Goal: Task Accomplishment & Management: Use online tool/utility

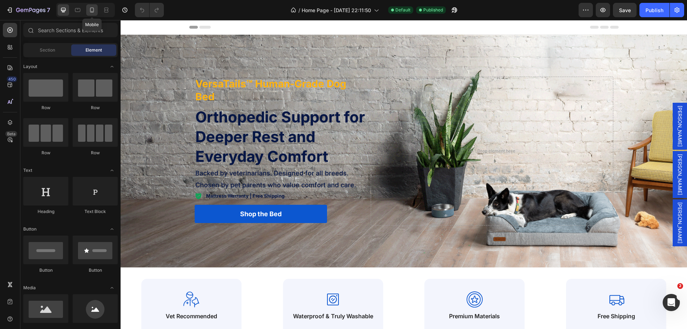
click at [89, 10] on icon at bounding box center [91, 9] width 7 height 7
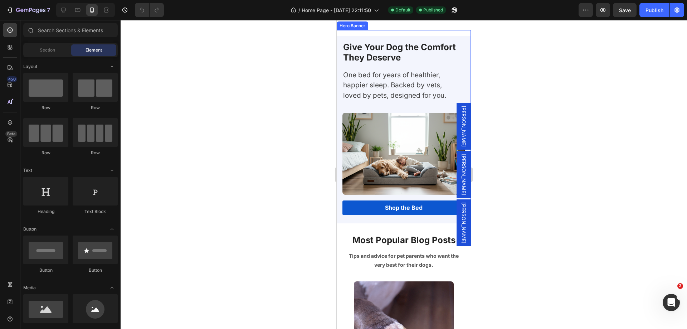
scroll to position [2623, 0]
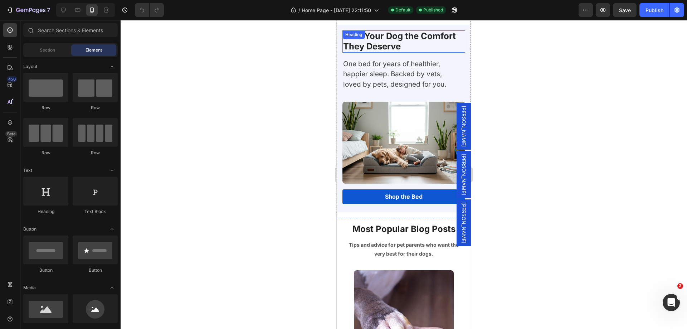
click at [381, 50] on h2 "Give Your Dog the Comfort They Deserve" at bounding box center [403, 41] width 123 height 22
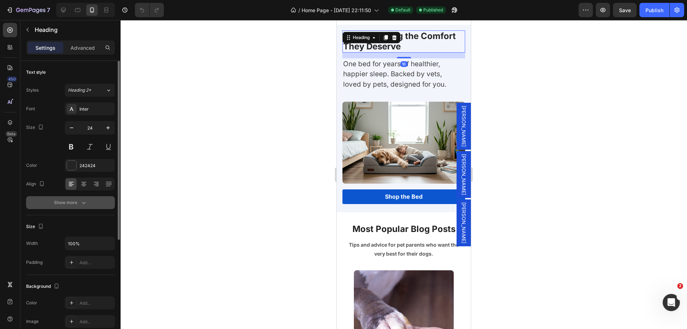
click at [84, 203] on icon "button" at bounding box center [84, 203] width 4 height 2
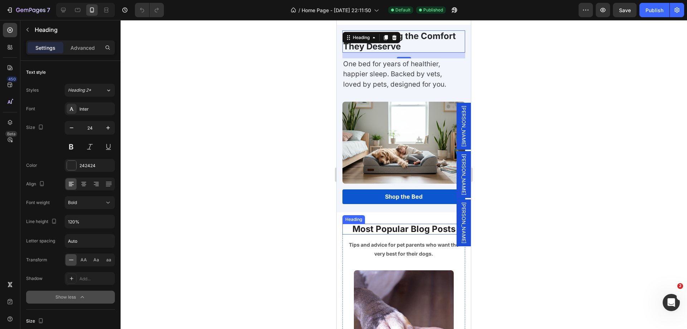
click at [370, 226] on p "Most Popular Blog Posts" at bounding box center [403, 228] width 121 height 9
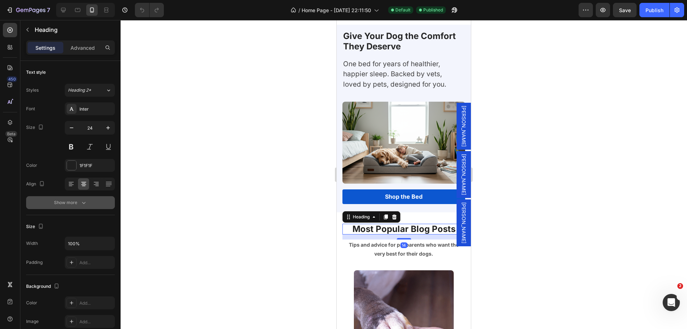
click at [70, 205] on div "Show more" at bounding box center [70, 202] width 33 height 7
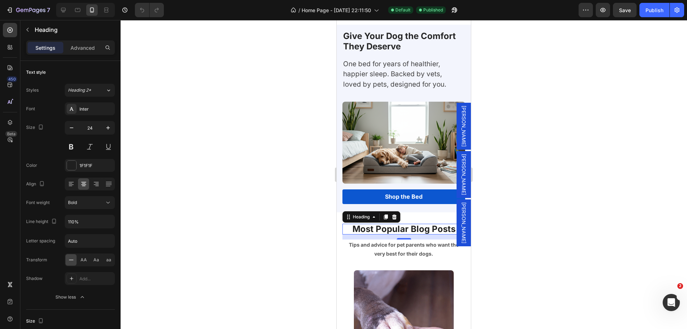
click at [34, 199] on div "Font weight" at bounding box center [38, 202] width 24 height 6
click at [109, 221] on icon "button" at bounding box center [108, 222] width 3 height 2
click at [78, 251] on span "120%" at bounding box center [73, 253] width 11 height 6
type input "120%"
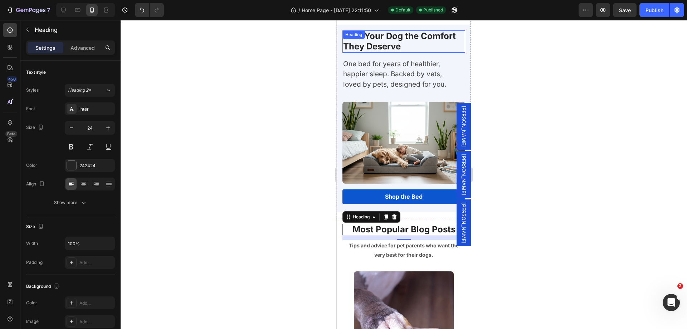
click at [382, 34] on div "Give Your Dog the Comfort They Deserve Heading" at bounding box center [403, 41] width 123 height 22
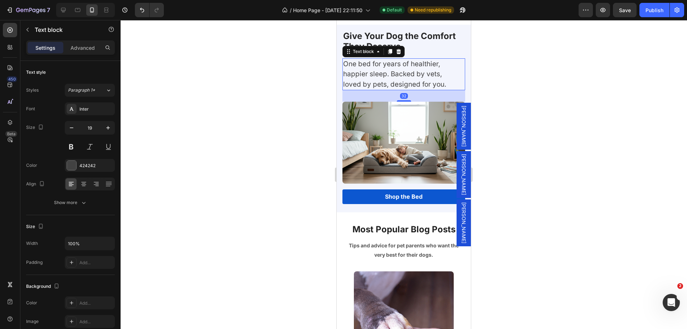
click at [414, 68] on p "One bed for years of healthier, happier sleep. Backed by vets, loved by pets, d…" at bounding box center [400, 74] width 114 height 31
click at [386, 244] on p "Tips and advice for pet parents who want the very best for their dogs." at bounding box center [403, 250] width 121 height 18
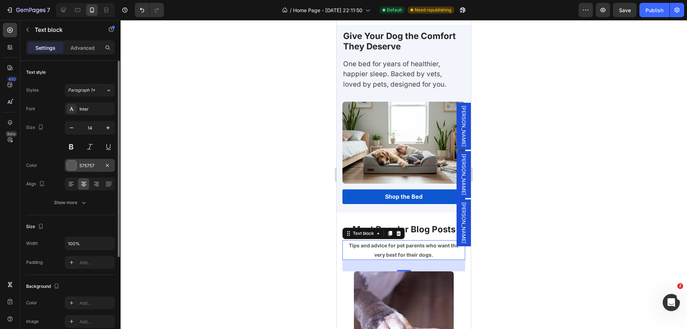
click at [93, 163] on div "575757" at bounding box center [89, 165] width 21 height 6
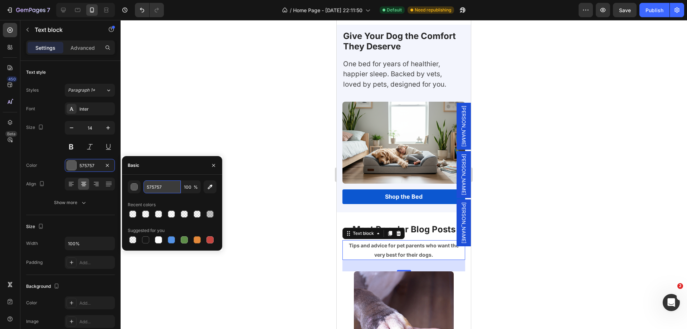
click at [152, 189] on input "575757" at bounding box center [161, 186] width 37 height 13
paste input "434645"
type input "434645"
click at [176, 197] on div "434645 100 % Recent colors Suggested for you" at bounding box center [172, 212] width 89 height 64
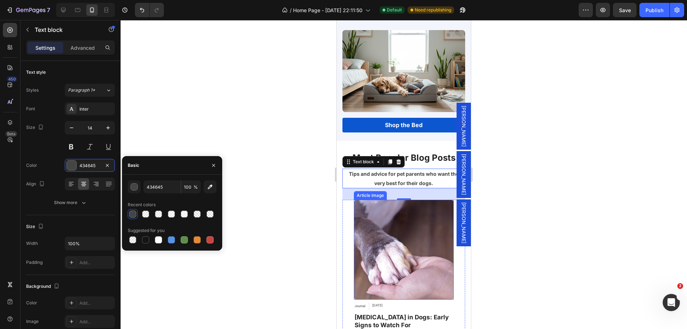
scroll to position [2766, 0]
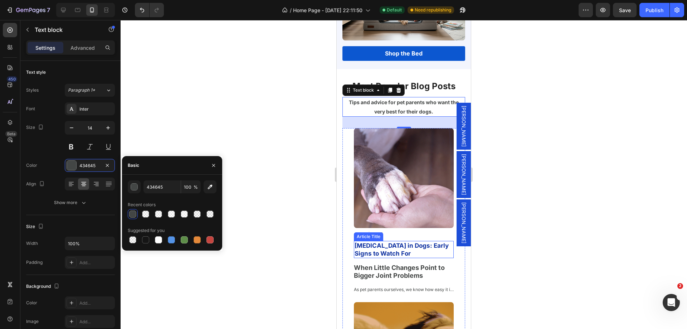
click at [380, 241] on h2 "[MEDICAL_DATA] in Dogs: Early Signs to Watch For" at bounding box center [404, 249] width 100 height 17
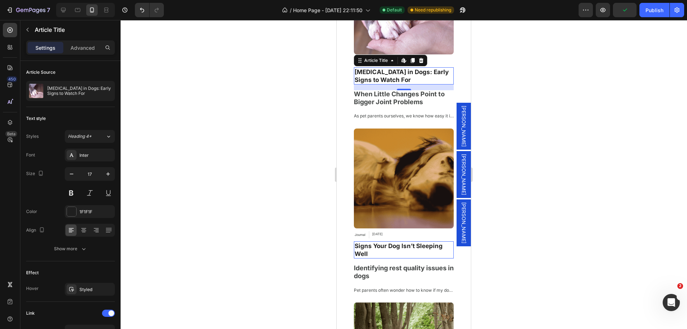
scroll to position [2873, 0]
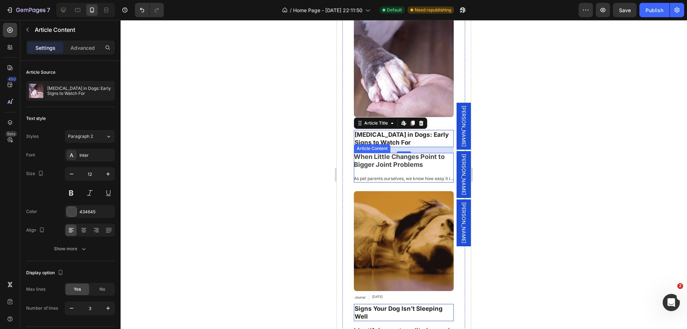
click at [373, 158] on span "When Little Changes Point to Bigger Joint Problems" at bounding box center [399, 160] width 91 height 15
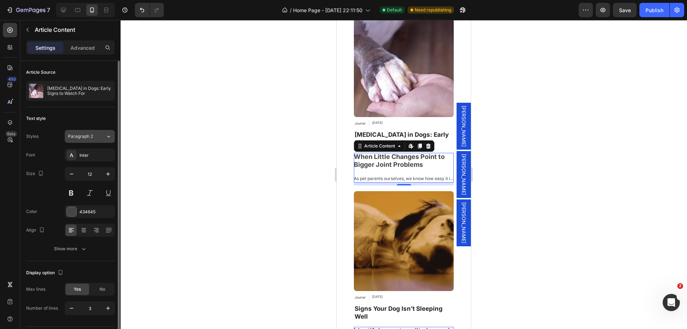
click at [91, 134] on span "Paragraph 2" at bounding box center [80, 136] width 25 height 6
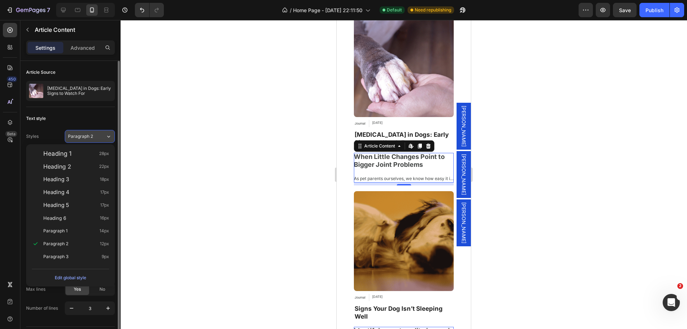
click at [91, 134] on span "Paragraph 2" at bounding box center [80, 136] width 25 height 6
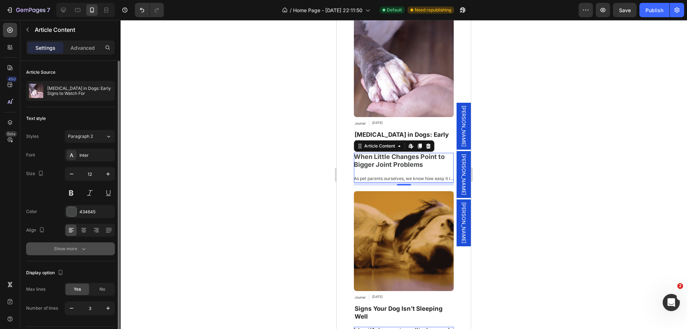
click at [66, 251] on div "Show more" at bounding box center [70, 248] width 33 height 7
click at [94, 248] on div "Normal" at bounding box center [86, 248] width 36 height 6
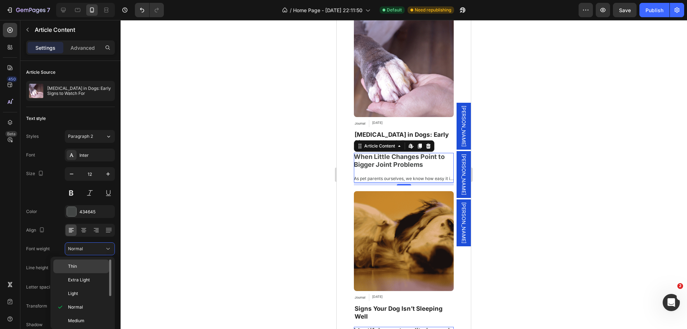
click at [84, 268] on p "Thin" at bounding box center [87, 266] width 38 height 6
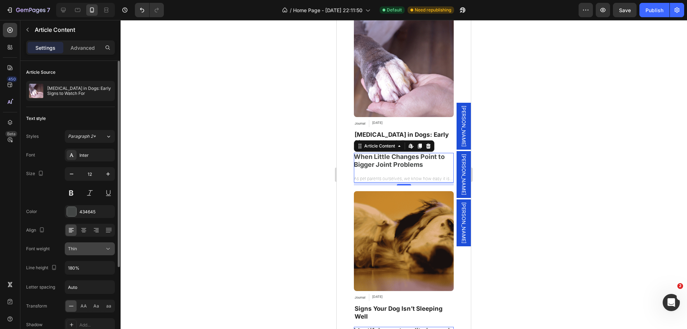
click at [90, 249] on div "Thin" at bounding box center [86, 248] width 36 height 6
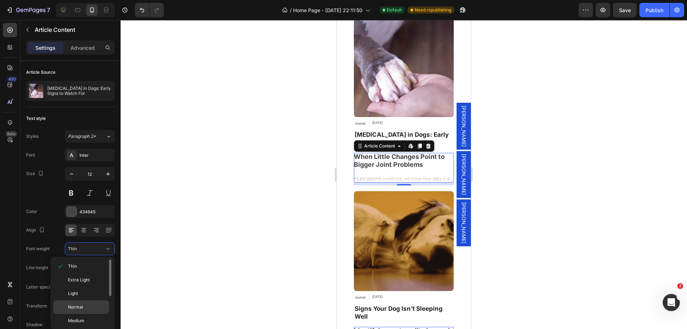
click at [83, 306] on span "Normal" at bounding box center [75, 307] width 15 height 6
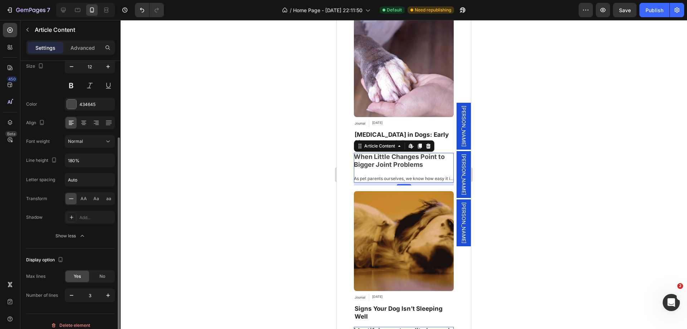
scroll to position [115, 0]
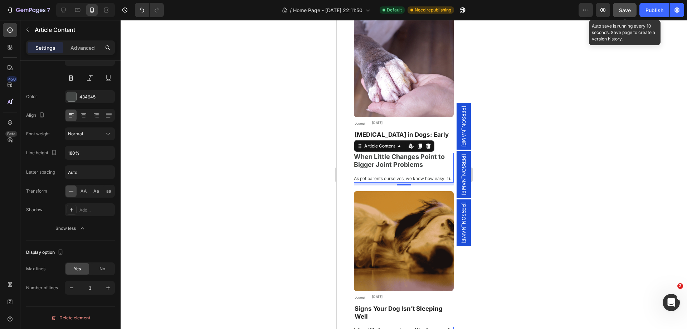
click at [627, 10] on span "Save" at bounding box center [625, 10] width 12 height 6
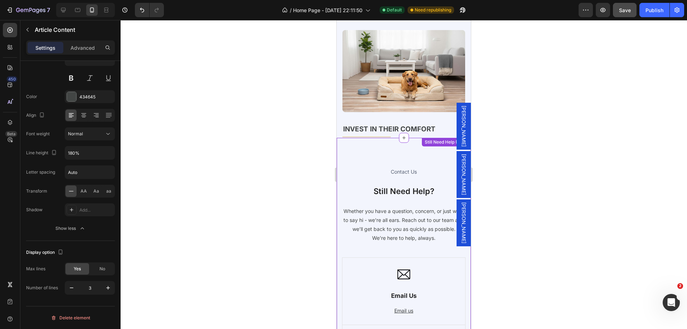
scroll to position [3373, 0]
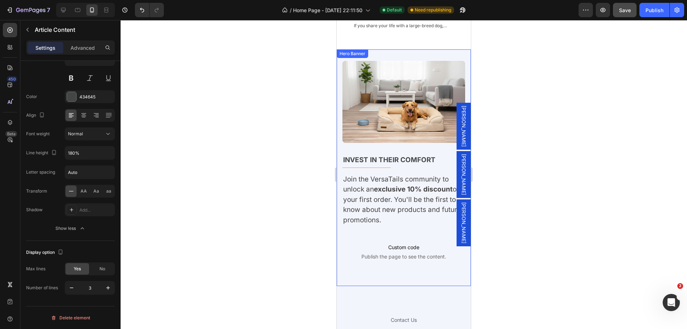
click at [383, 49] on div "Image Invest in Their Comfort Text block Title Line Join the VersaTails communi…" at bounding box center [403, 167] width 134 height 236
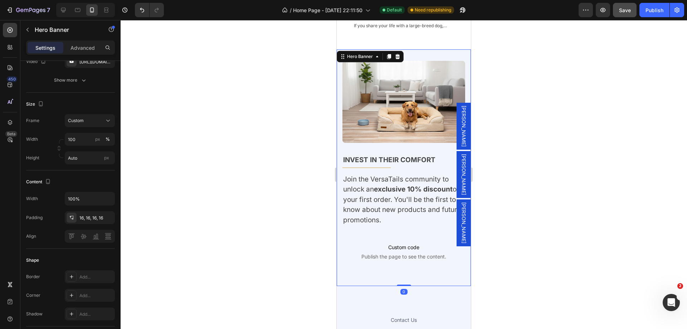
scroll to position [0, 0]
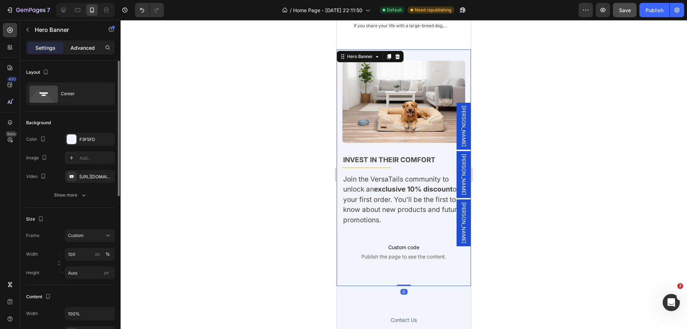
click at [89, 45] on p "Advanced" at bounding box center [82, 48] width 24 height 8
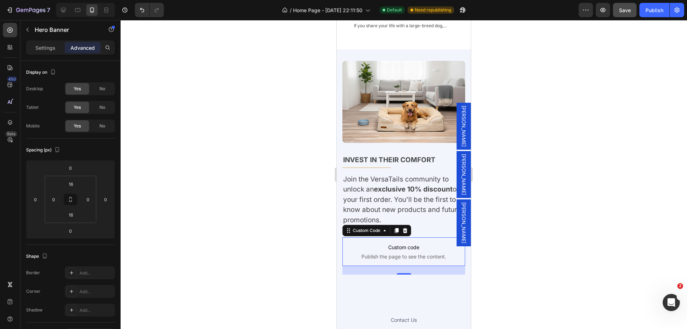
click at [351, 237] on p "Custom code Publish the page to see the content." at bounding box center [403, 251] width 123 height 29
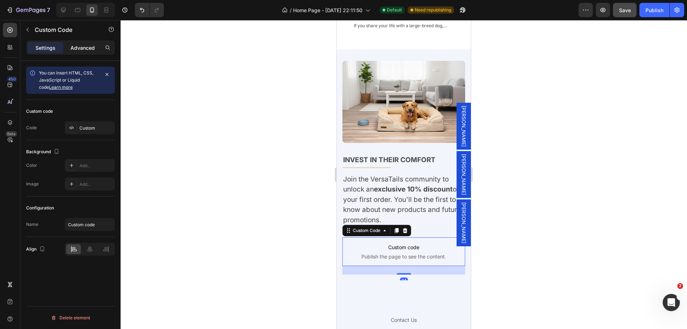
click at [83, 43] on div "Advanced" at bounding box center [83, 47] width 36 height 11
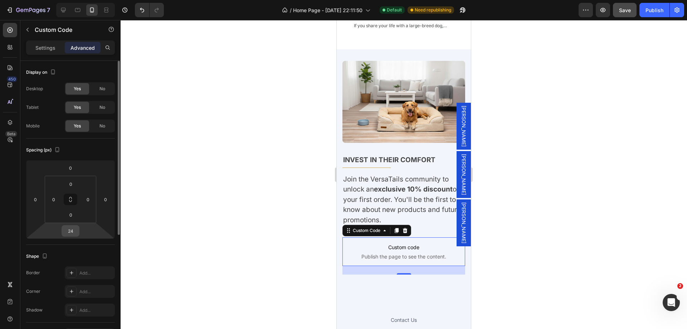
click at [64, 228] on input "24" at bounding box center [70, 230] width 14 height 11
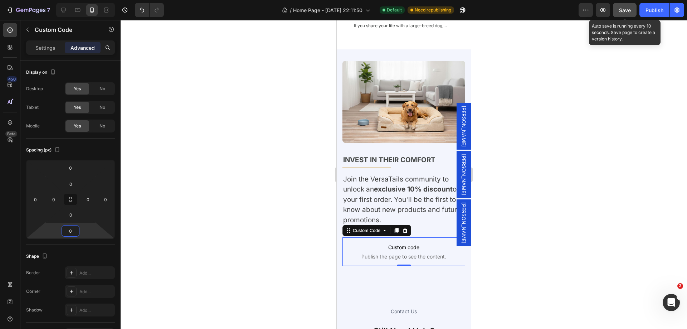
type input "0"
click at [624, 11] on span "Save" at bounding box center [625, 10] width 12 height 6
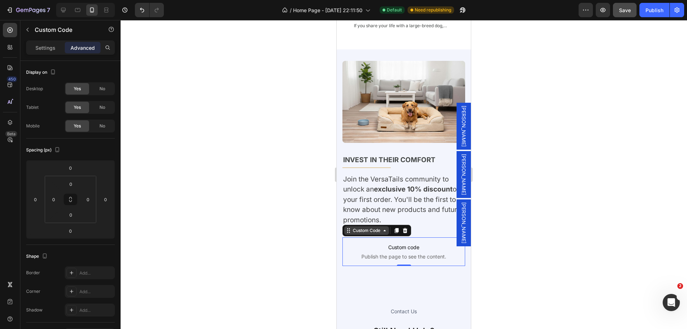
click at [376, 227] on div "Custom Code" at bounding box center [366, 230] width 30 height 6
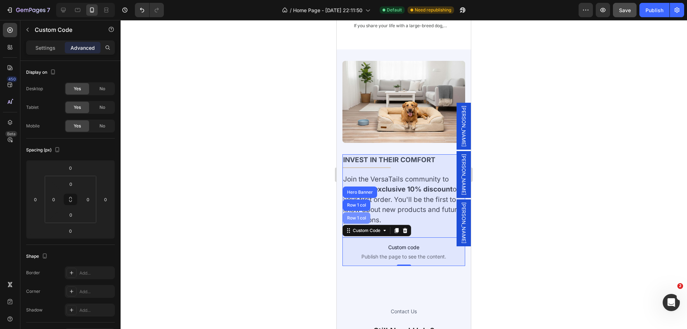
click at [351, 216] on div "Row 1 col" at bounding box center [356, 218] width 22 height 4
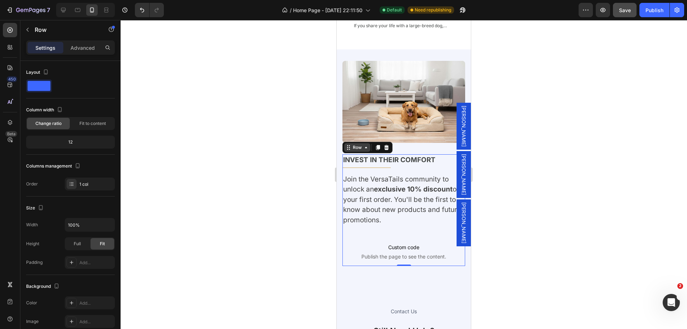
click at [358, 144] on div "Row" at bounding box center [357, 147] width 12 height 6
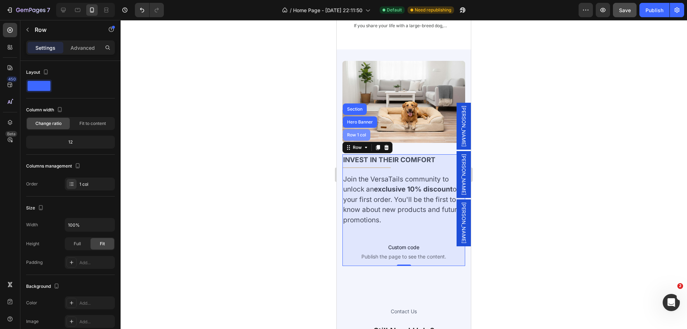
click at [354, 129] on div "Row 1 col" at bounding box center [357, 134] width 28 height 11
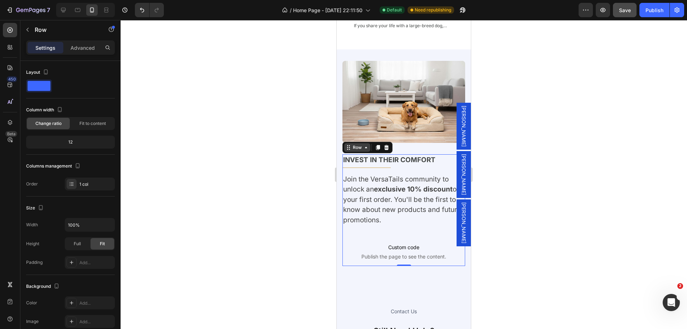
click at [359, 144] on div "Row" at bounding box center [357, 147] width 12 height 6
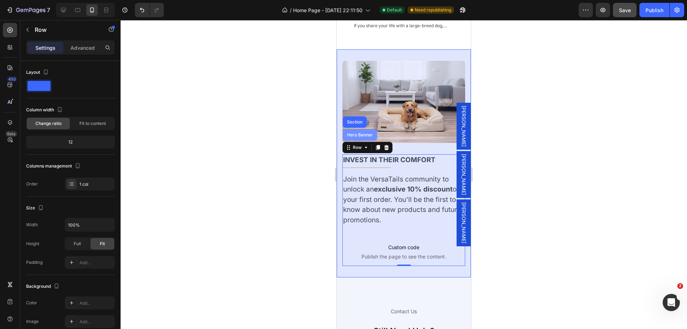
click at [362, 133] on div "Hero Banner" at bounding box center [359, 135] width 29 height 4
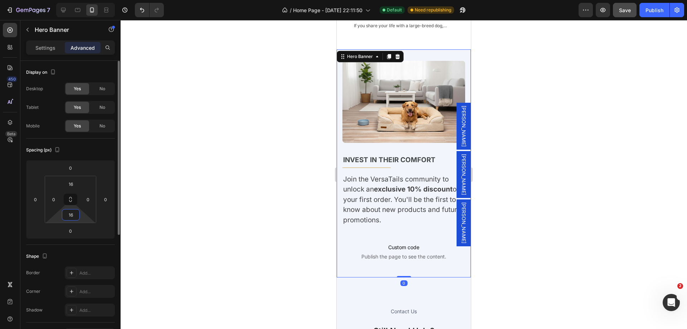
click at [72, 215] on input "16" at bounding box center [71, 214] width 14 height 11
click at [72, 215] on input "0" at bounding box center [71, 214] width 14 height 11
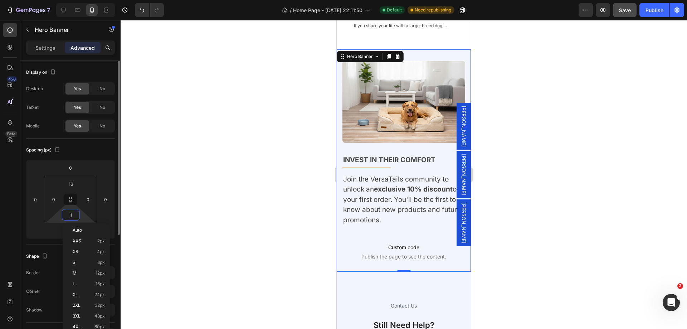
type input "16"
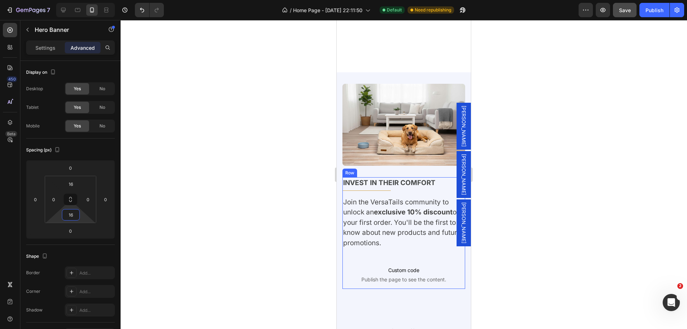
scroll to position [3409, 0]
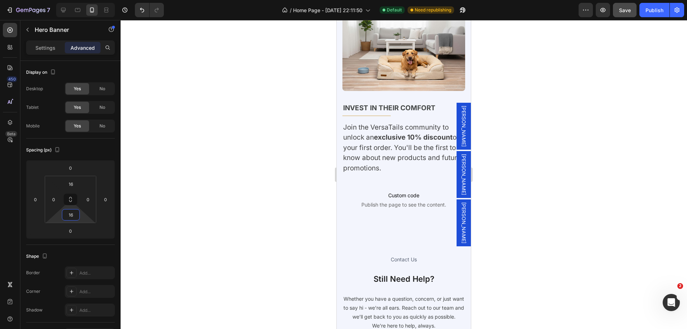
click at [343, 91] on div "Invest in Their Comfort Text block Title Line Join the VersaTails community to …" at bounding box center [403, 152] width 123 height 123
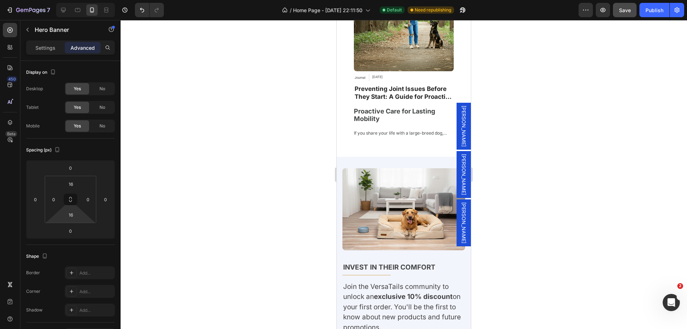
click at [364, 157] on div "Image Invest in Their Comfort Text block Title Line Join the VersaTails communi…" at bounding box center [403, 271] width 134 height 228
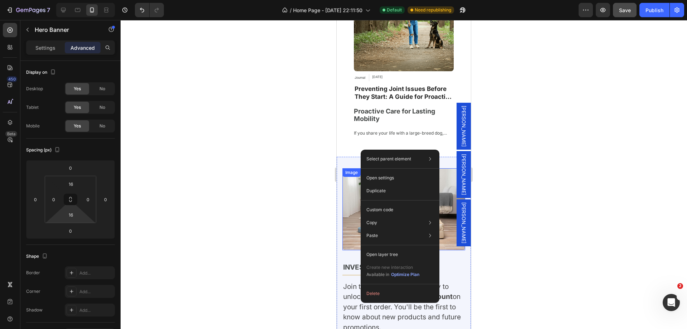
click at [349, 175] on img at bounding box center [403, 209] width 123 height 82
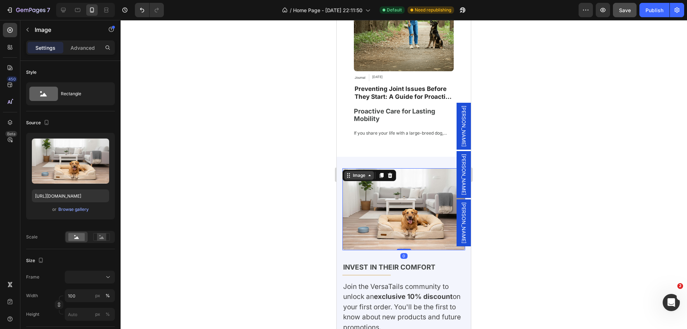
click at [355, 172] on div "Image" at bounding box center [358, 175] width 15 height 6
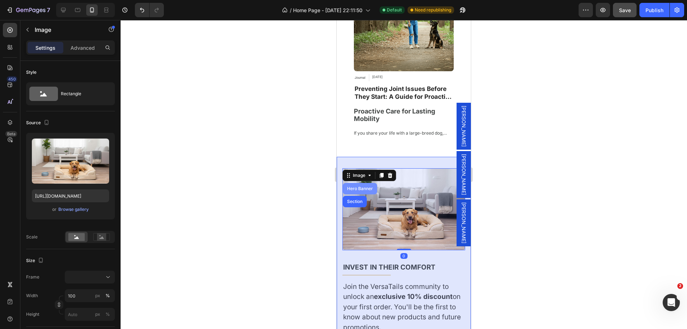
click at [355, 186] on div "Hero Banner" at bounding box center [359, 188] width 29 height 4
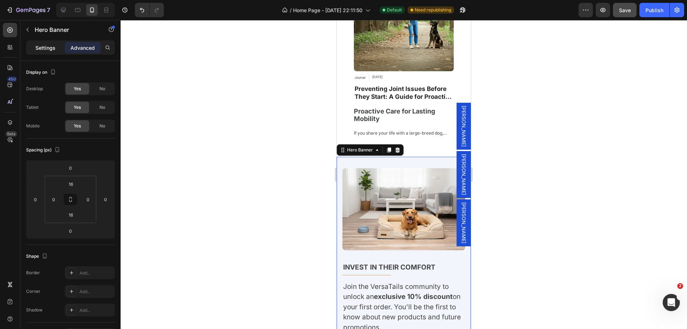
click at [49, 48] on p "Settings" at bounding box center [45, 48] width 20 height 8
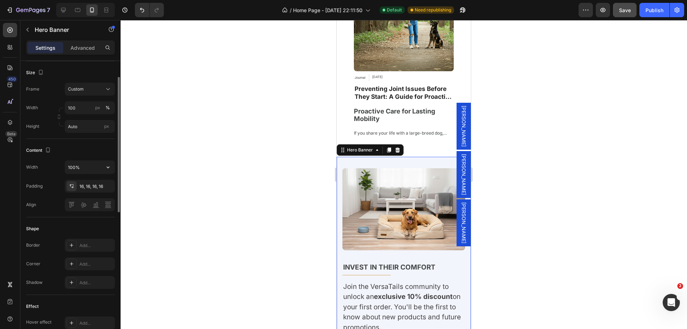
scroll to position [3, 0]
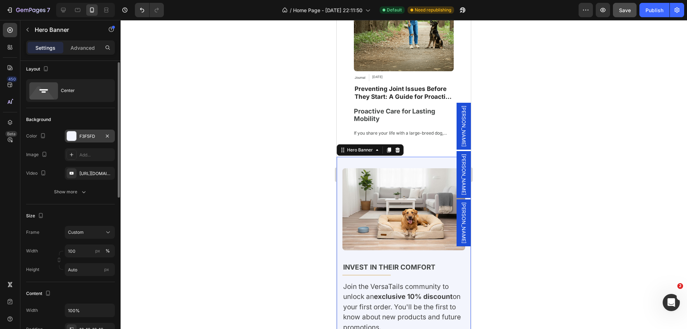
click at [85, 135] on div "F3F5FD" at bounding box center [89, 136] width 21 height 6
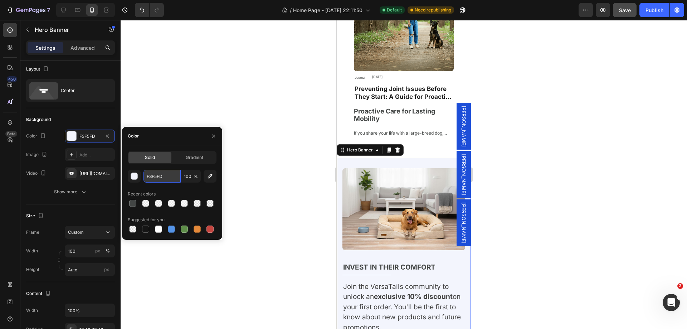
click at [152, 176] on input "F3F5FD" at bounding box center [161, 175] width 37 height 13
paste input "d4e3fa"
type input "d4e3fa"
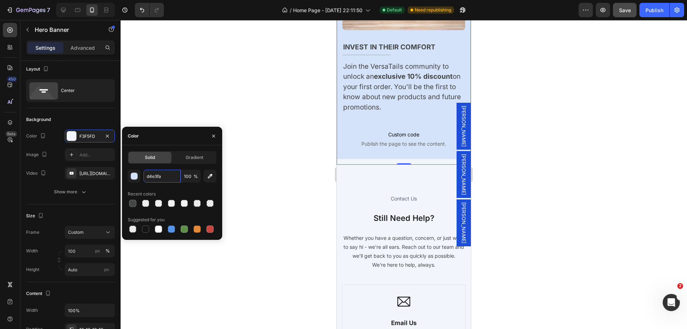
scroll to position [3445, 0]
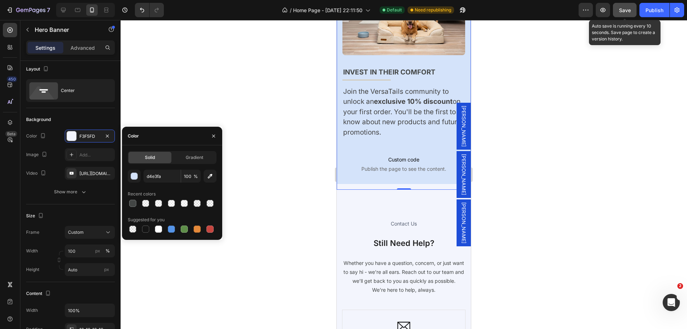
click at [625, 15] on button "Save" at bounding box center [625, 10] width 24 height 14
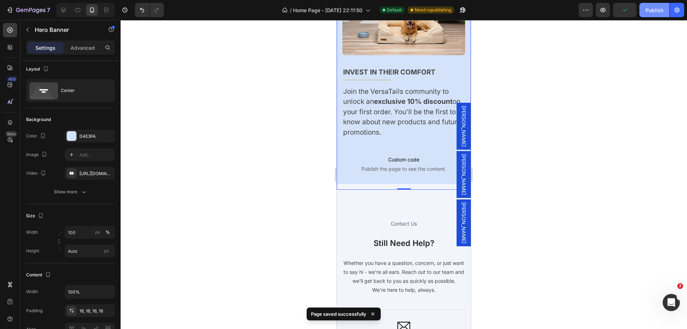
click at [652, 10] on div "Publish" at bounding box center [654, 10] width 18 height 8
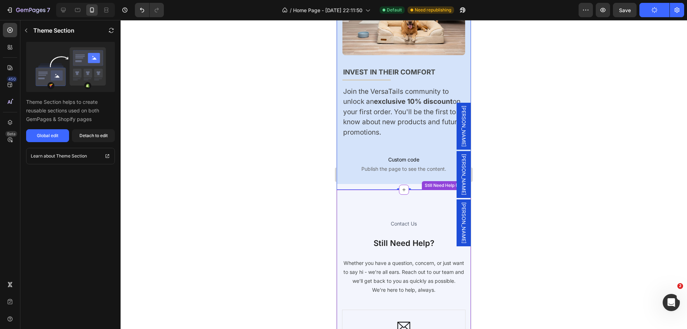
click at [408, 201] on div "Contact Us Heading Still Need Help? Heading Whether you have a question, concer…" at bounding box center [403, 334] width 134 height 288
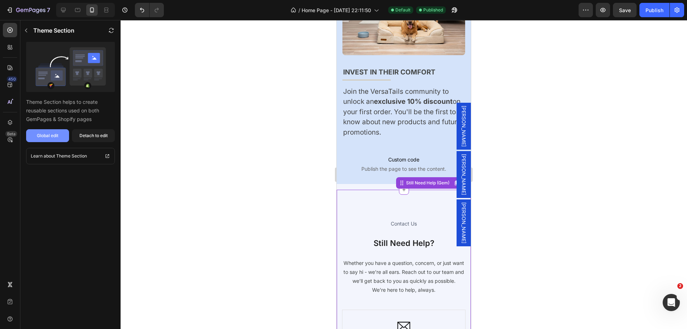
click at [50, 139] on button "Global edit" at bounding box center [47, 135] width 43 height 13
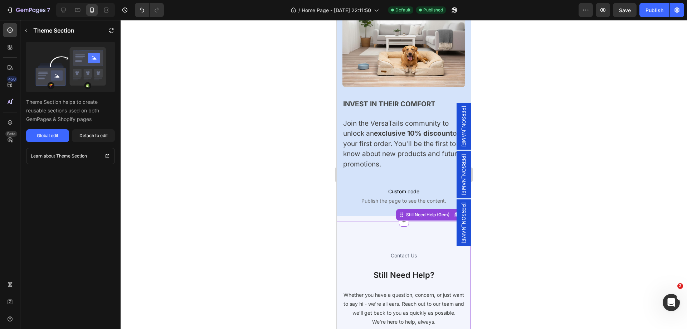
scroll to position [3266, 0]
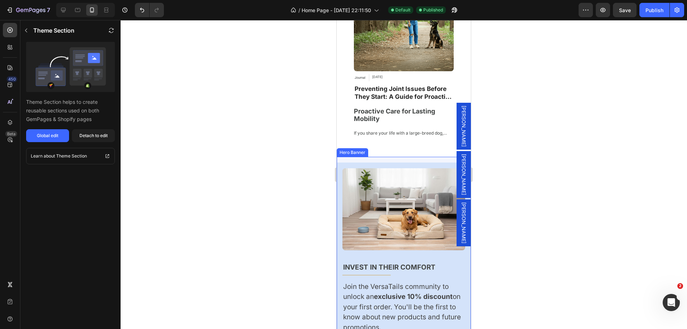
click at [416, 157] on div "Image Invest in Their Comfort Text block Title Line Join the VersaTails communi…" at bounding box center [403, 271] width 134 height 228
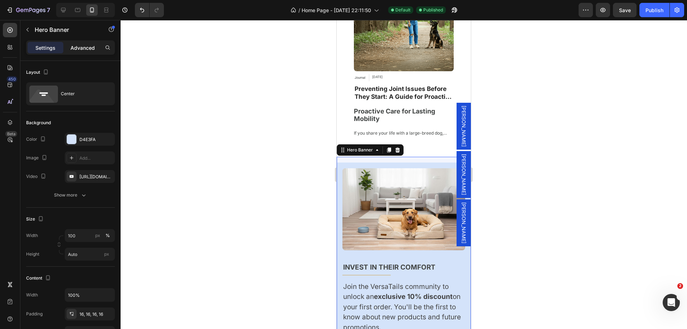
click at [99, 48] on div "Advanced" at bounding box center [83, 47] width 36 height 11
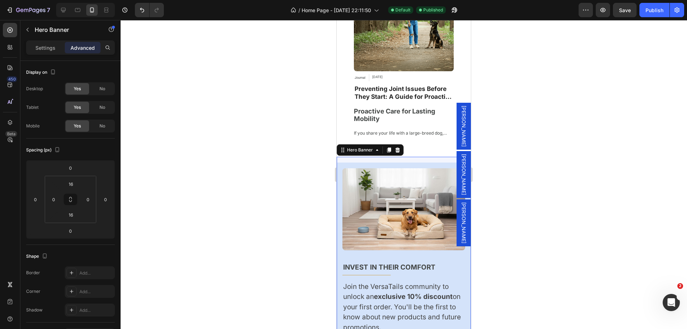
click at [346, 250] on div "Invest in Their Comfort Text block Title Line Join the VersaTails community to …" at bounding box center [403, 311] width 123 height 123
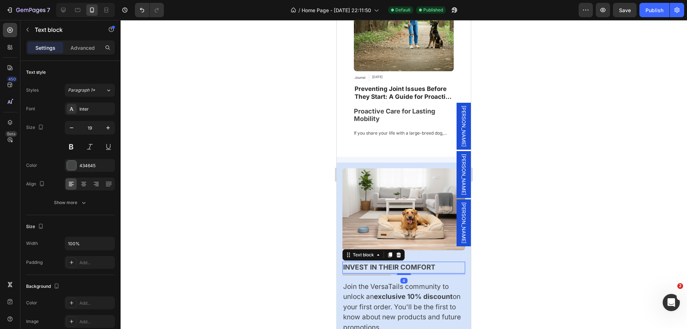
click at [354, 262] on p "Invest in Their Comfort" at bounding box center [403, 267] width 121 height 10
click at [357, 251] on div "Text block" at bounding box center [363, 254] width 24 height 6
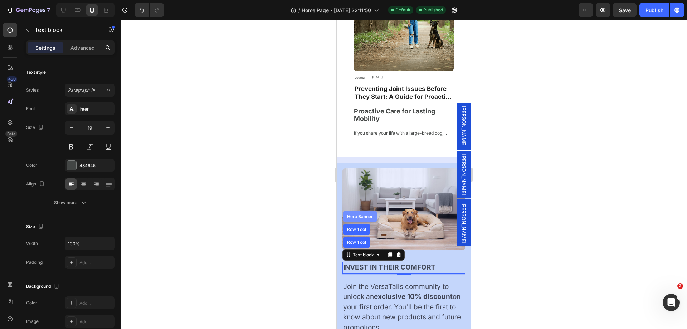
click at [352, 214] on div "Hero Banner" at bounding box center [359, 216] width 29 height 4
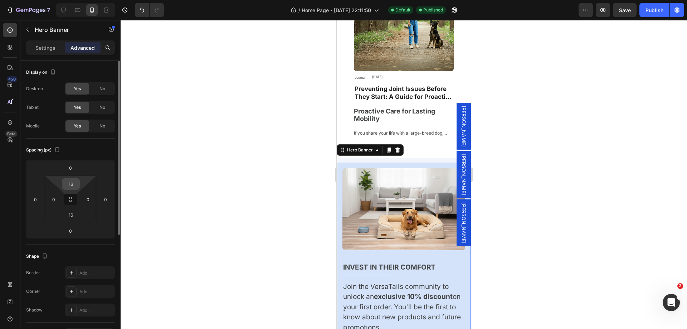
click at [75, 188] on input "16" at bounding box center [71, 183] width 14 height 11
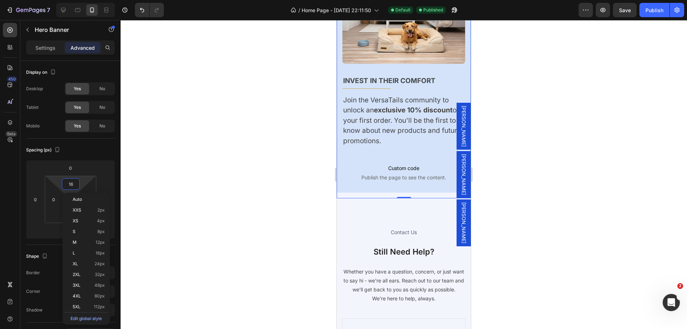
scroll to position [3373, 0]
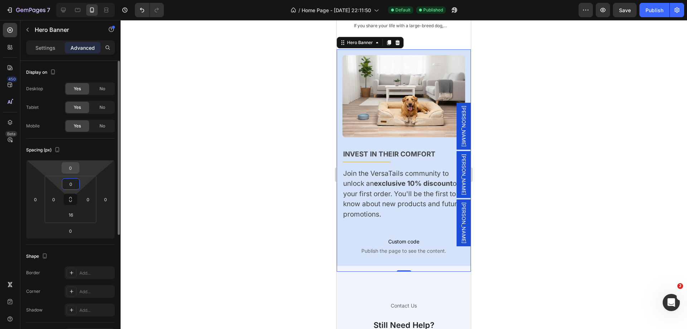
type input "0"
click at [71, 167] on input "0" at bounding box center [70, 167] width 14 height 11
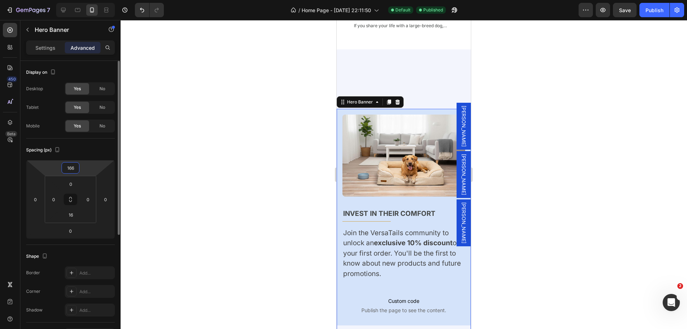
click at [71, 167] on input "166" at bounding box center [70, 167] width 14 height 11
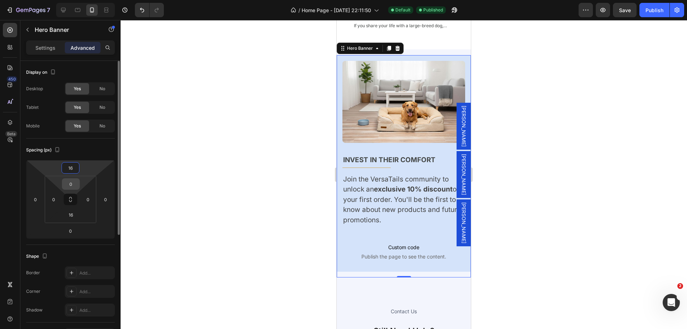
type input "16"
click at [69, 185] on input "0" at bounding box center [71, 183] width 14 height 11
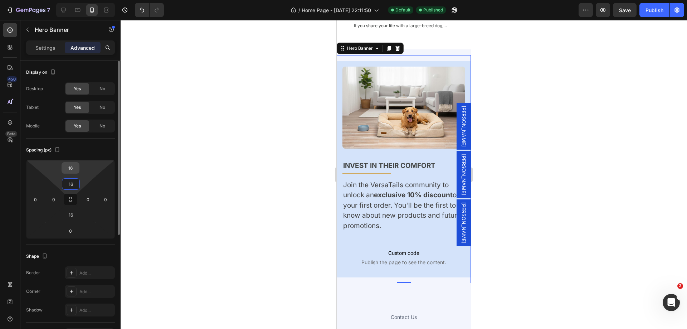
type input "16"
click at [74, 170] on input "16" at bounding box center [70, 167] width 14 height 11
click at [74, 169] on input "16" at bounding box center [70, 167] width 14 height 11
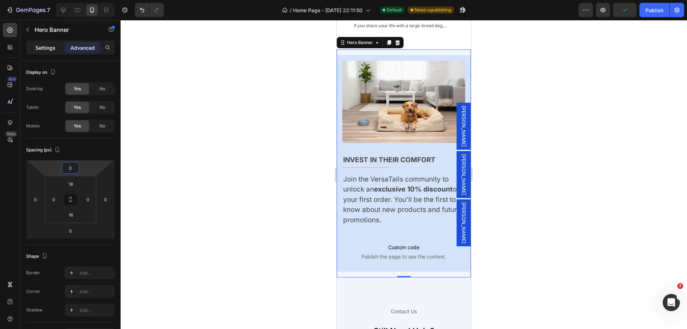
click at [55, 49] on p "Settings" at bounding box center [45, 48] width 20 height 8
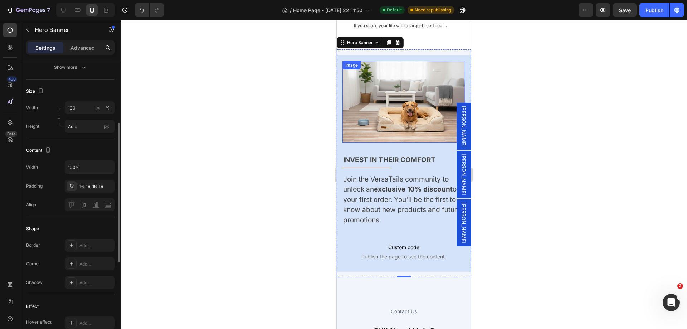
scroll to position [3230, 0]
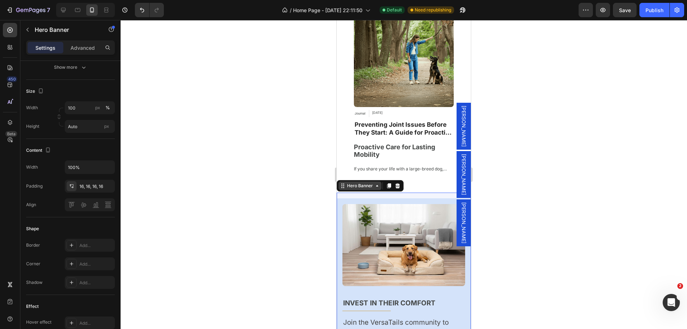
click at [355, 182] on div "Hero Banner" at bounding box center [359, 185] width 29 height 6
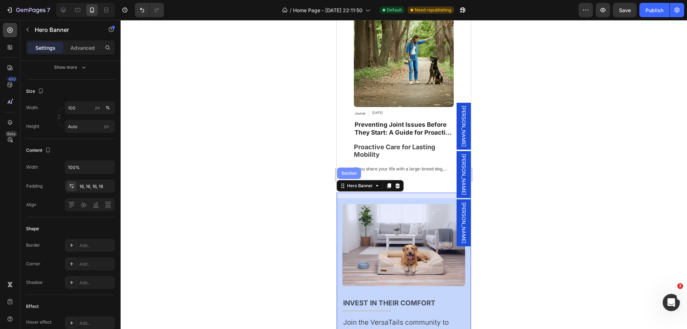
click at [350, 167] on div "Section" at bounding box center [349, 172] width 24 height 11
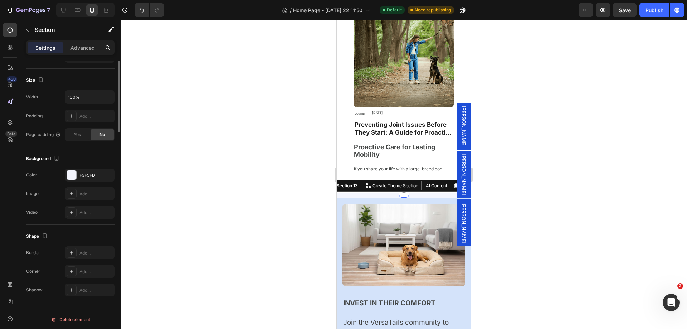
scroll to position [0, 0]
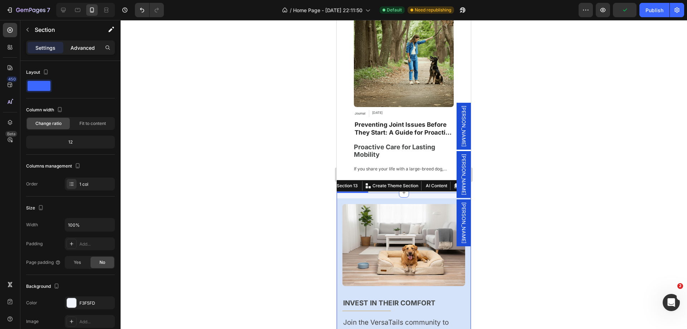
click at [87, 47] on p "Advanced" at bounding box center [82, 48] width 24 height 8
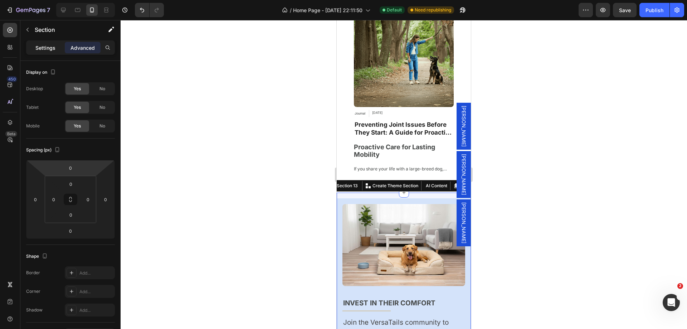
click at [41, 49] on p "Settings" at bounding box center [45, 48] width 20 height 8
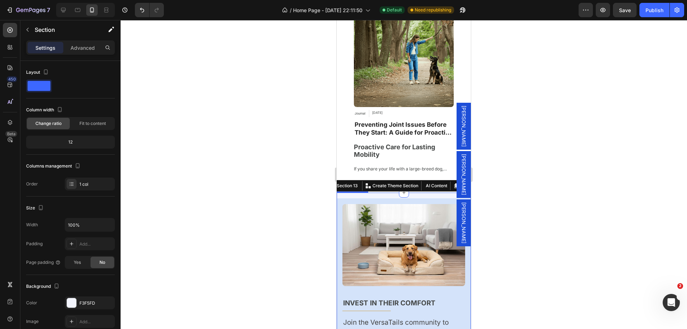
click at [347, 198] on div "Image Invest in Their Comfort Text block Title Line Join the VersaTails communi…" at bounding box center [403, 306] width 134 height 216
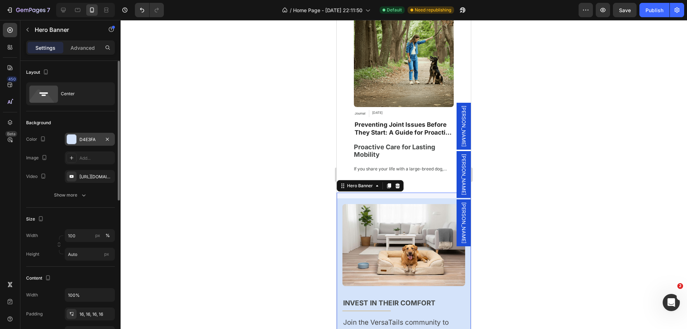
click at [94, 138] on div "D4E3FA" at bounding box center [89, 139] width 21 height 6
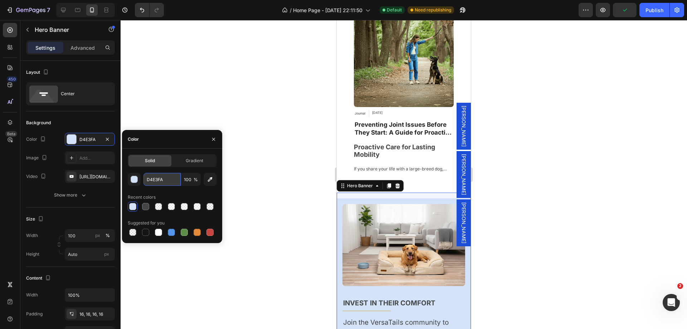
click at [149, 180] on input "D4E3FA" at bounding box center [161, 179] width 37 height 13
click at [370, 192] on div "Image Invest in Their Comfort Text block Title Line Join the VersaTails communi…" at bounding box center [403, 306] width 134 height 228
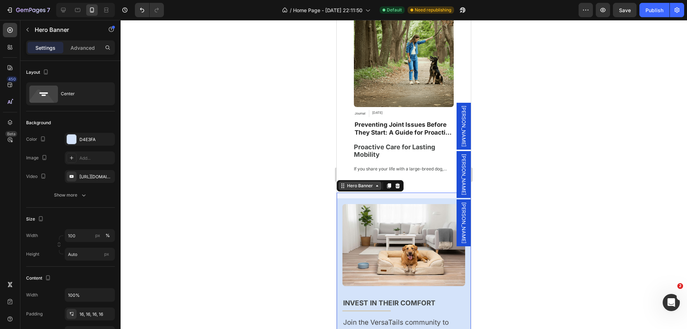
click at [368, 182] on div "Hero Banner" at bounding box center [359, 185] width 29 height 6
click at [341, 198] on div "Image Invest in Their Comfort Text block Title Line Join the VersaTails communi…" at bounding box center [403, 306] width 134 height 216
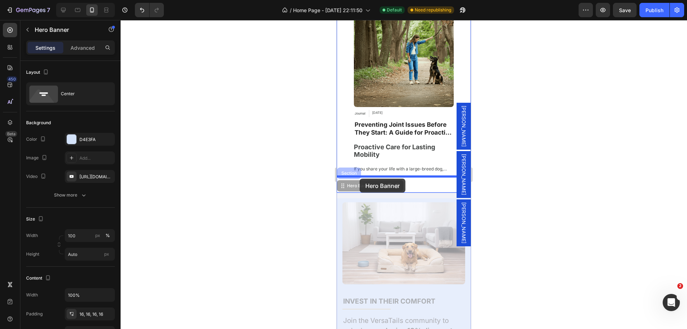
drag, startPoint x: 358, startPoint y: 172, endPoint x: 359, endPoint y: 178, distance: 7.0
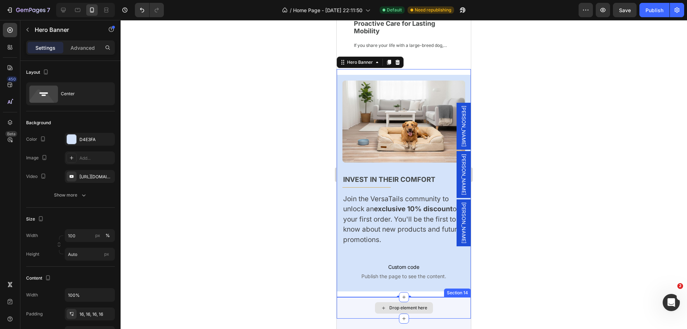
scroll to position [3338, 0]
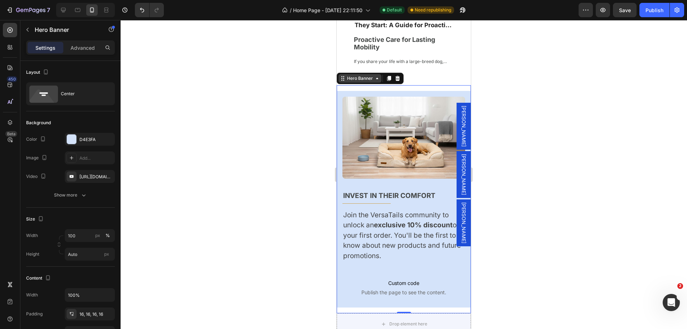
click at [364, 75] on div "Hero Banner" at bounding box center [359, 78] width 29 height 6
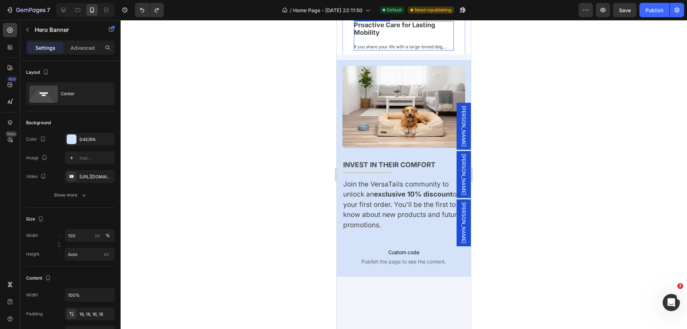
scroll to position [3302, 0]
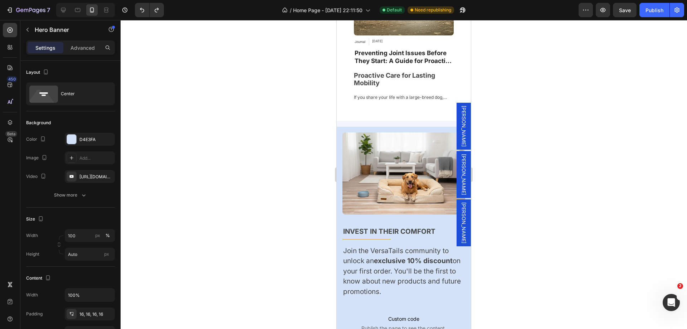
click at [358, 127] on div "Image Invest in Their Comfort Text block Title Line Join the VersaTails communi…" at bounding box center [403, 235] width 134 height 216
click at [365, 226] on p "Invest in Their Comfort" at bounding box center [403, 231] width 121 height 10
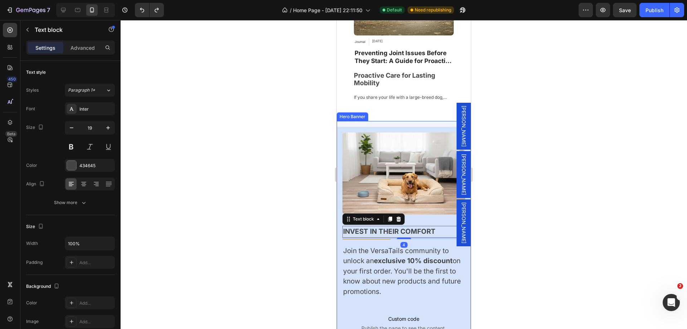
click at [350, 112] on div "Hero Banner" at bounding box center [351, 116] width 31 height 9
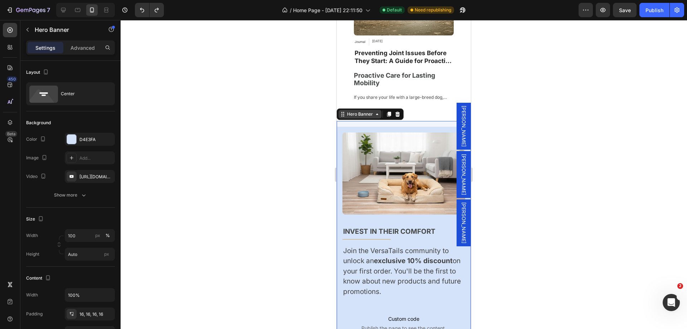
click at [358, 111] on div "Hero Banner" at bounding box center [359, 114] width 29 height 6
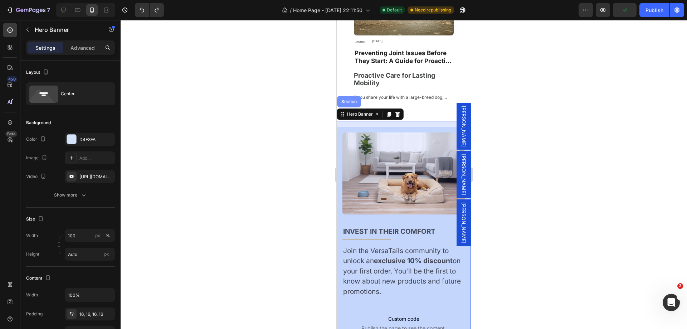
click at [348, 99] on div "Section" at bounding box center [349, 101] width 18 height 4
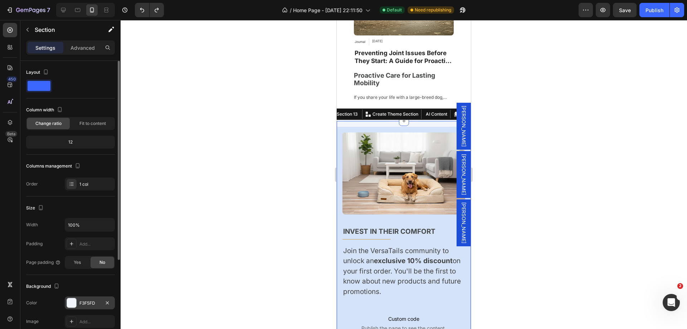
click at [88, 301] on div "F3F5FD" at bounding box center [89, 303] width 21 height 6
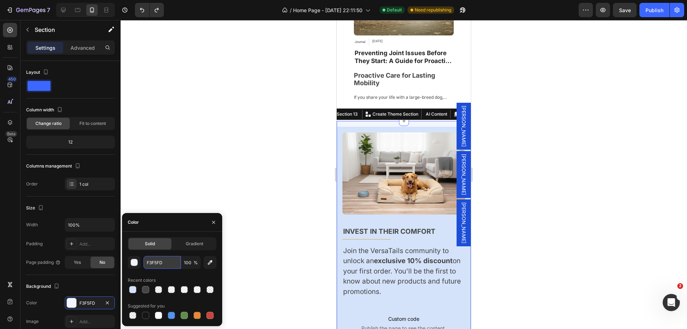
click at [148, 265] on input "F3F5FD" at bounding box center [161, 262] width 37 height 13
paste input "D4E3FA"
type input "D4E3FA"
click at [339, 158] on div "Image Invest in Their Comfort Text block Title Line Join the VersaTails communi…" at bounding box center [403, 235] width 134 height 216
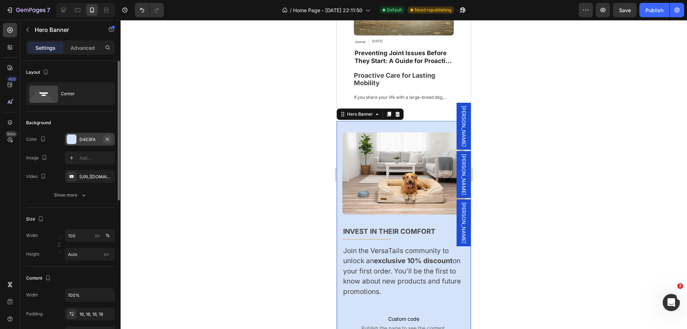
click at [106, 139] on icon "button" at bounding box center [107, 139] width 6 height 6
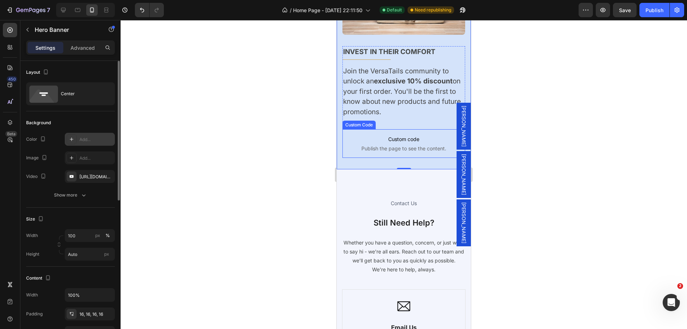
scroll to position [3481, 0]
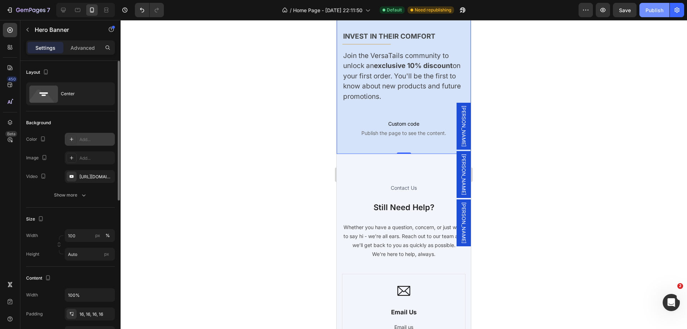
click at [660, 10] on div "Publish" at bounding box center [654, 10] width 18 height 8
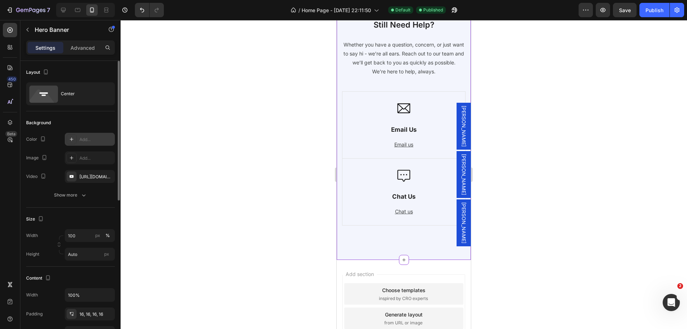
scroll to position [3751, 0]
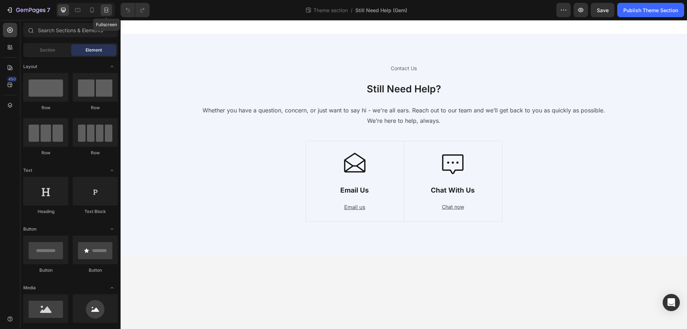
click at [95, 8] on icon at bounding box center [91, 9] width 7 height 7
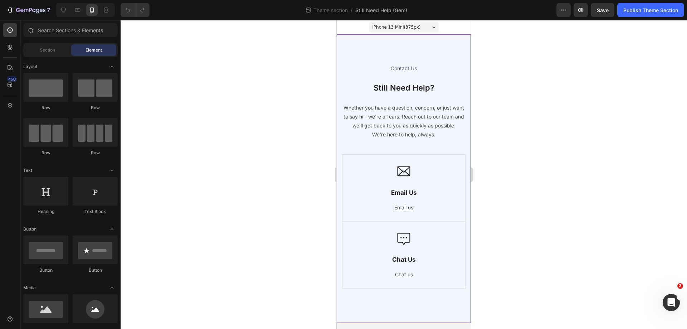
click at [393, 44] on div "Contact Us Heading Still Need Help? Heading Whether you have a question, concer…" at bounding box center [403, 178] width 134 height 288
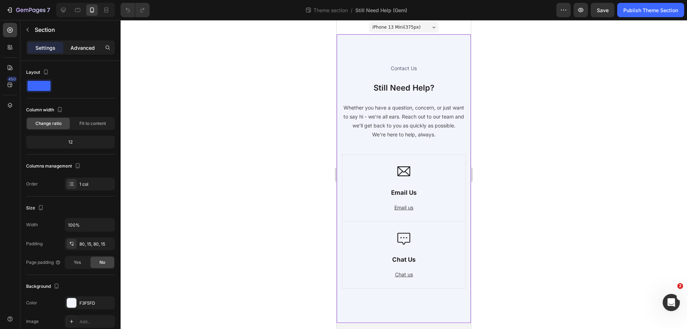
click at [71, 48] on p "Advanced" at bounding box center [82, 48] width 24 height 8
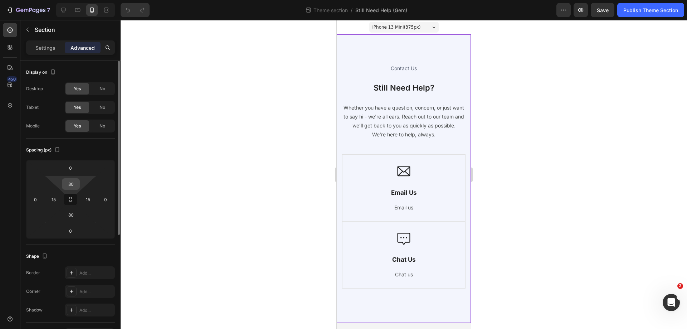
click at [69, 182] on input "80" at bounding box center [71, 183] width 14 height 11
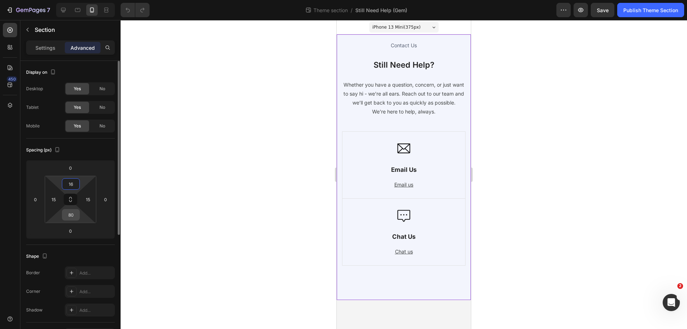
type input "16"
click at [72, 215] on input "80" at bounding box center [71, 214] width 14 height 11
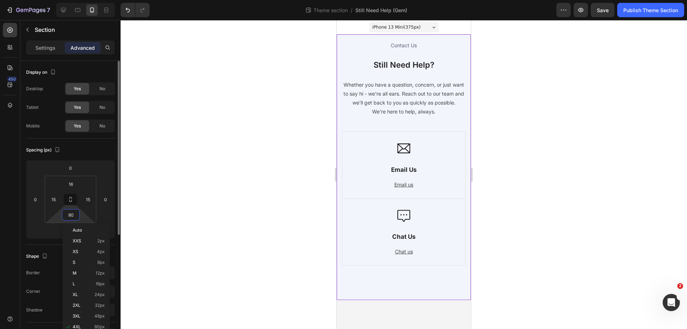
click at [72, 215] on input "80" at bounding box center [71, 214] width 14 height 11
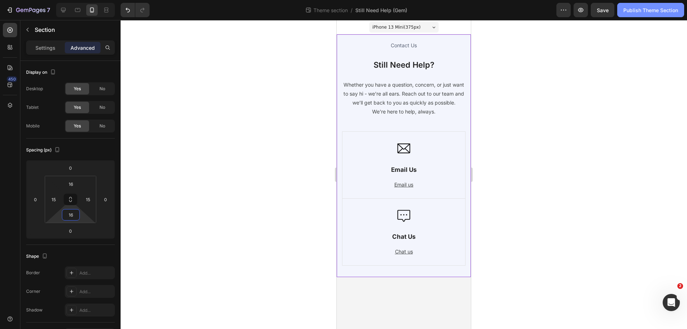
type input "16"
click at [633, 15] on button "Publish Theme Section" at bounding box center [650, 10] width 67 height 14
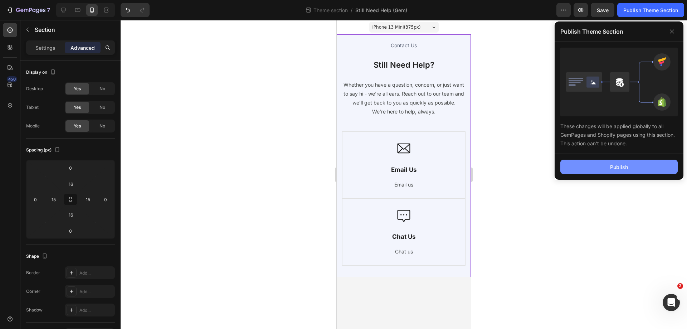
click at [610, 169] on div "Publish" at bounding box center [619, 167] width 18 height 8
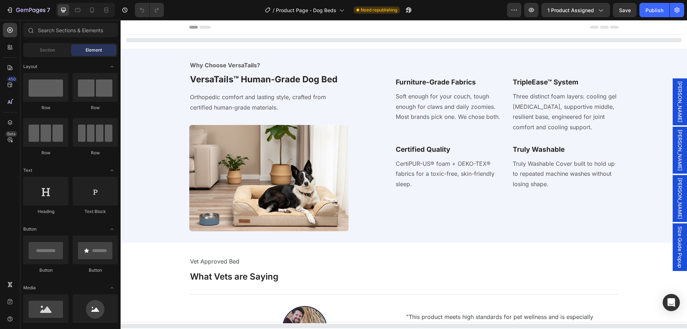
select select "Medium - 34″ x 28″ x 9″"
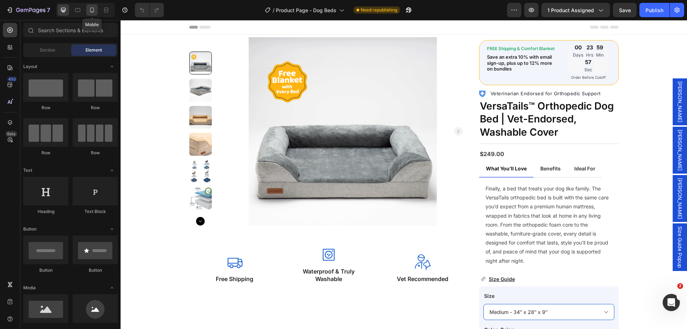
click at [90, 6] on div at bounding box center [91, 9] width 11 height 11
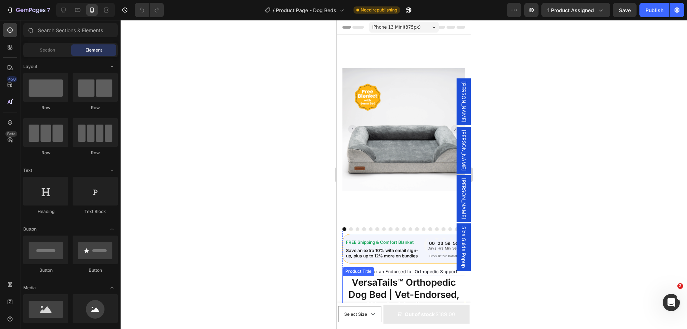
scroll to position [72, 0]
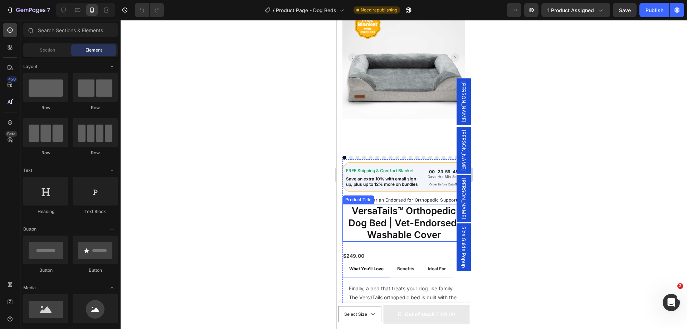
click at [390, 216] on h1 "VersaTails™ Orthopedic Dog Bed | Vet-Endorsed, Washable Cover" at bounding box center [403, 223] width 123 height 38
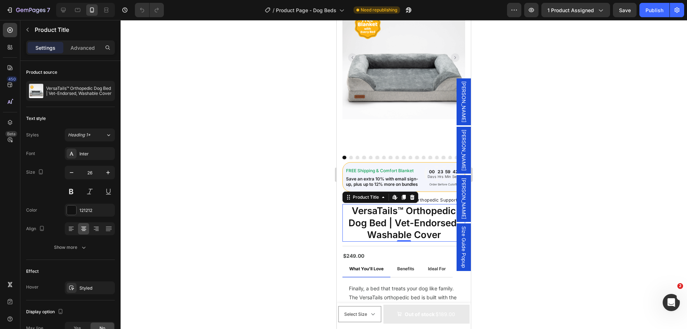
scroll to position [0, 0]
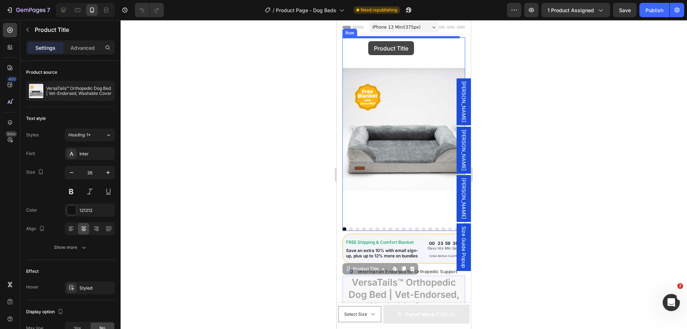
drag, startPoint x: 345, startPoint y: 264, endPoint x: 368, endPoint y: 41, distance: 224.3
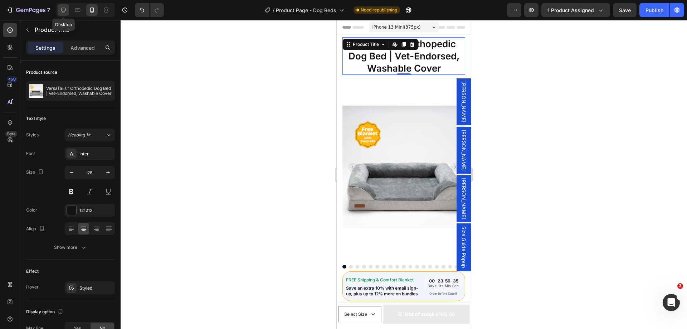
click at [65, 9] on icon at bounding box center [63, 9] width 7 height 7
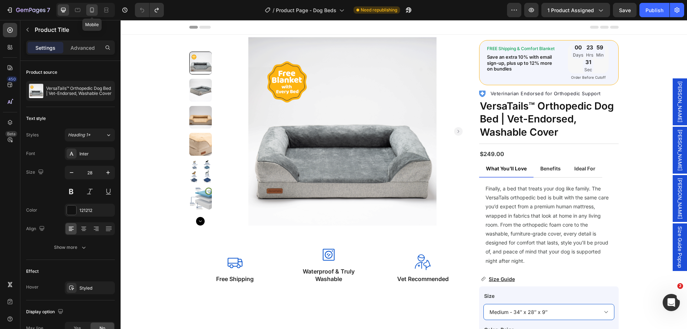
click at [93, 9] on icon at bounding box center [91, 9] width 7 height 7
type input "26"
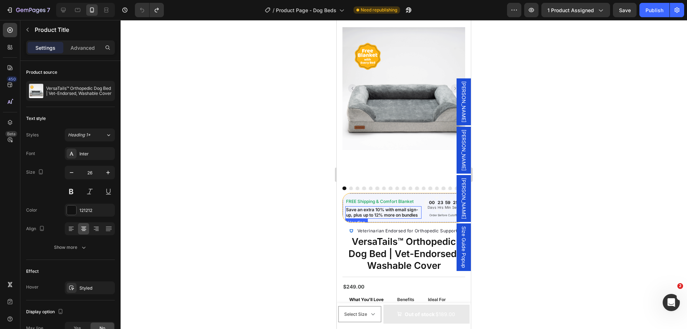
scroll to position [36, 0]
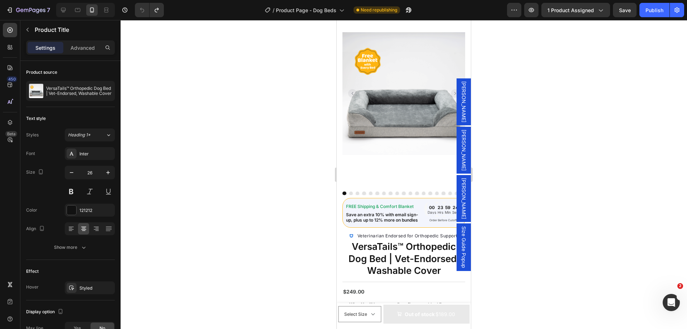
click at [386, 243] on h1 "VersaTails™ Orthopedic Dog Bed | Vet-Endorsed, Washable Cover" at bounding box center [403, 259] width 123 height 38
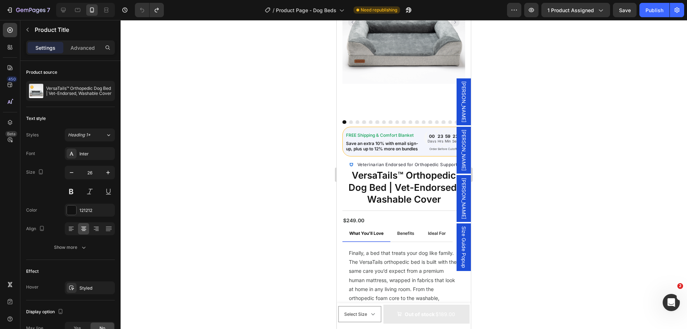
scroll to position [107, 0]
click at [386, 252] on p "Finally, a bed that treats your dog like family. The VersaTails orthopedic bed …" at bounding box center [404, 293] width 110 height 90
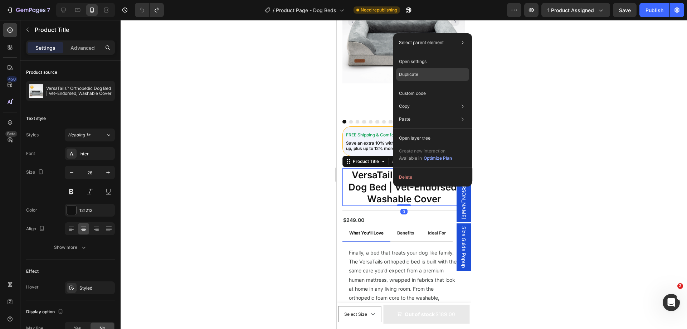
drag, startPoint x: 63, startPoint y: 103, endPoint x: 412, endPoint y: 72, distance: 350.8
click at [412, 72] on p "Duplicate" at bounding box center [408, 74] width 19 height 6
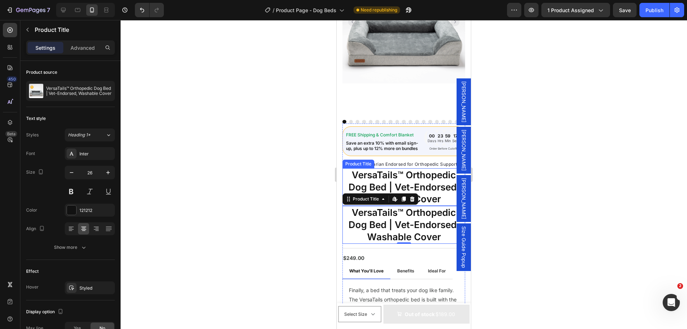
click at [405, 177] on h1 "VersaTails™ Orthopedic Dog Bed | Vet-Endorsed, Washable Cover" at bounding box center [403, 187] width 123 height 38
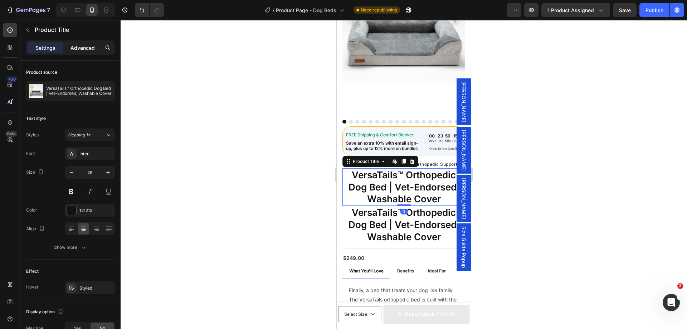
click at [79, 45] on p "Advanced" at bounding box center [82, 48] width 24 height 8
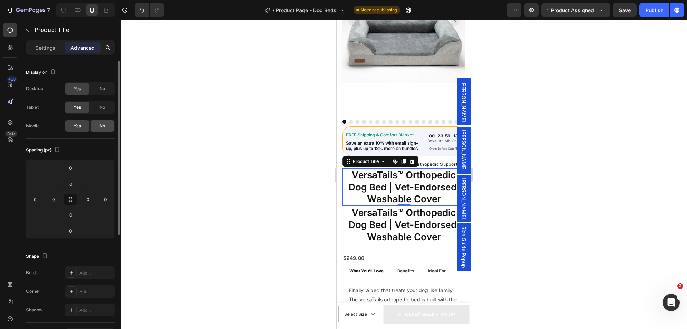
click at [109, 127] on div "No" at bounding box center [102, 125] width 24 height 11
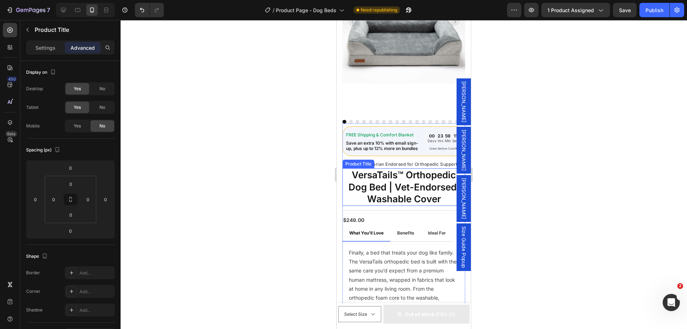
click at [393, 186] on h1 "VersaTails™ Orthopedic Dog Bed | Vet-Endorsed, Washable Cover" at bounding box center [403, 187] width 123 height 38
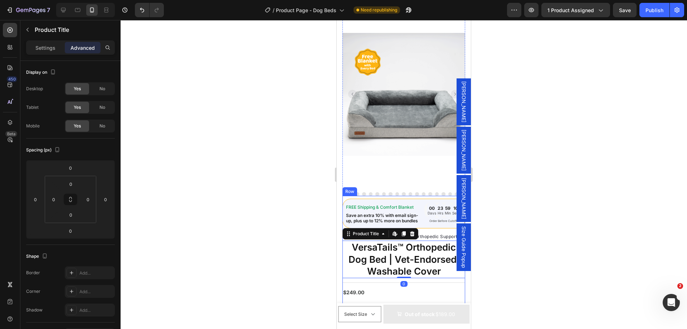
scroll to position [0, 0]
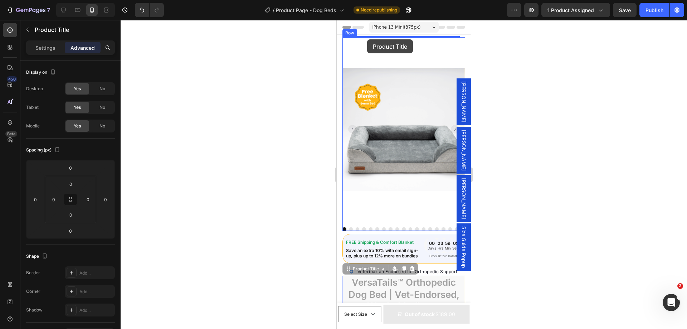
drag, startPoint x: 358, startPoint y: 267, endPoint x: 367, endPoint y: 39, distance: 228.0
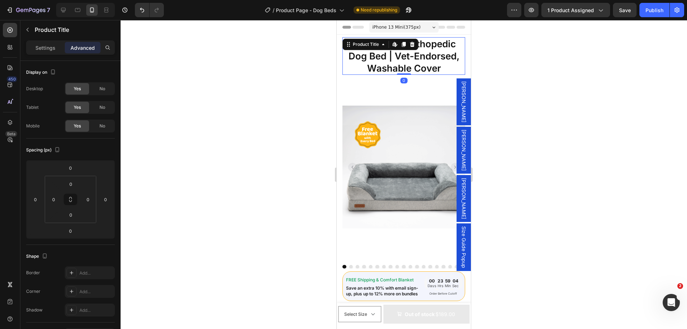
click at [382, 61] on h1 "VersaTails™ Orthopedic Dog Bed | Vet-Endorsed, Washable Cover" at bounding box center [403, 56] width 123 height 38
click at [102, 131] on div "No" at bounding box center [102, 125] width 24 height 11
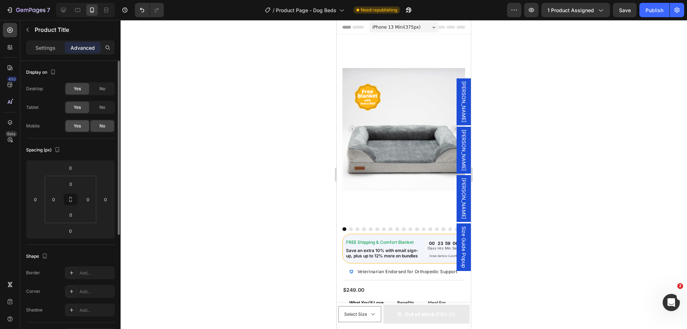
click at [79, 123] on span "Yes" at bounding box center [77, 126] width 7 height 6
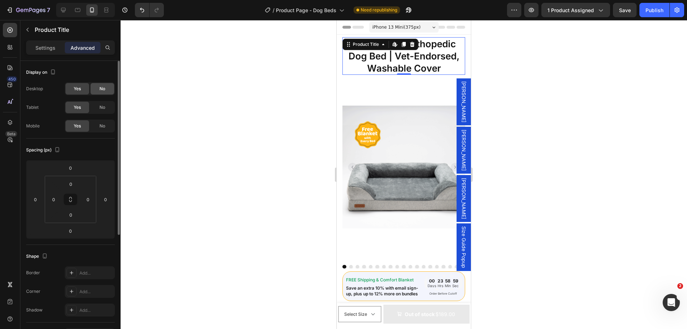
click at [106, 84] on div "No" at bounding box center [102, 88] width 24 height 11
click at [389, 86] on img at bounding box center [403, 167] width 123 height 184
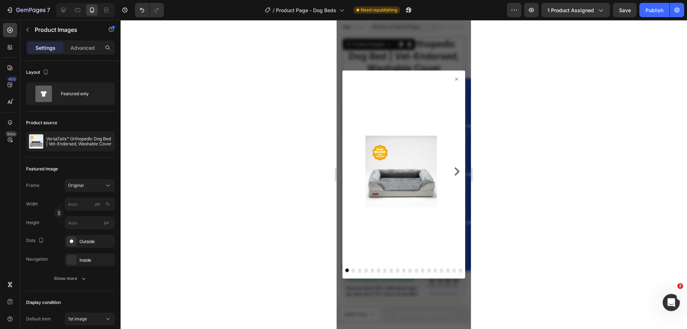
click at [453, 76] on icon at bounding box center [456, 79] width 6 height 6
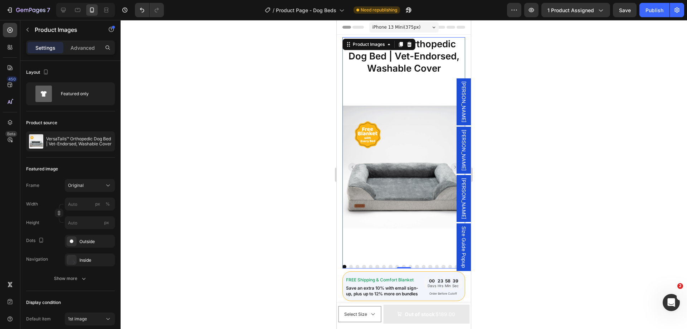
click at [388, 93] on img at bounding box center [403, 167] width 123 height 184
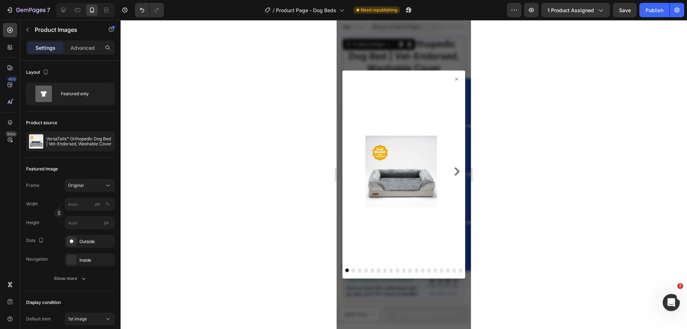
click at [453, 80] on icon at bounding box center [456, 79] width 6 height 6
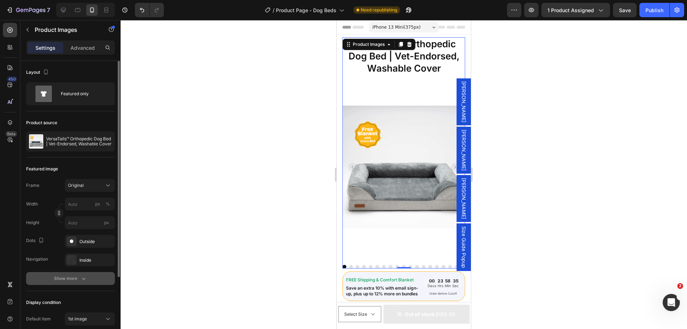
click at [75, 281] on div "Show more" at bounding box center [70, 278] width 33 height 7
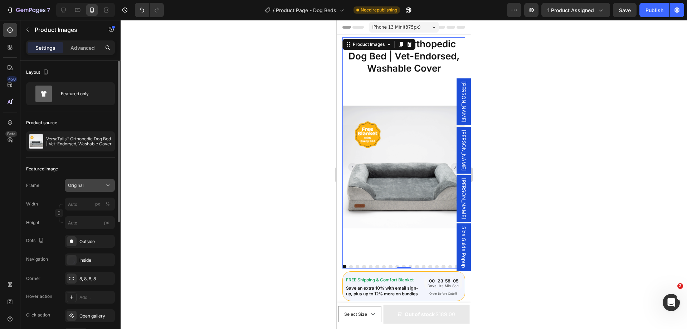
click at [85, 187] on div "Original" at bounding box center [85, 185] width 35 height 6
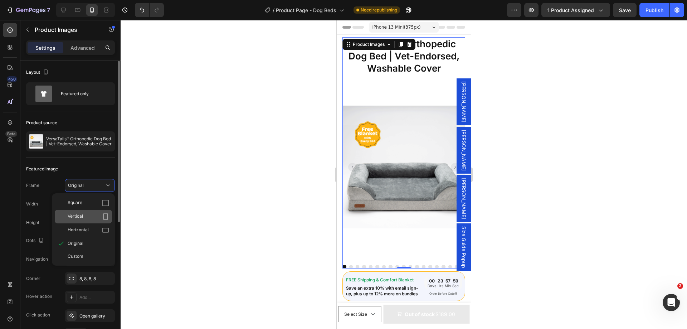
click at [90, 215] on div "Vertical" at bounding box center [88, 216] width 41 height 7
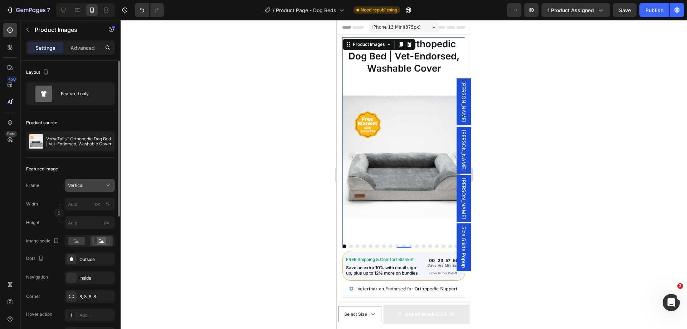
click at [94, 188] on button "Vertical" at bounding box center [90, 185] width 50 height 13
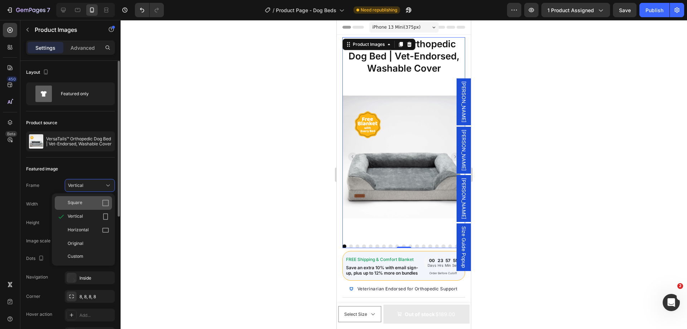
click at [87, 204] on div "Square" at bounding box center [88, 202] width 41 height 7
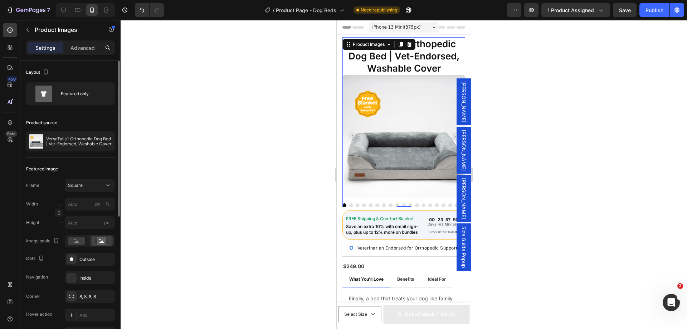
click at [451, 134] on rect "Carousel Next Arrow" at bounding box center [455, 136] width 9 height 9
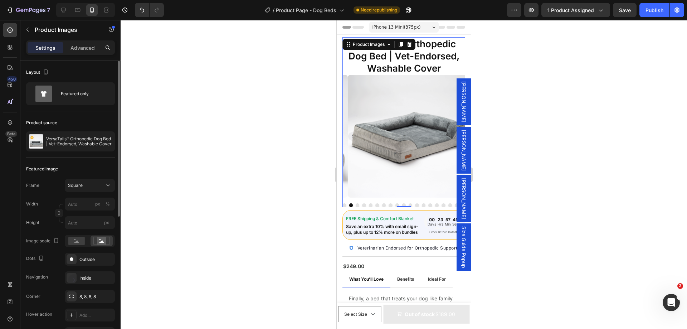
click at [451, 134] on rect "Carousel Next Arrow" at bounding box center [455, 136] width 9 height 9
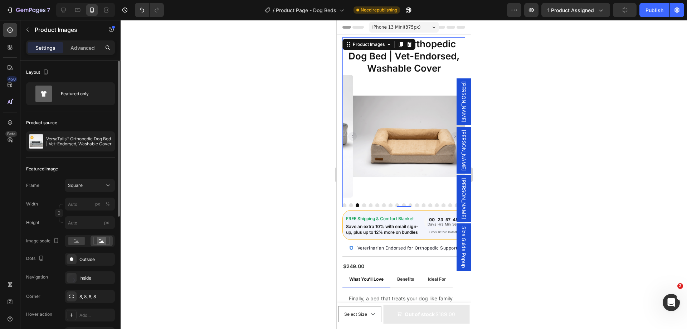
click at [451, 134] on rect "Carousel Next Arrow" at bounding box center [455, 136] width 9 height 9
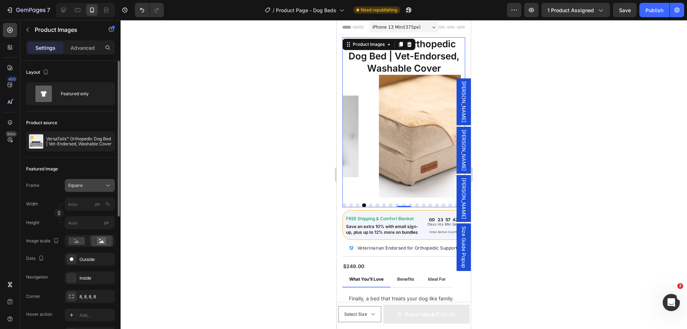
click at [89, 181] on button "Square" at bounding box center [90, 185] width 50 height 13
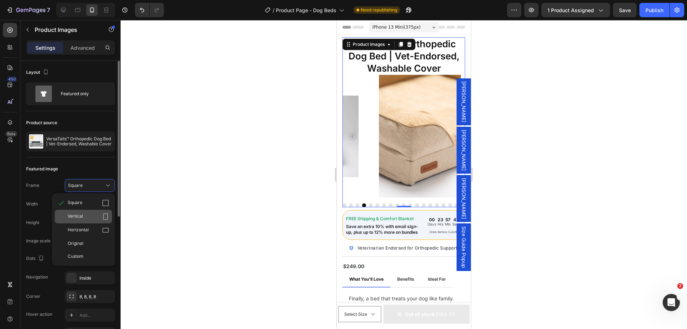
click at [81, 213] on span "Vertical" at bounding box center [75, 216] width 15 height 7
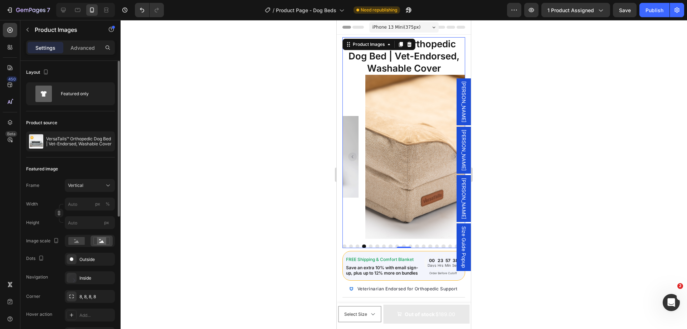
click at [352, 153] on rect "Carousel Back Arrow" at bounding box center [352, 156] width 9 height 9
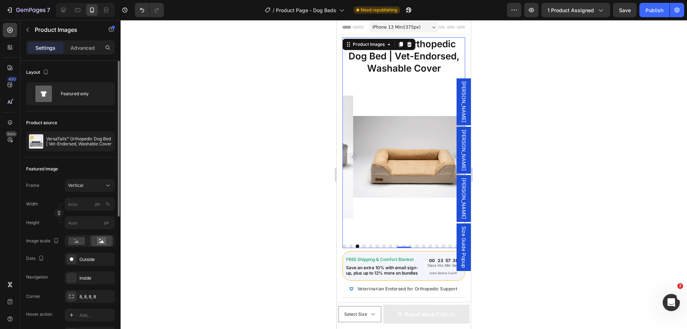
click at [352, 153] on rect "Carousel Back Arrow" at bounding box center [352, 156] width 9 height 9
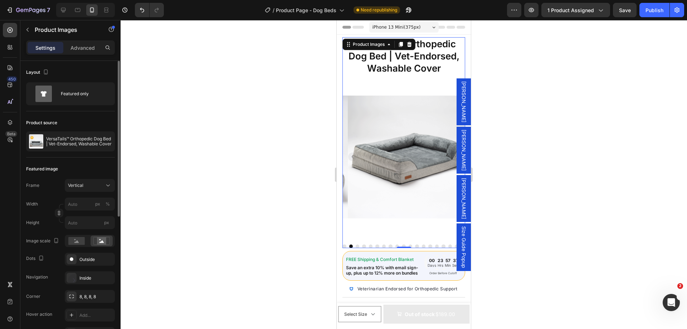
click at [352, 153] on rect "Carousel Back Arrow" at bounding box center [352, 156] width 9 height 9
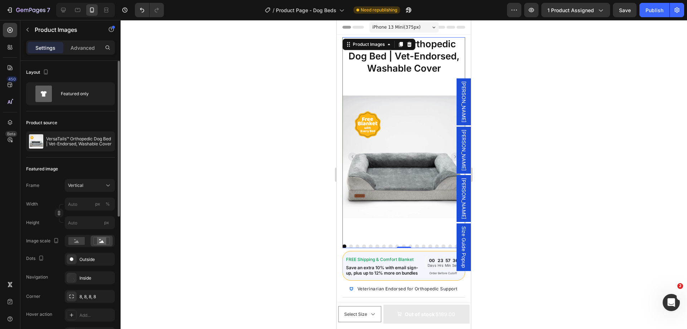
click at [352, 153] on rect "Carousel Back Arrow" at bounding box center [352, 156] width 9 height 9
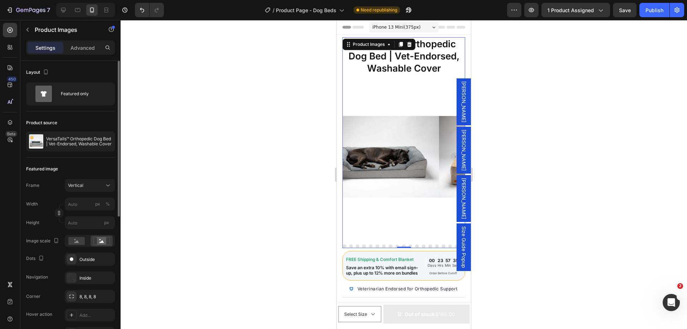
click at [352, 153] on rect "Carousel Back Arrow" at bounding box center [352, 156] width 9 height 9
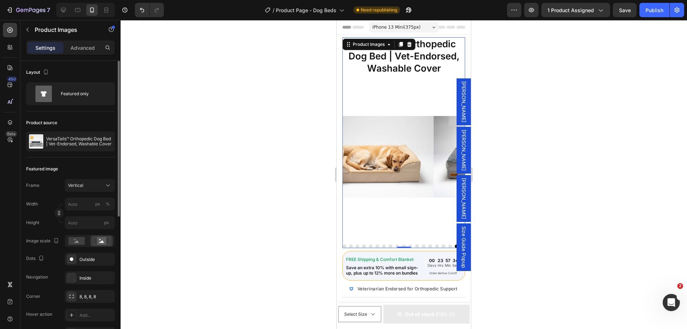
click at [352, 153] on rect "Carousel Back Arrow" at bounding box center [352, 156] width 9 height 9
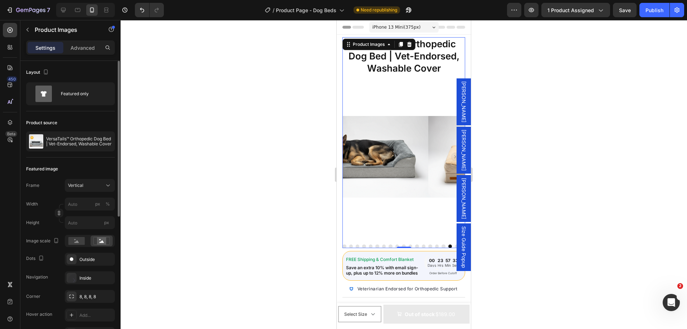
click at [352, 153] on rect "Carousel Back Arrow" at bounding box center [352, 156] width 9 height 9
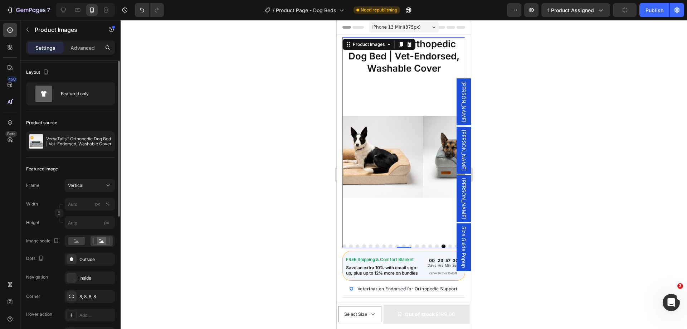
click at [451, 152] on rect "Carousel Next Arrow" at bounding box center [455, 156] width 9 height 9
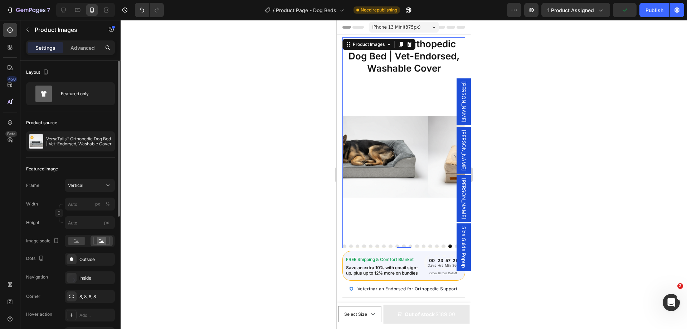
click at [451, 152] on rect "Carousel Next Arrow" at bounding box center [455, 156] width 9 height 9
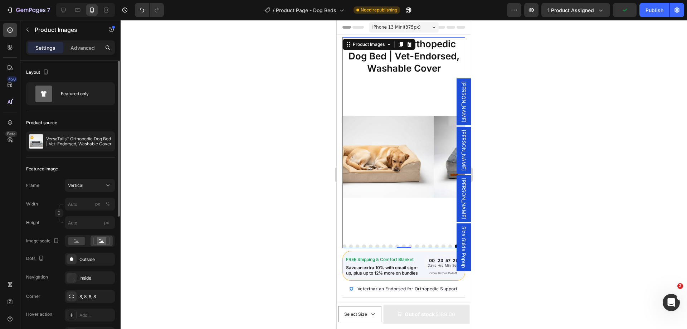
click at [451, 152] on rect "Carousel Next Arrow" at bounding box center [455, 156] width 9 height 9
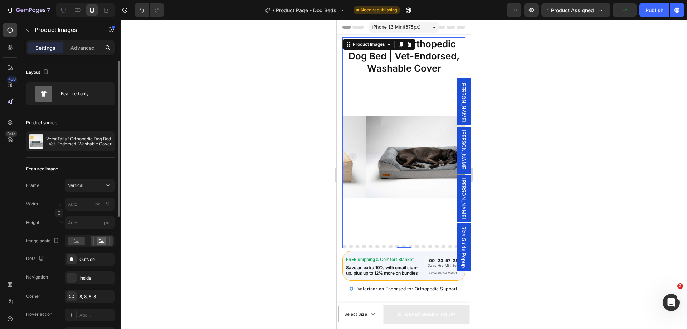
click at [451, 152] on rect "Carousel Next Arrow" at bounding box center [455, 156] width 9 height 9
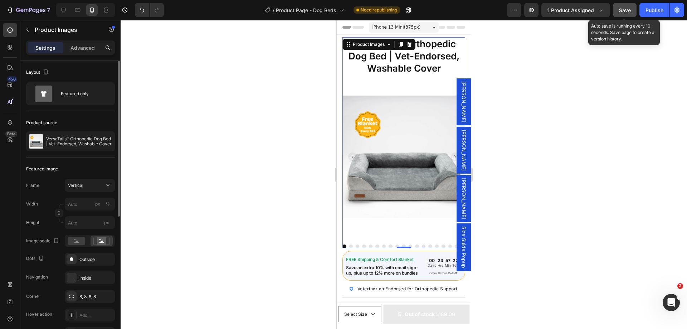
click at [621, 10] on span "Save" at bounding box center [625, 10] width 12 height 6
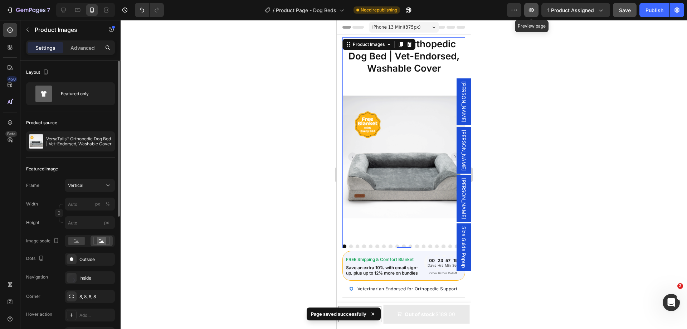
click at [531, 11] on icon "button" at bounding box center [530, 9] width 7 height 7
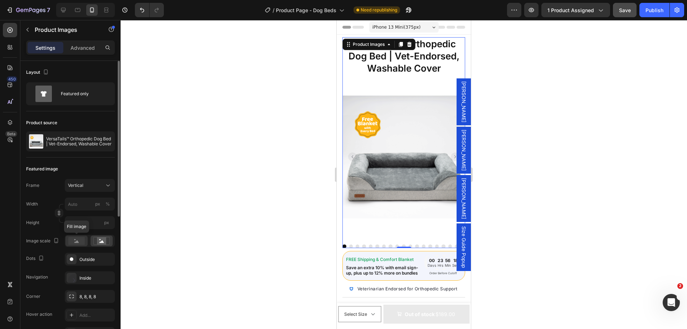
click at [79, 242] on rect at bounding box center [76, 241] width 16 height 8
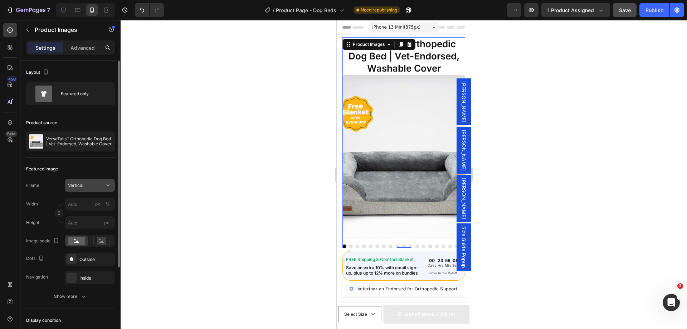
click at [85, 186] on div "Vertical" at bounding box center [85, 185] width 35 height 6
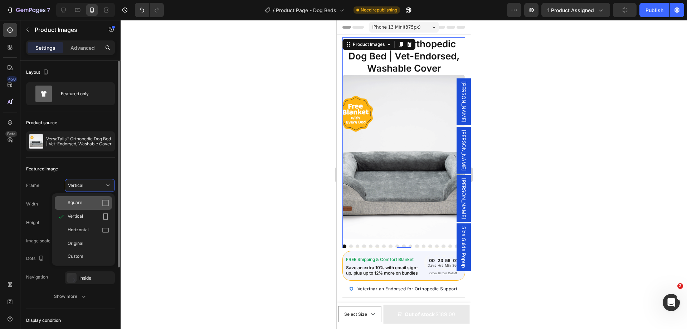
click at [78, 200] on span "Square" at bounding box center [75, 202] width 15 height 7
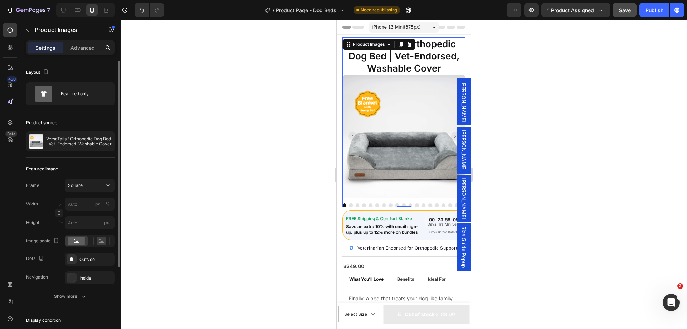
click at [451, 133] on rect "Carousel Next Arrow" at bounding box center [455, 136] width 9 height 9
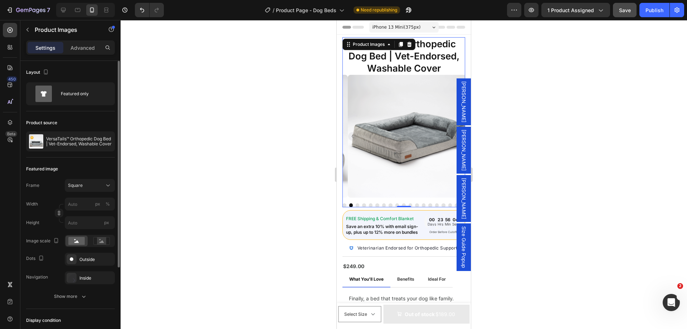
click at [451, 133] on rect "Carousel Next Arrow" at bounding box center [455, 136] width 9 height 9
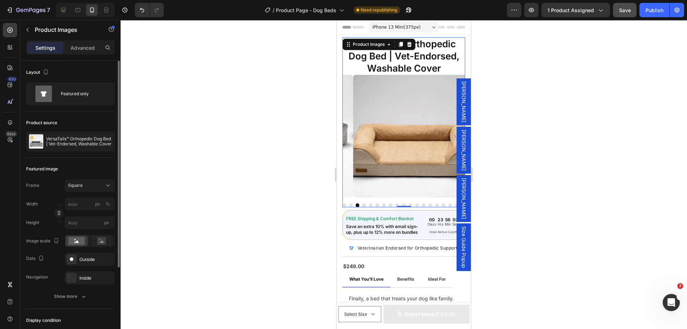
click at [451, 133] on rect "Carousel Next Arrow" at bounding box center [455, 136] width 9 height 9
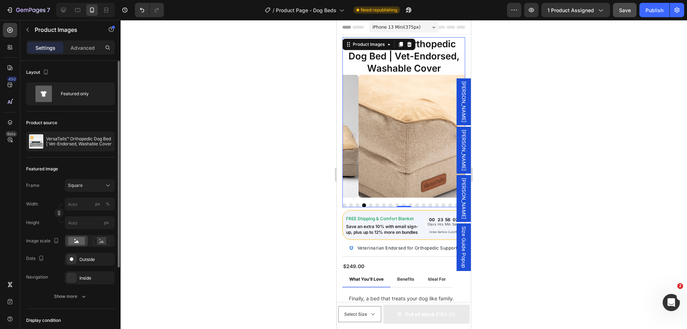
click at [451, 133] on rect "Carousel Next Arrow" at bounding box center [455, 136] width 9 height 9
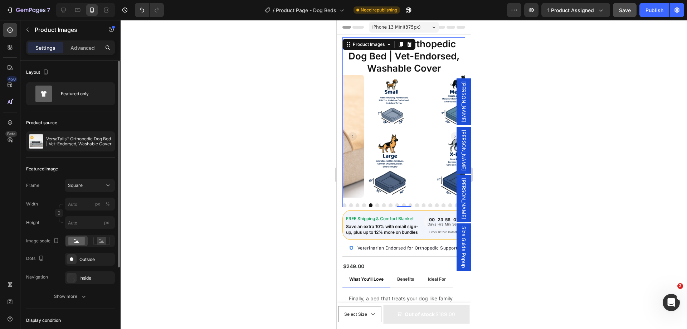
click at [451, 133] on rect "Carousel Next Arrow" at bounding box center [455, 136] width 9 height 9
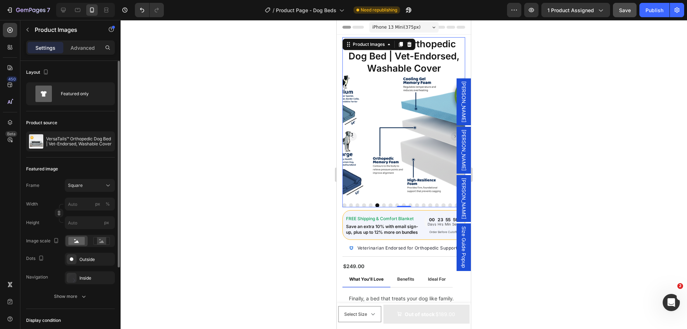
click at [350, 133] on rect "Carousel Back Arrow" at bounding box center [352, 136] width 9 height 9
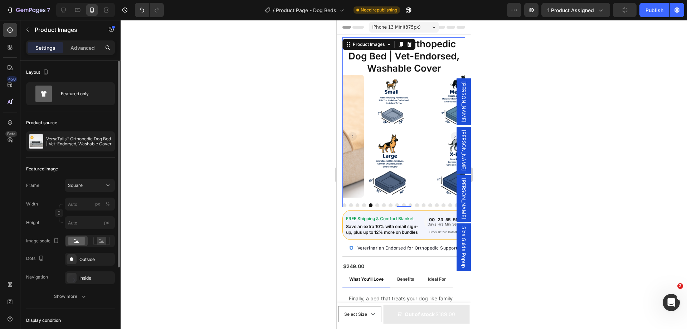
click at [451, 133] on rect "Carousel Next Arrow" at bounding box center [455, 136] width 9 height 9
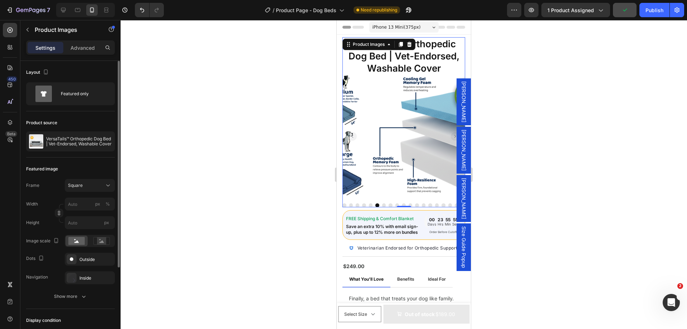
click at [451, 133] on rect "Carousel Next Arrow" at bounding box center [455, 136] width 9 height 9
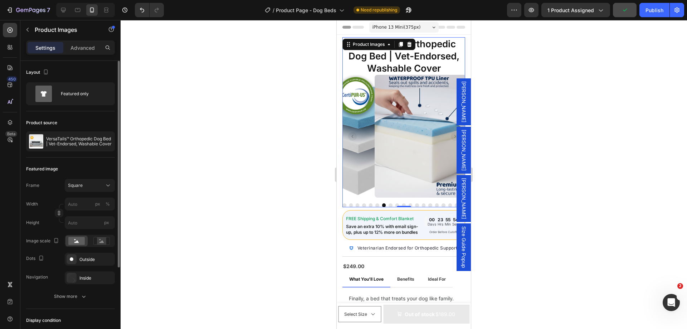
click at [451, 133] on rect "Carousel Next Arrow" at bounding box center [455, 136] width 9 height 9
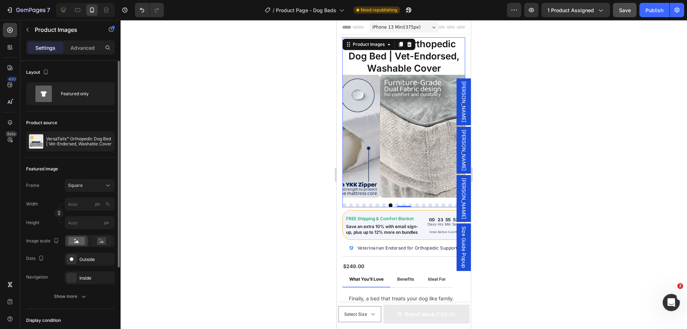
click at [451, 133] on rect "Carousel Next Arrow" at bounding box center [455, 136] width 9 height 9
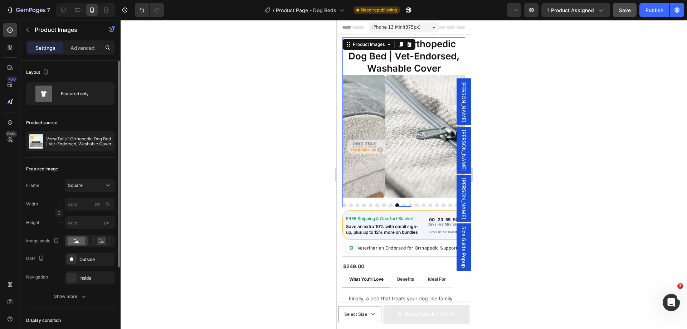
click at [352, 134] on rect "Carousel Back Arrow" at bounding box center [352, 136] width 9 height 9
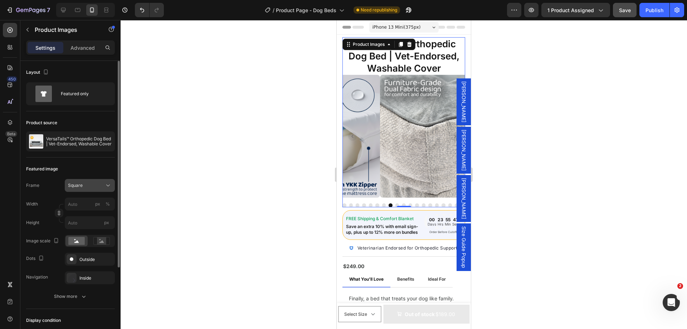
click at [88, 181] on button "Square" at bounding box center [90, 185] width 50 height 13
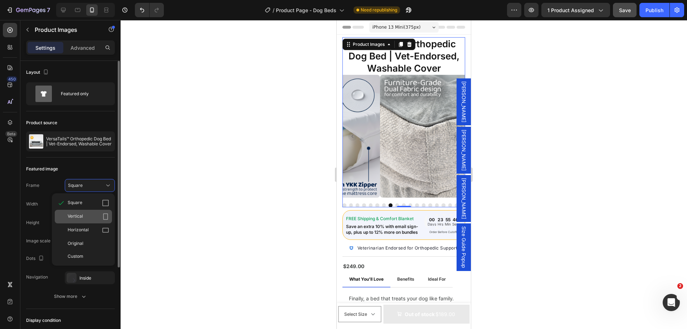
click at [91, 216] on div "Vertical" at bounding box center [88, 216] width 41 height 7
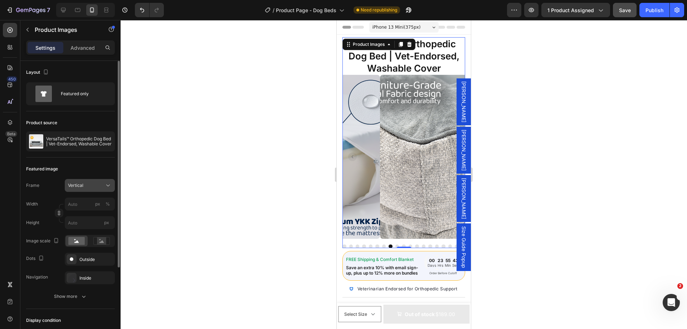
click at [81, 180] on button "Vertical" at bounding box center [90, 185] width 50 height 13
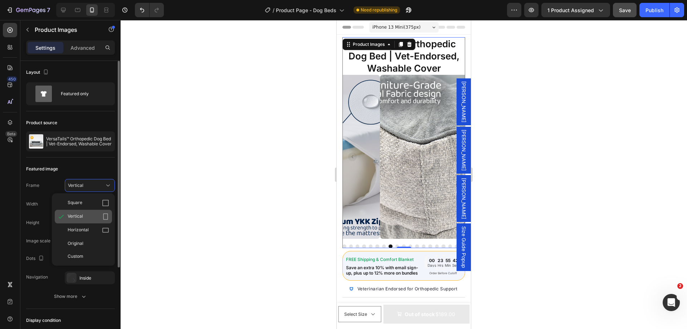
click at [80, 223] on div "Square Vertical Horizontal Original Custom" at bounding box center [83, 229] width 63 height 67
click at [78, 226] on span "Horizontal" at bounding box center [78, 229] width 21 height 7
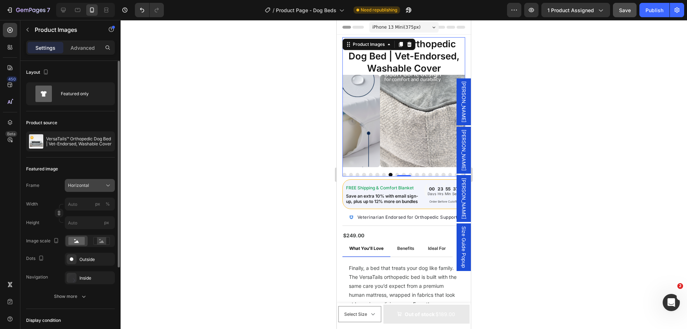
click at [89, 182] on div "Horizontal" at bounding box center [85, 185] width 35 height 6
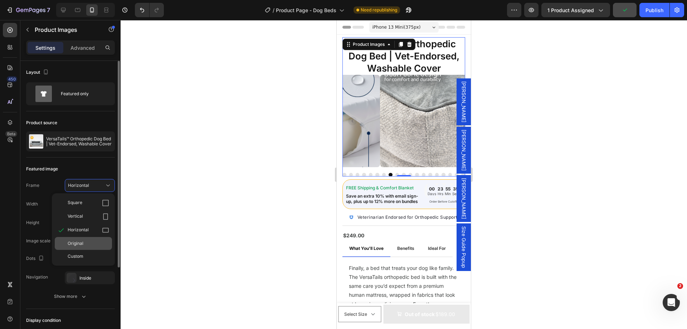
click at [90, 245] on div "Original" at bounding box center [88, 243] width 41 height 6
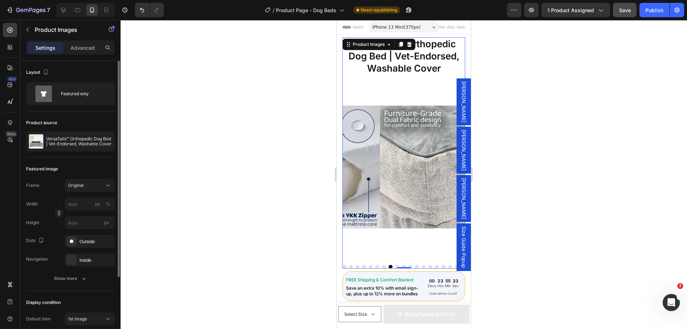
click at [344, 265] on button "Dot" at bounding box center [344, 267] width 4 height 4
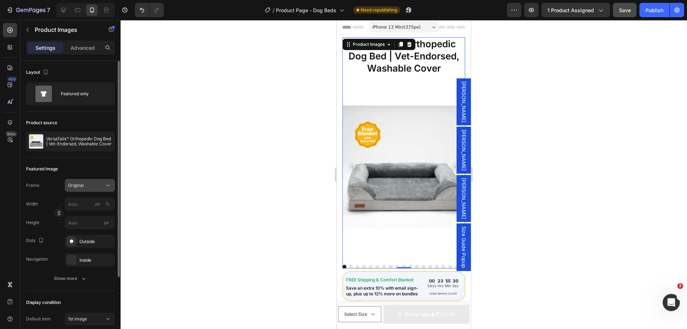
click at [85, 185] on div "Original" at bounding box center [85, 185] width 35 height 6
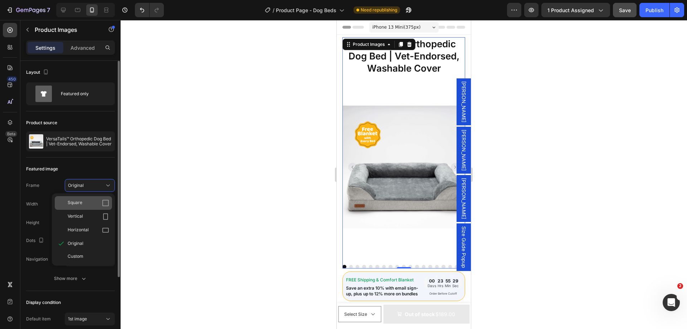
click at [77, 202] on span "Square" at bounding box center [75, 202] width 15 height 7
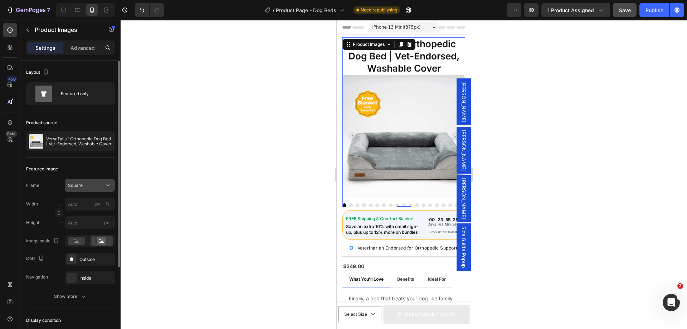
click at [82, 182] on span "Square" at bounding box center [75, 185] width 15 height 6
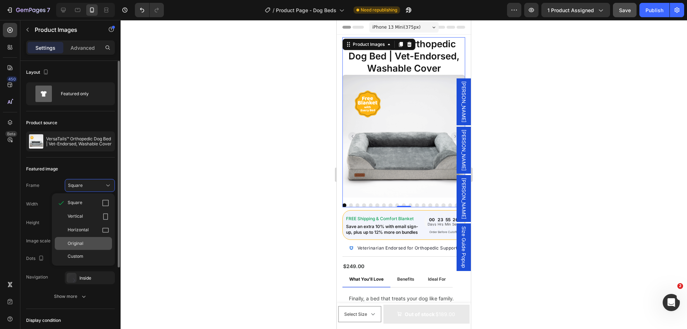
click at [86, 244] on div "Original" at bounding box center [88, 243] width 41 height 6
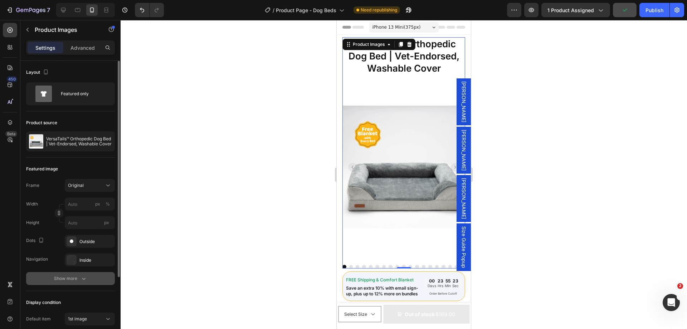
click at [75, 279] on div "Show more" at bounding box center [70, 278] width 33 height 7
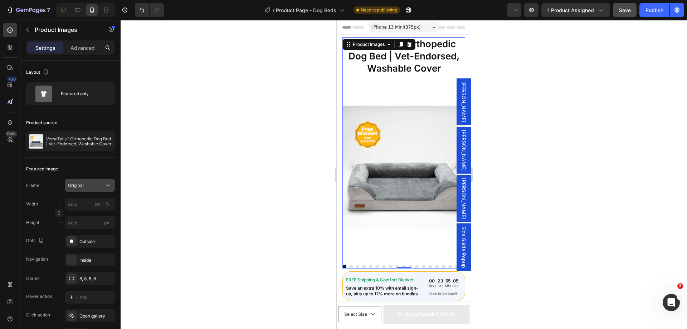
click at [80, 186] on span "Original" at bounding box center [76, 185] width 16 height 6
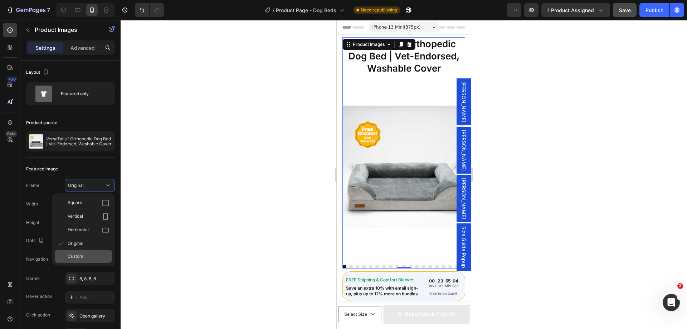
click at [87, 252] on div "Custom" at bounding box center [83, 256] width 57 height 13
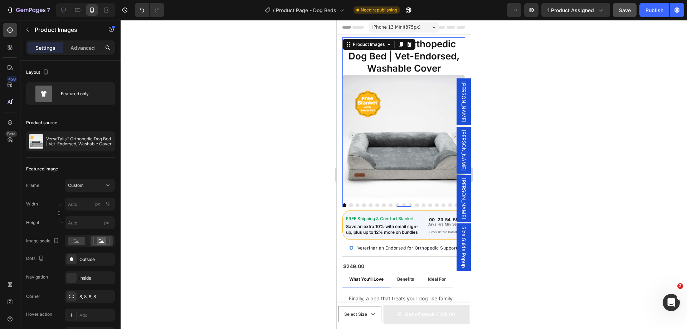
click at [451, 133] on rect "Carousel Next Arrow" at bounding box center [455, 136] width 9 height 9
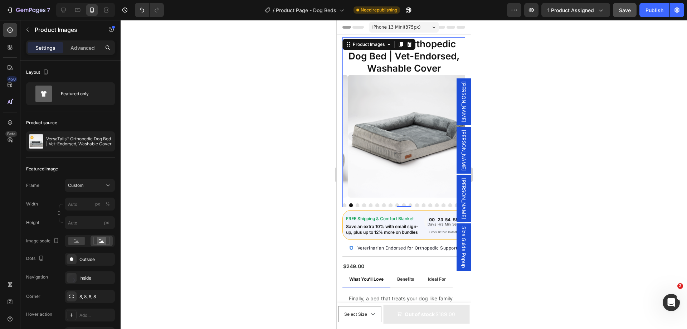
click at [451, 133] on rect "Carousel Next Arrow" at bounding box center [455, 136] width 9 height 9
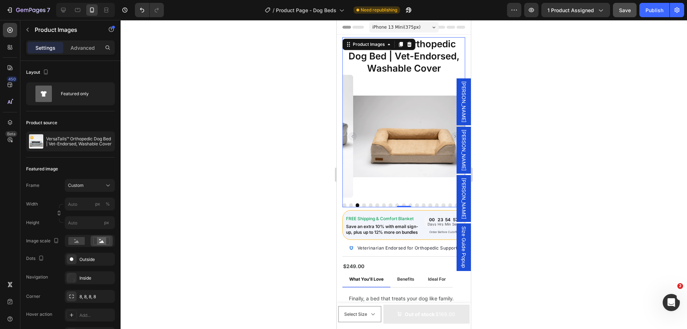
click at [451, 133] on rect "Carousel Next Arrow" at bounding box center [455, 136] width 9 height 9
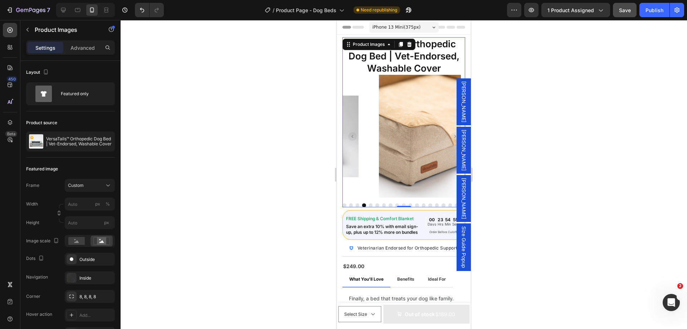
click at [451, 133] on rect "Carousel Next Arrow" at bounding box center [455, 136] width 9 height 9
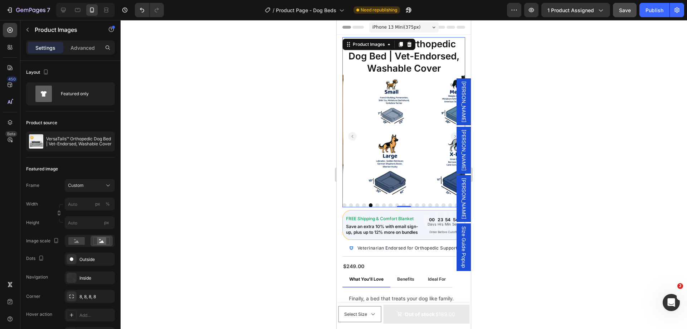
click at [355, 132] on rect "Carousel Back Arrow" at bounding box center [352, 136] width 9 height 9
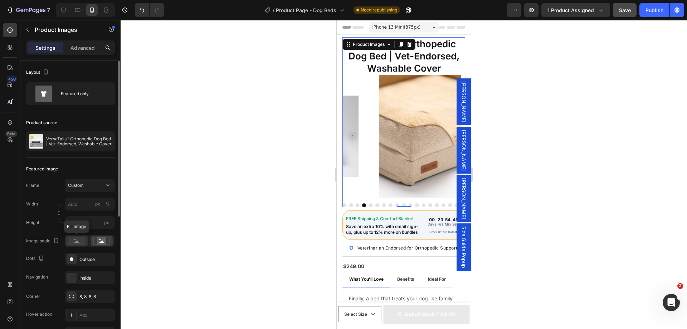
click at [75, 242] on icon at bounding box center [76, 241] width 5 height 3
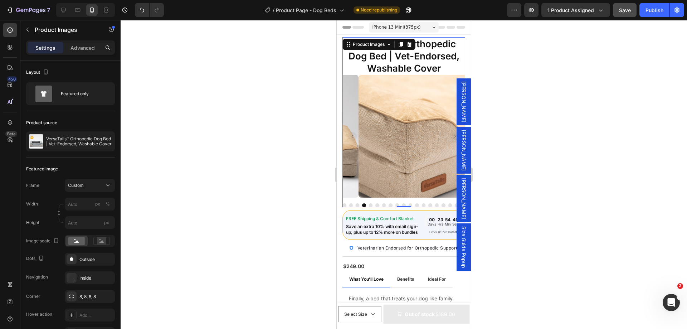
click at [344, 203] on button "Dot" at bounding box center [344, 205] width 4 height 4
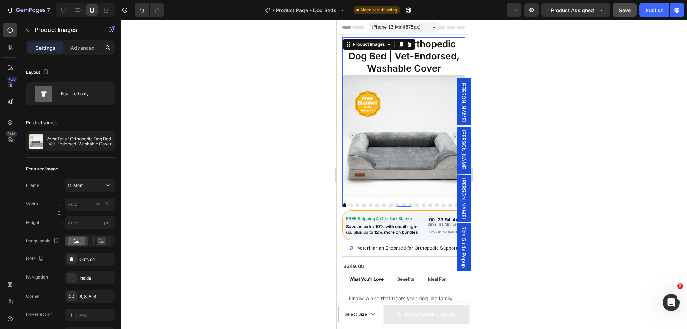
click at [349, 203] on button "Dot" at bounding box center [351, 205] width 4 height 4
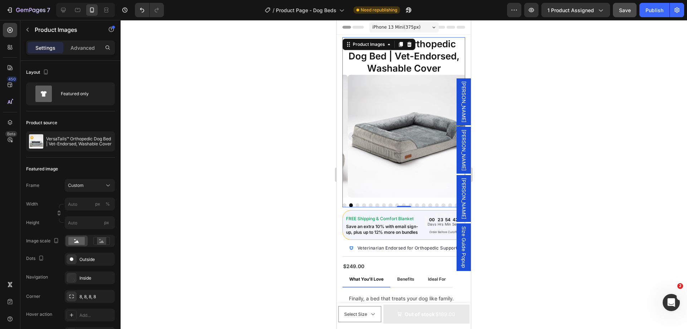
click at [358, 203] on button "Dot" at bounding box center [357, 205] width 4 height 4
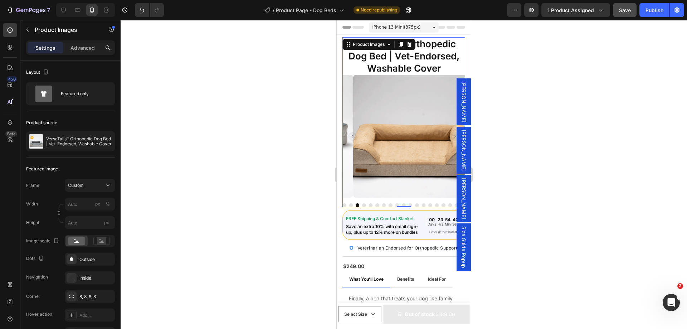
click at [362, 203] on button "Dot" at bounding box center [364, 205] width 4 height 4
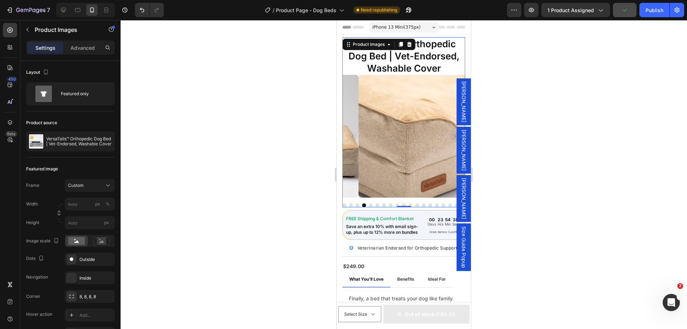
click at [369, 203] on button "Dot" at bounding box center [371, 205] width 4 height 4
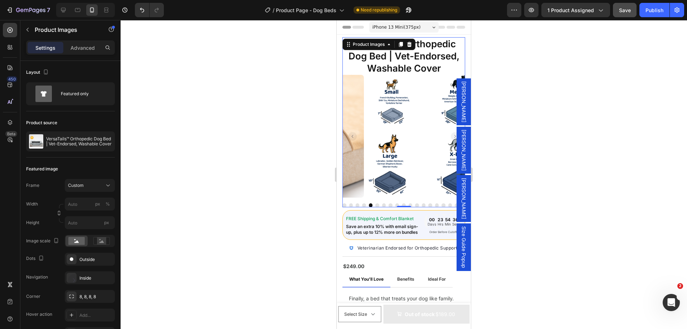
click at [375, 203] on button "Dot" at bounding box center [377, 205] width 4 height 4
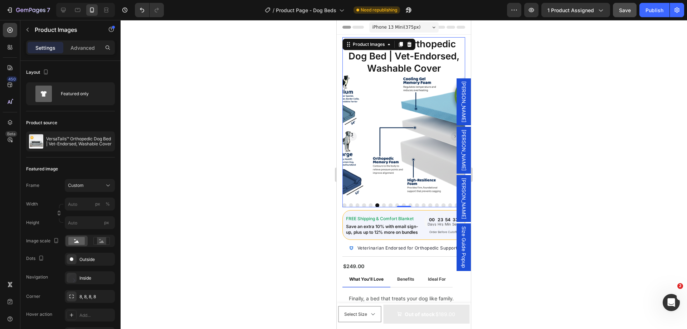
click at [382, 203] on button "Dot" at bounding box center [384, 205] width 4 height 4
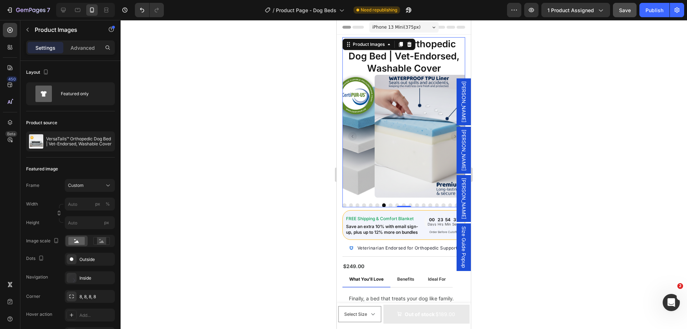
click at [389, 196] on div at bounding box center [403, 141] width 123 height 132
click at [389, 203] on button "Dot" at bounding box center [390, 205] width 4 height 4
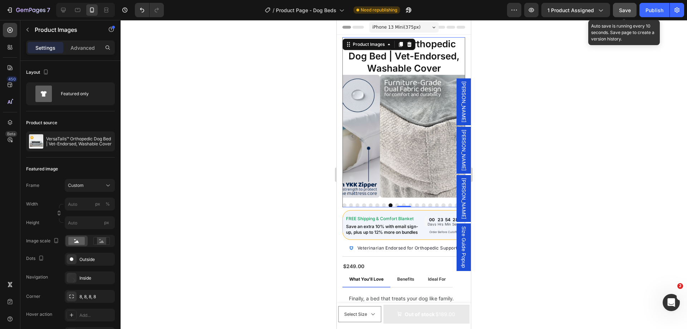
click at [623, 6] on button "Save" at bounding box center [625, 10] width 24 height 14
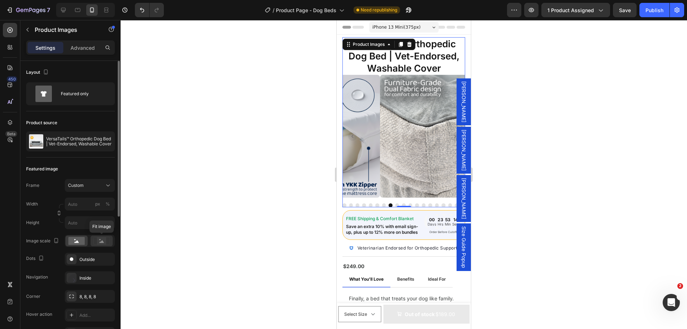
click at [100, 244] on rect at bounding box center [101, 240] width 9 height 7
click at [344, 203] on button "Dot" at bounding box center [344, 205] width 4 height 4
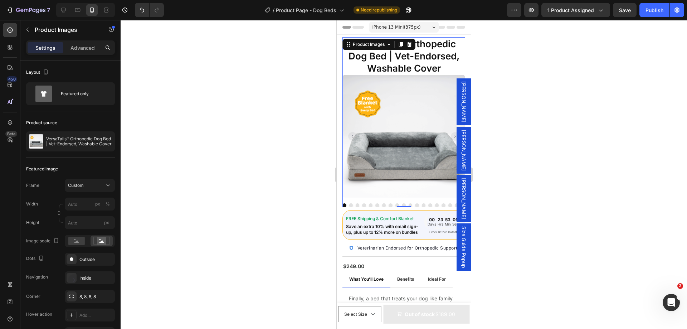
click at [351, 203] on button "Dot" at bounding box center [351, 205] width 4 height 4
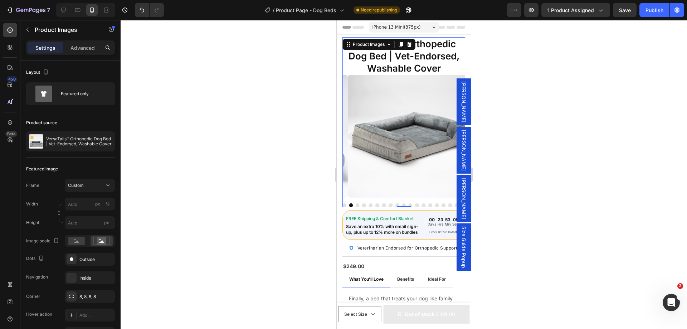
click at [357, 203] on button "Dot" at bounding box center [357, 205] width 4 height 4
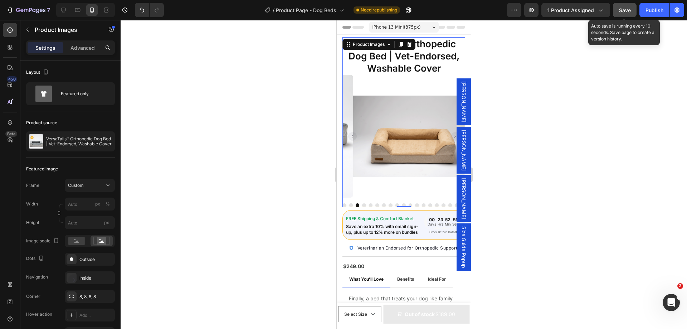
click at [618, 9] on button "Save" at bounding box center [625, 10] width 24 height 14
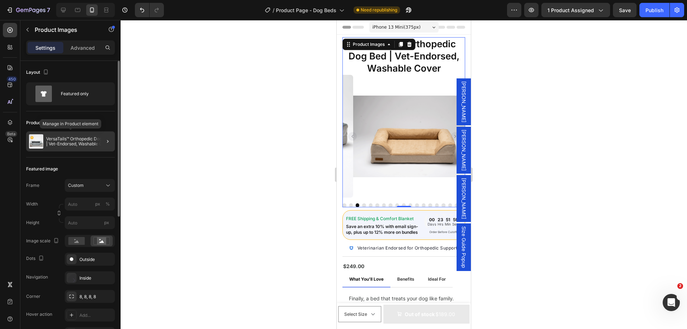
click at [77, 146] on div "VersaTails™ Orthopedic Dog Bed | Vet-Endorsed, Washable Cover" at bounding box center [70, 141] width 89 height 20
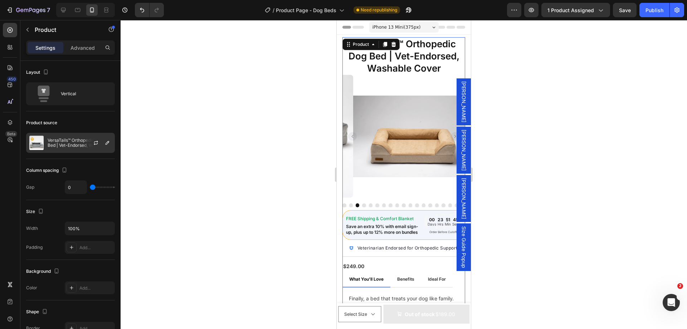
click at [72, 142] on p "VersaTails™ Orthopedic Dog Bed | Vet-Endorsed, Washable Cover" at bounding box center [80, 143] width 64 height 10
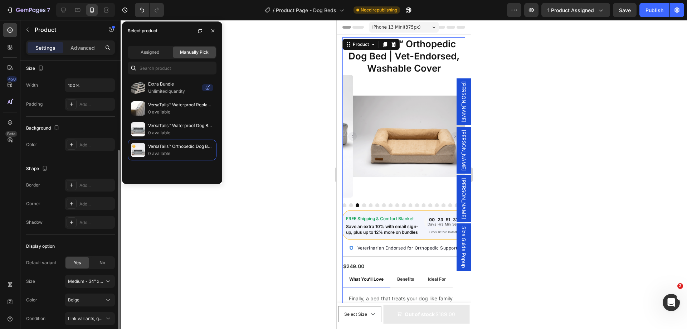
scroll to position [173, 0]
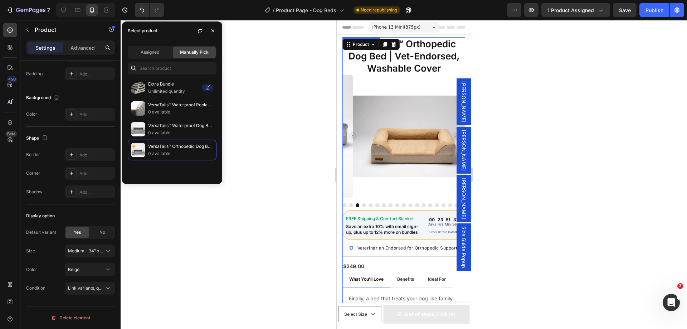
click at [367, 107] on img at bounding box center [414, 136] width 123 height 123
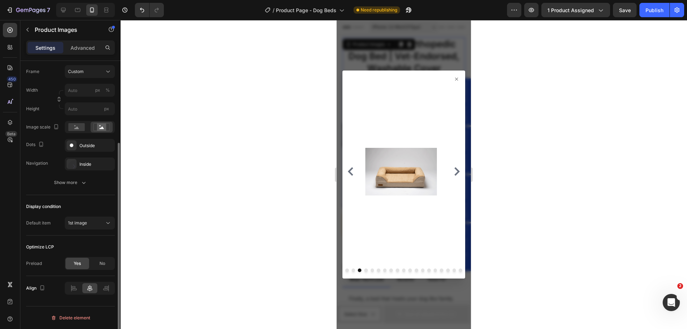
scroll to position [0, 0]
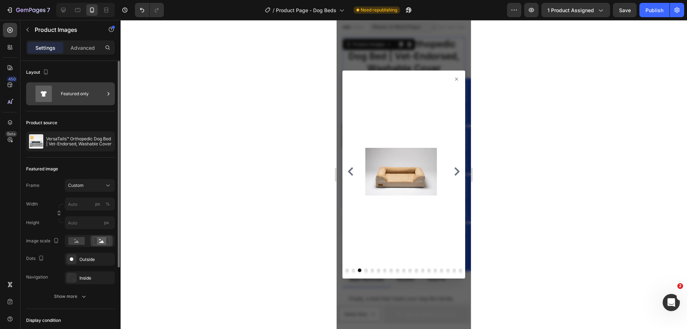
click at [86, 97] on div "Featured only" at bounding box center [83, 93] width 44 height 16
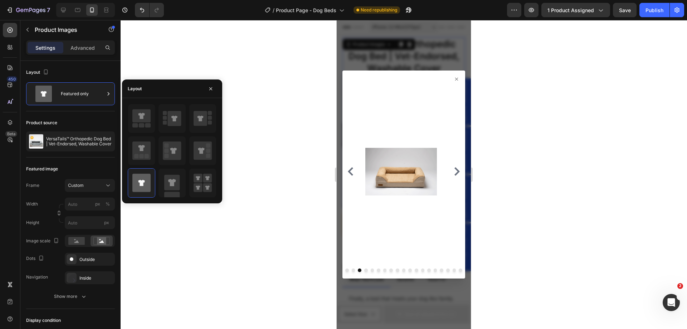
click at [453, 79] on icon at bounding box center [456, 79] width 6 height 6
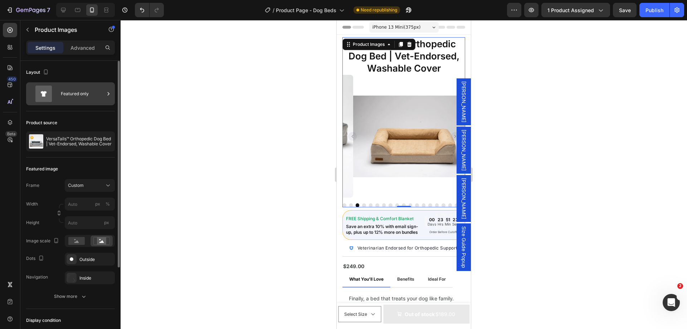
click at [77, 94] on div "Featured only" at bounding box center [83, 93] width 44 height 16
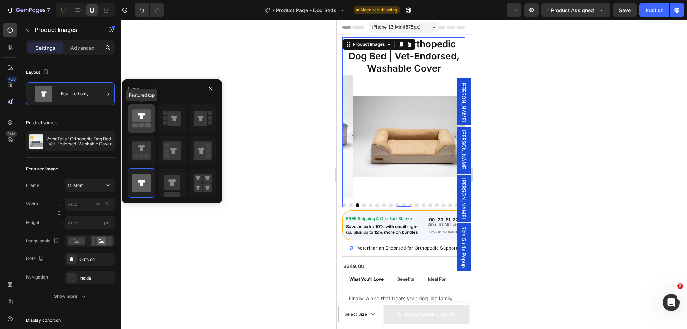
click at [134, 113] on icon at bounding box center [141, 115] width 18 height 13
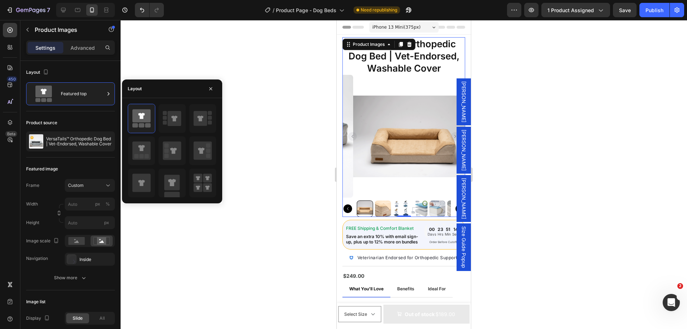
click at [348, 204] on icon "Carousel Back Arrow" at bounding box center [347, 208] width 9 height 9
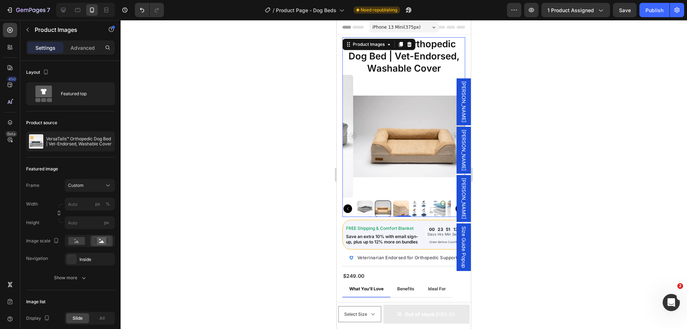
click at [348, 204] on icon "Carousel Back Arrow" at bounding box center [347, 208] width 9 height 9
click at [351, 133] on rect "Carousel Back Arrow" at bounding box center [352, 136] width 9 height 9
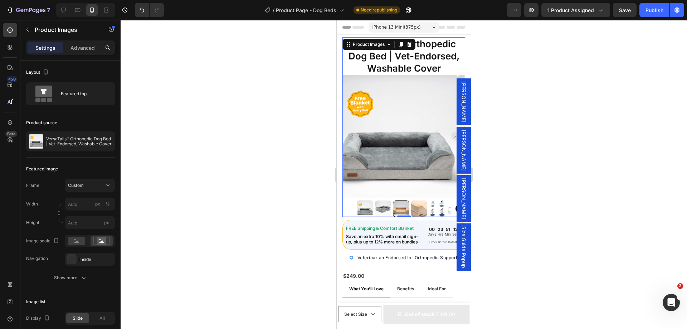
click at [351, 133] on rect "Carousel Back Arrow" at bounding box center [352, 136] width 9 height 9
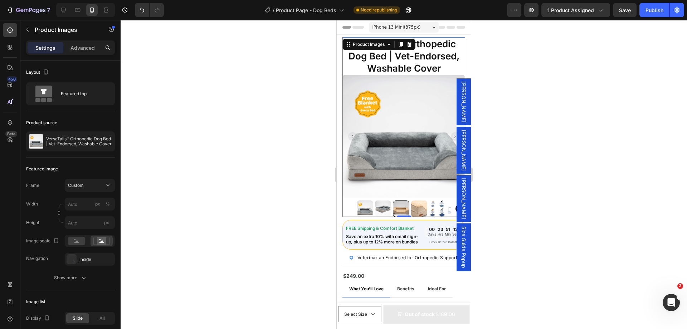
click at [351, 133] on rect "Carousel Back Arrow" at bounding box center [352, 136] width 9 height 9
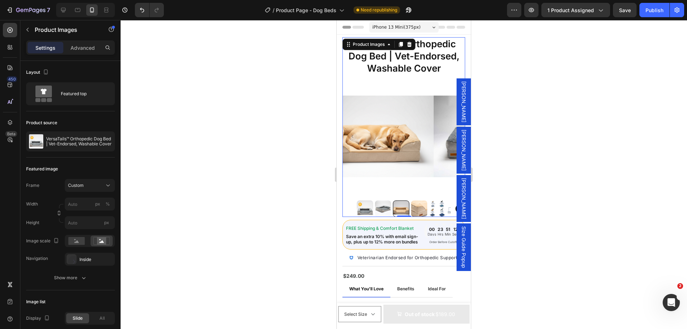
click at [351, 133] on rect "Carousel Back Arrow" at bounding box center [352, 136] width 9 height 9
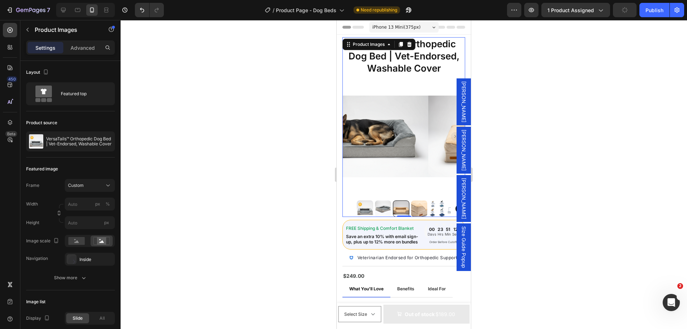
click at [388, 183] on div at bounding box center [403, 136] width 123 height 123
click at [64, 96] on div "Featured top" at bounding box center [83, 93] width 44 height 16
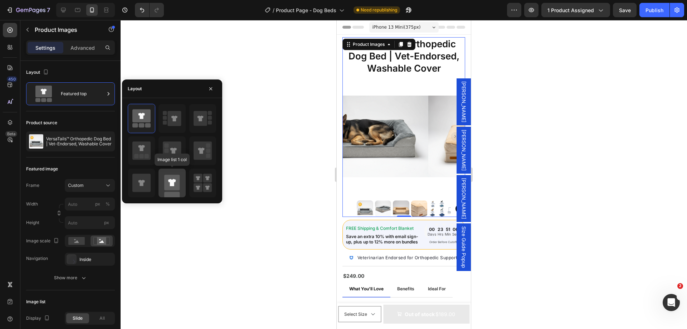
click at [177, 178] on rect at bounding box center [171, 182] width 15 height 15
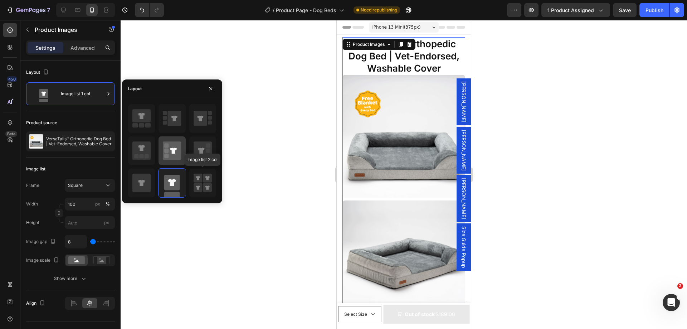
drag, startPoint x: 199, startPoint y: 182, endPoint x: 165, endPoint y: 145, distance: 49.6
click at [199, 182] on rect at bounding box center [197, 177] width 9 height 9
type input "50"
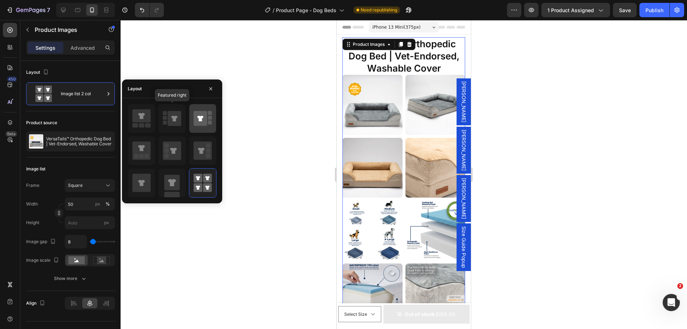
drag, startPoint x: 168, startPoint y: 121, endPoint x: 206, endPoint y: 129, distance: 39.2
click at [168, 121] on icon at bounding box center [175, 118] width 14 height 15
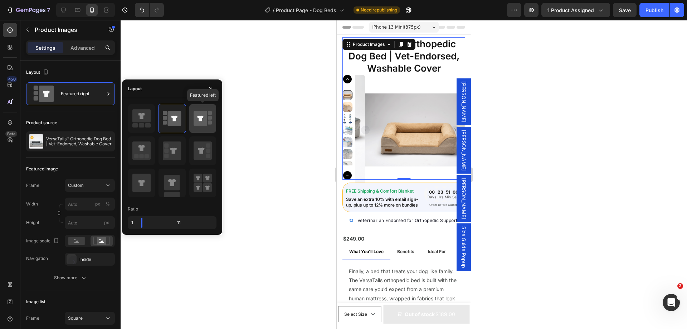
click at [200, 120] on icon at bounding box center [200, 119] width 6 height 6
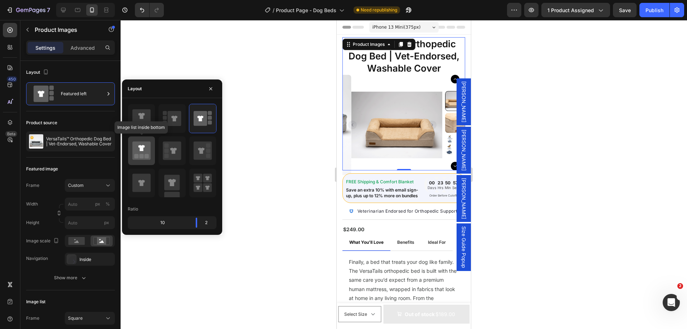
click at [139, 148] on icon at bounding box center [141, 150] width 18 height 18
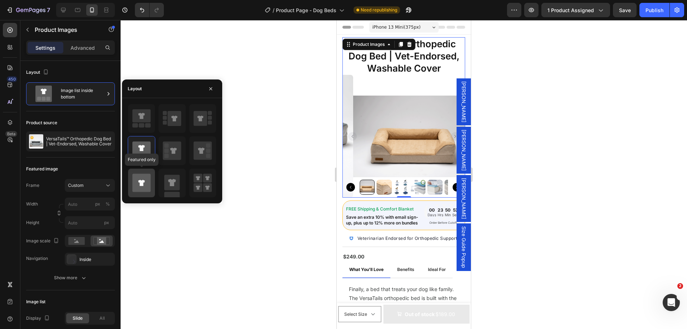
click at [142, 183] on icon at bounding box center [141, 183] width 6 height 6
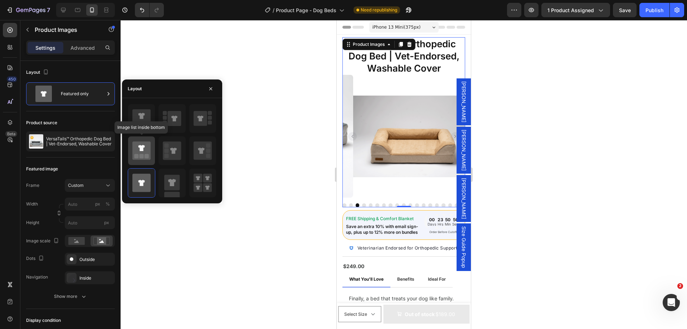
click at [143, 150] on icon at bounding box center [141, 148] width 6 height 6
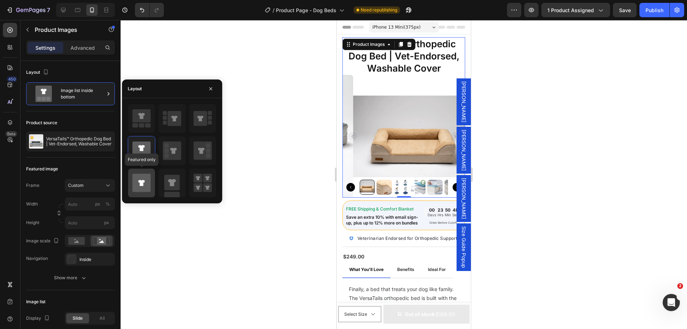
click at [141, 182] on icon at bounding box center [141, 183] width 6 height 6
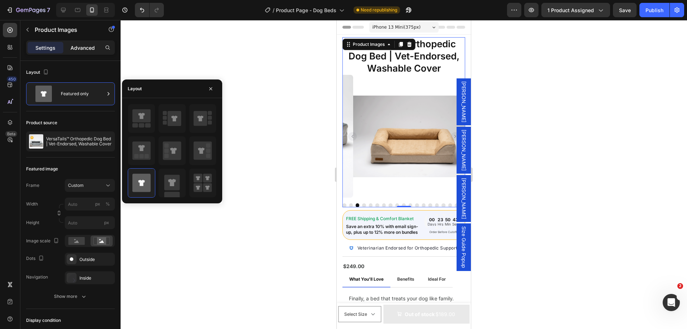
click at [83, 53] on div "Advanced" at bounding box center [83, 47] width 36 height 11
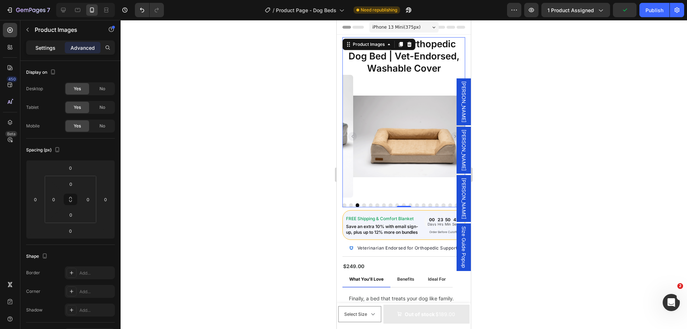
click at [49, 51] on p "Settings" at bounding box center [45, 48] width 20 height 8
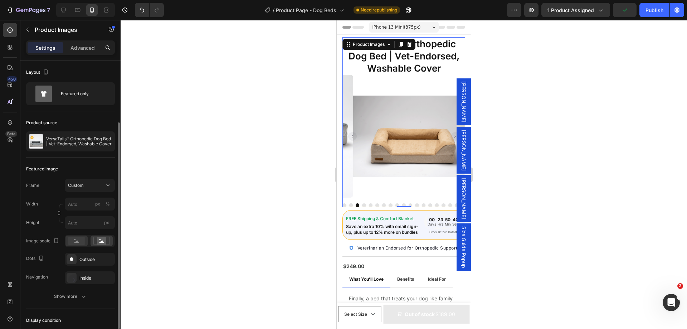
scroll to position [36, 0]
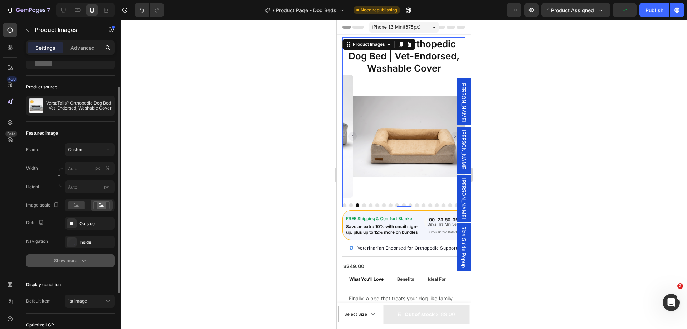
click at [70, 256] on button "Show more" at bounding box center [70, 260] width 89 height 13
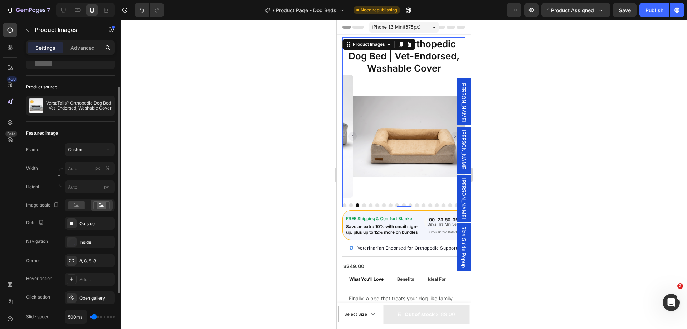
scroll to position [72, 0]
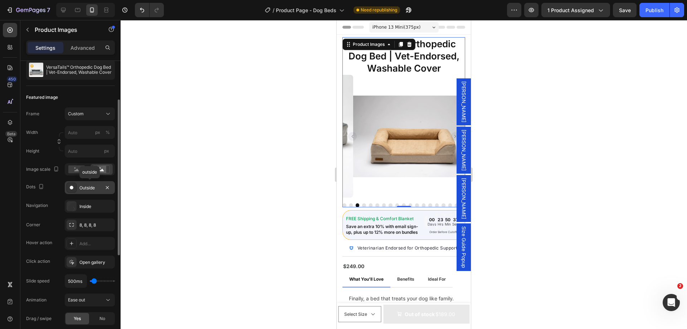
click at [92, 186] on div "Outside" at bounding box center [89, 188] width 21 height 6
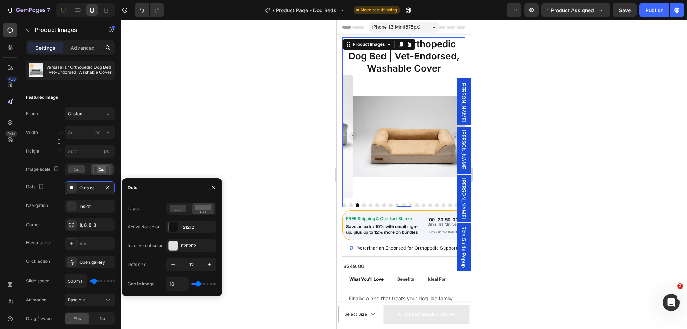
type input "0"
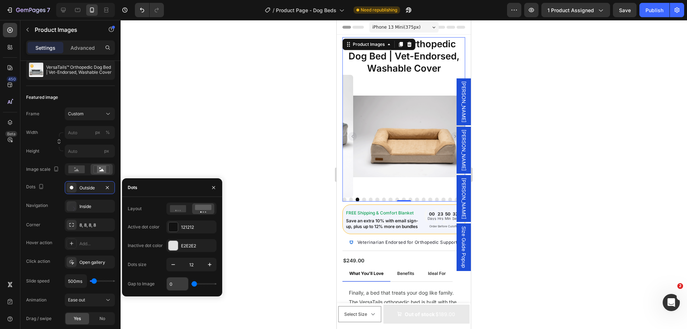
drag, startPoint x: 196, startPoint y: 284, endPoint x: 180, endPoint y: 286, distance: 16.3
type input "0"
click at [191, 284] on input "range" at bounding box center [203, 283] width 25 height 1
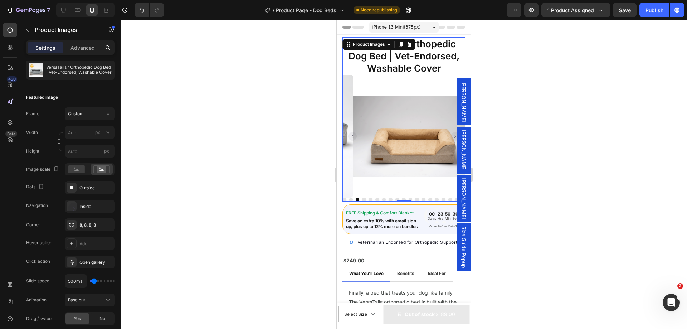
click at [342, 197] on button "Dot" at bounding box center [344, 199] width 4 height 4
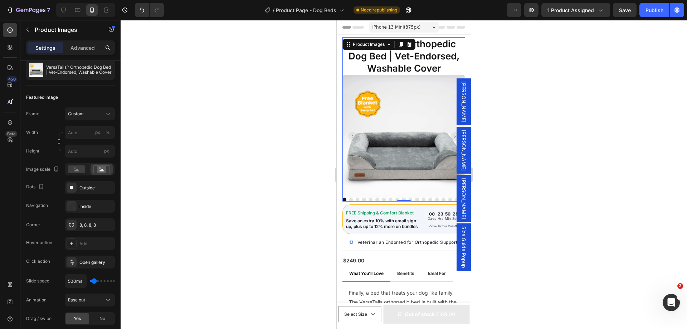
click at [357, 197] on button "Dot" at bounding box center [357, 199] width 4 height 4
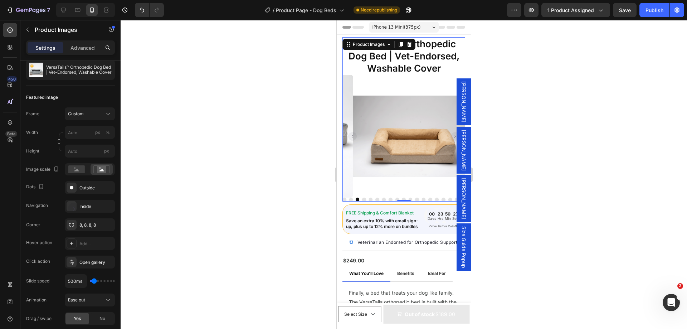
click at [377, 197] on button "Dot" at bounding box center [377, 199] width 4 height 4
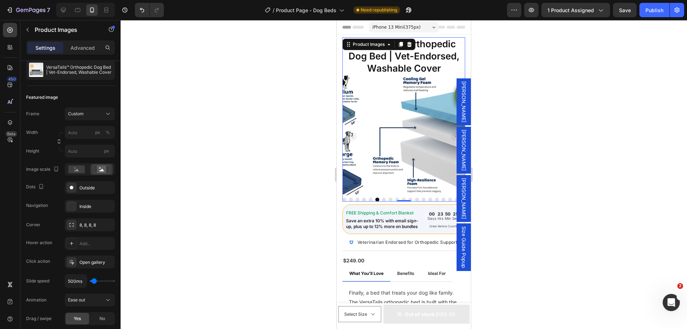
click at [371, 197] on button "Dot" at bounding box center [371, 199] width 4 height 4
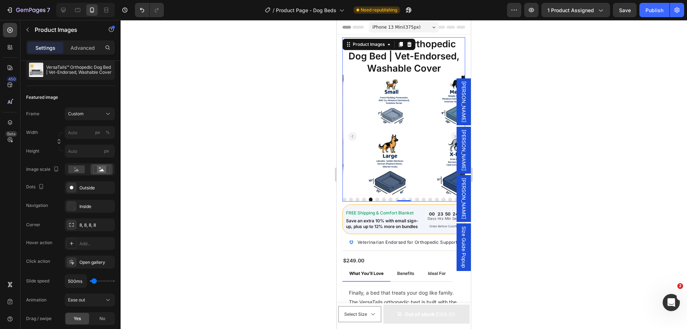
click at [381, 192] on img at bounding box center [425, 136] width 123 height 123
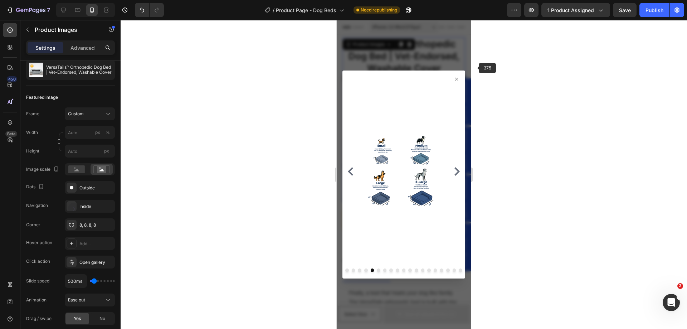
click at [446, 55] on div at bounding box center [403, 174] width 134 height 309
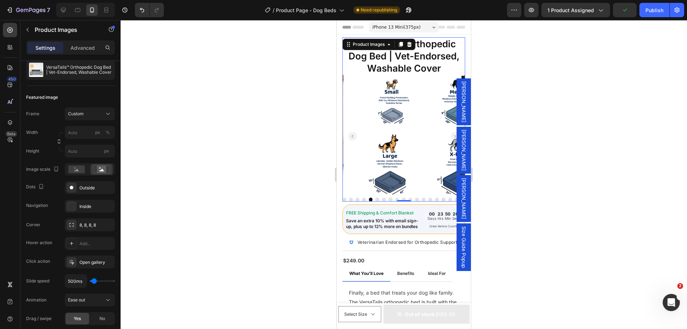
click at [388, 197] on button "Dot" at bounding box center [390, 199] width 4 height 4
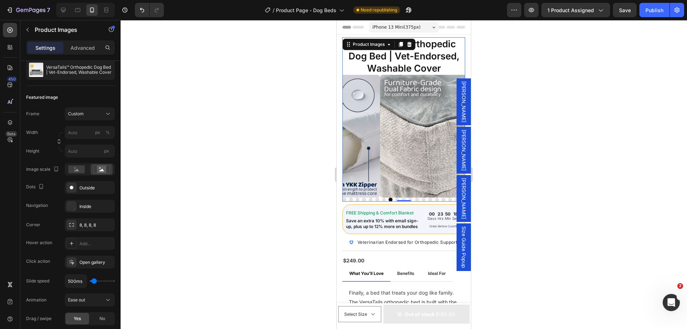
click at [395, 197] on button "Dot" at bounding box center [397, 199] width 4 height 4
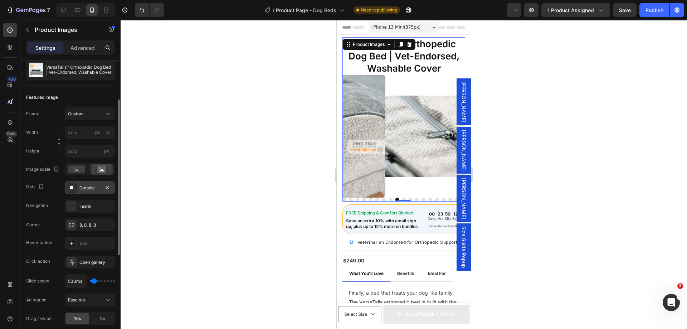
click at [89, 185] on div "Outside" at bounding box center [89, 188] width 21 height 6
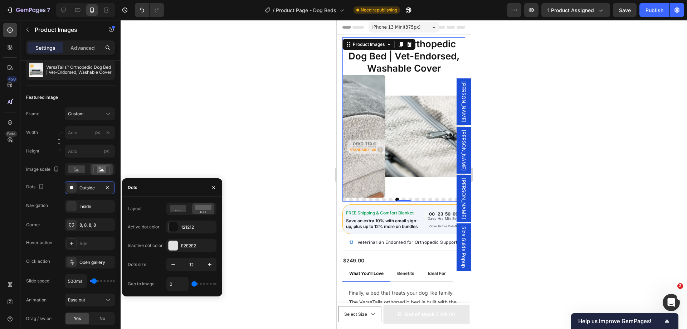
type input "6"
type input "4"
type input "1"
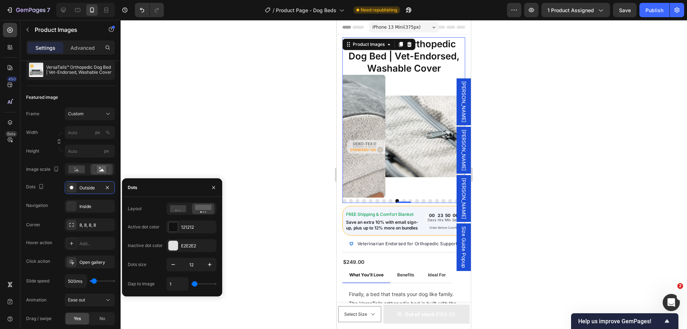
type input "1"
click at [195, 283] on input "range" at bounding box center [203, 283] width 25 height 1
click at [179, 284] on input "1" at bounding box center [177, 283] width 21 height 13
type input "3"
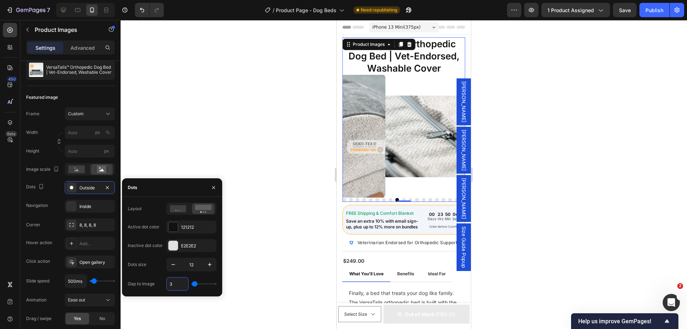
type input "3"
click at [180, 206] on icon at bounding box center [178, 208] width 16 height 7
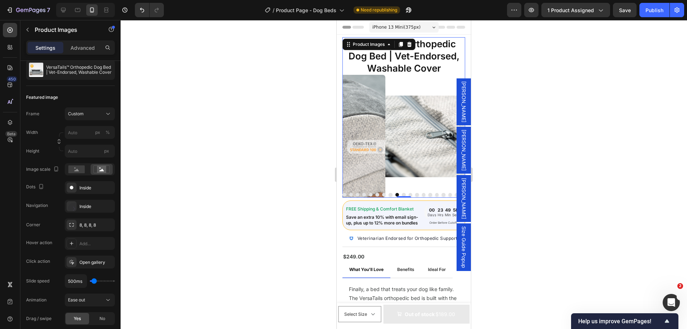
click at [345, 193] on div at bounding box center [403, 195] width 123 height 4
click at [343, 193] on button "Dot" at bounding box center [344, 195] width 4 height 4
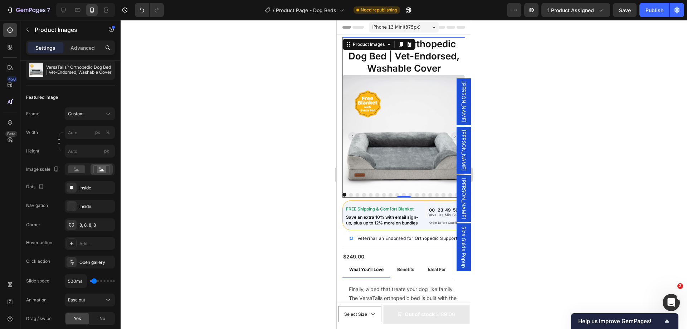
click at [350, 193] on button "Dot" at bounding box center [351, 195] width 4 height 4
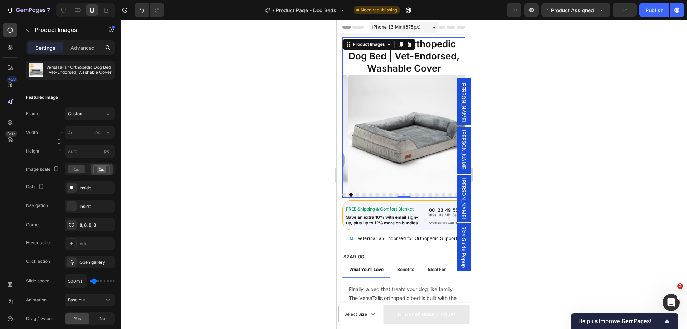
click at [356, 193] on button "Dot" at bounding box center [357, 195] width 4 height 4
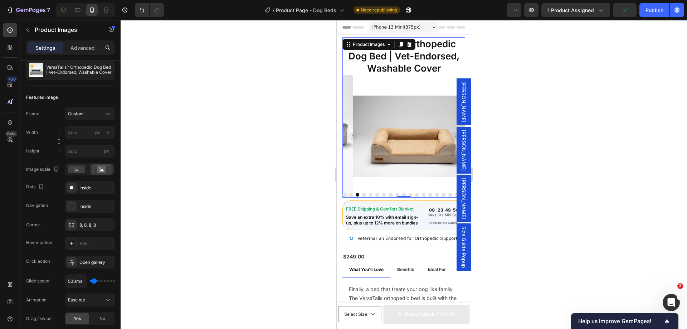
click at [362, 193] on button "Dot" at bounding box center [364, 195] width 4 height 4
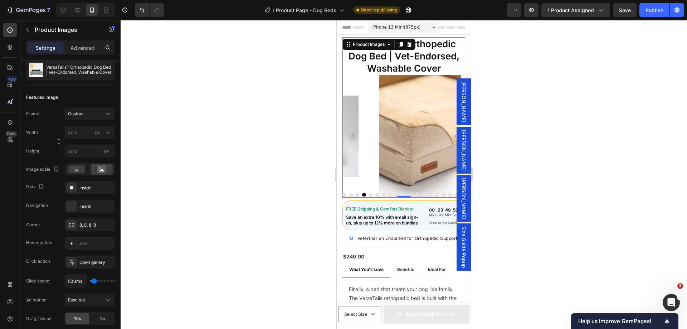
click at [367, 193] on div at bounding box center [403, 195] width 123 height 4
click at [369, 193] on button "Dot" at bounding box center [371, 195] width 4 height 4
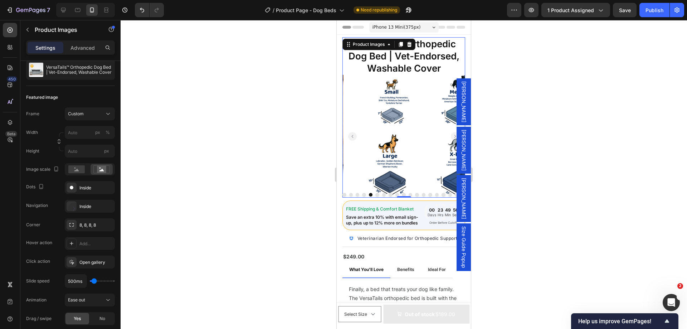
click at [373, 193] on div at bounding box center [403, 195] width 123 height 4
click at [375, 193] on button "Dot" at bounding box center [377, 195] width 4 height 4
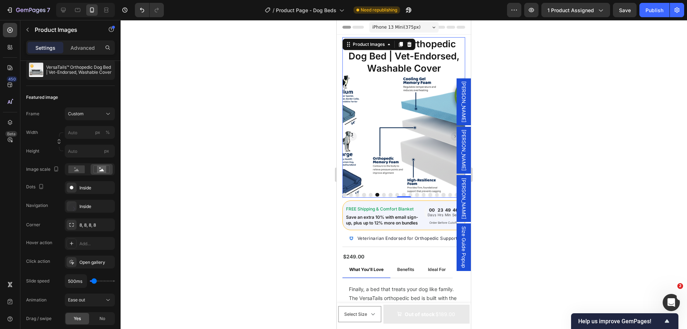
click at [383, 193] on button "Dot" at bounding box center [384, 195] width 4 height 4
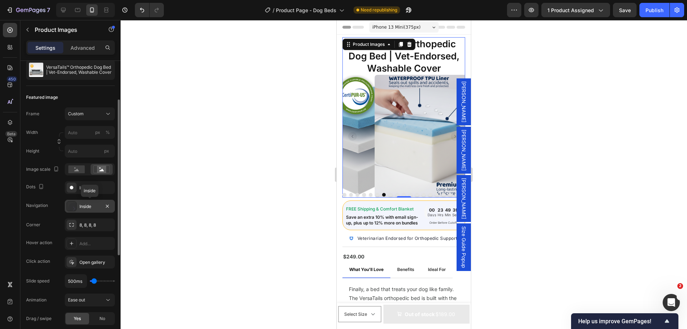
click at [92, 207] on div "Inside" at bounding box center [89, 206] width 21 height 6
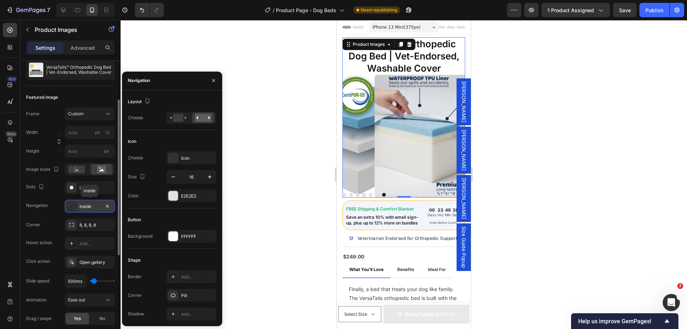
click at [92, 207] on div "Inside" at bounding box center [89, 206] width 21 height 6
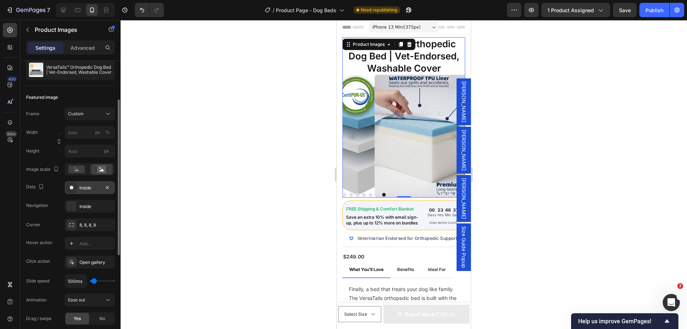
click at [95, 192] on div "Inside" at bounding box center [90, 187] width 50 height 13
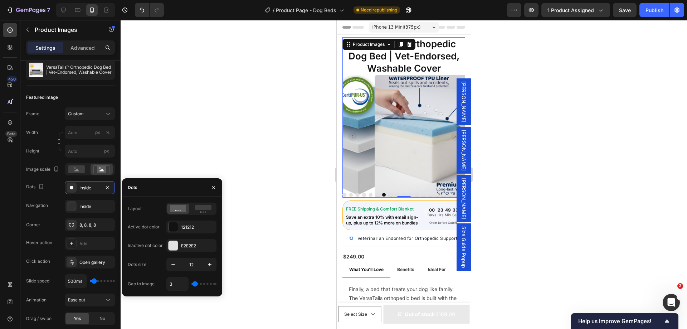
type input "24"
type input "27"
type input "7"
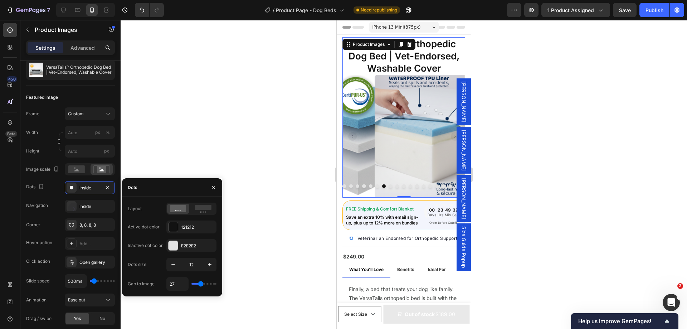
type input "7"
type input "0"
drag, startPoint x: 195, startPoint y: 283, endPoint x: 181, endPoint y: 285, distance: 14.8
type input "0"
click at [191, 284] on input "range" at bounding box center [203, 283] width 25 height 1
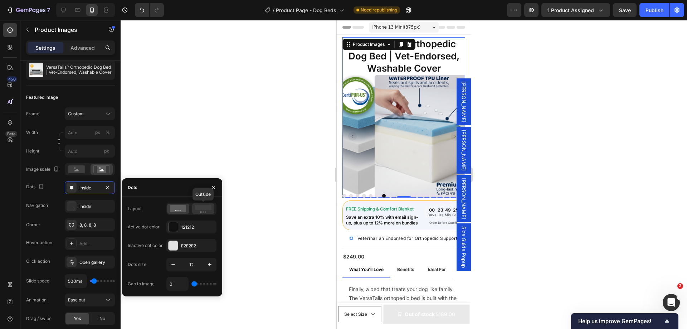
click at [201, 207] on rect at bounding box center [203, 207] width 16 height 5
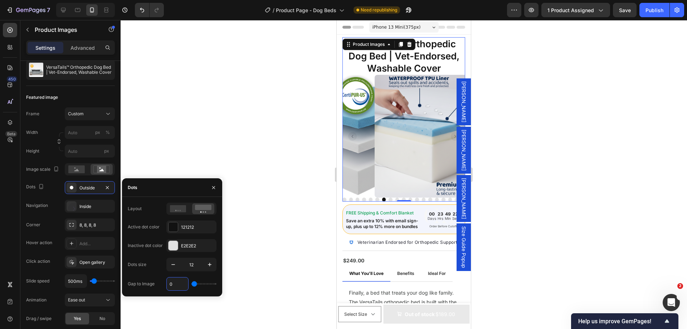
click at [180, 286] on input "0" at bounding box center [177, 283] width 21 height 13
type input "3"
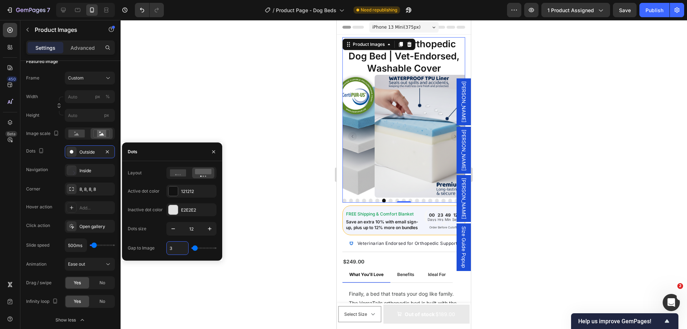
click at [396, 155] on div at bounding box center [403, 136] width 123 height 123
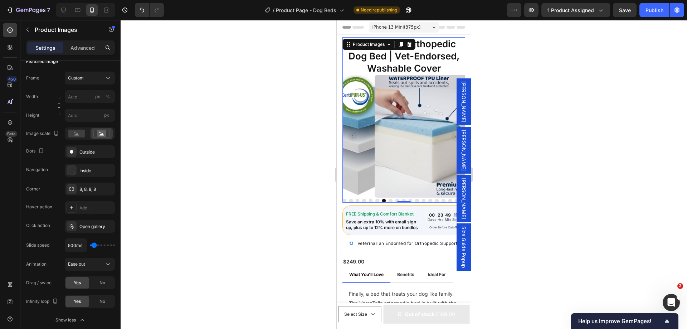
click at [396, 155] on img at bounding box center [435, 136] width 123 height 123
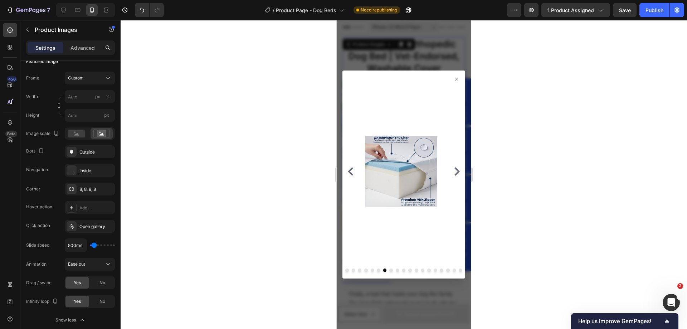
click at [454, 79] on div at bounding box center [403, 171] width 117 height 185
click at [453, 77] on icon at bounding box center [456, 79] width 6 height 6
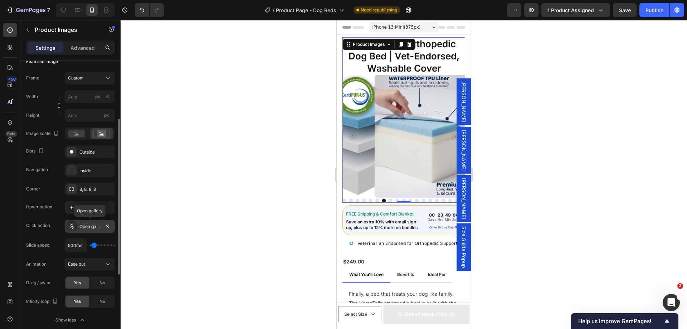
click at [94, 226] on div "Open gallery" at bounding box center [89, 226] width 21 height 6
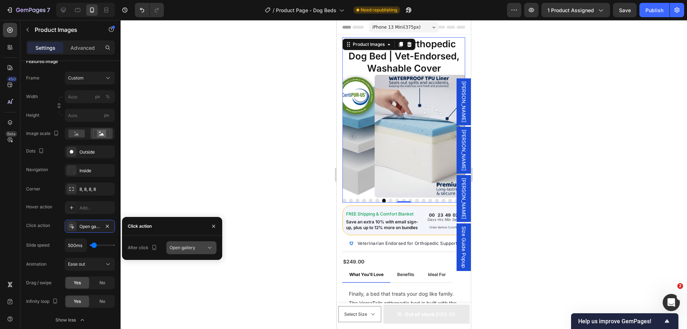
click at [205, 249] on div "Open gallery" at bounding box center [187, 247] width 36 height 6
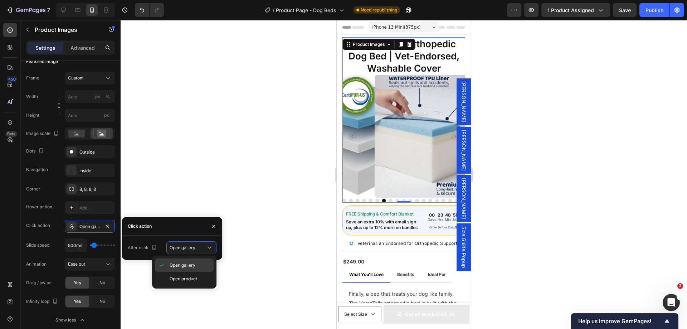
click at [195, 262] on span "Open gallery" at bounding box center [182, 265] width 26 height 6
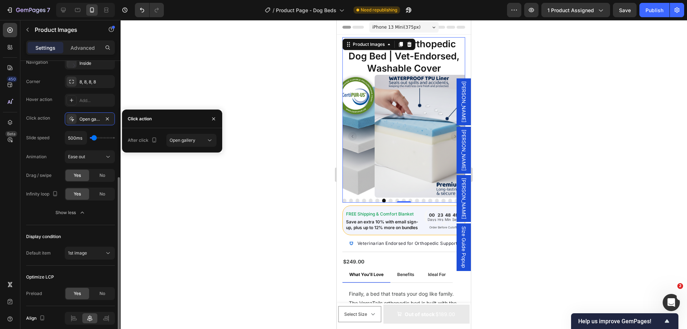
scroll to position [245, 0]
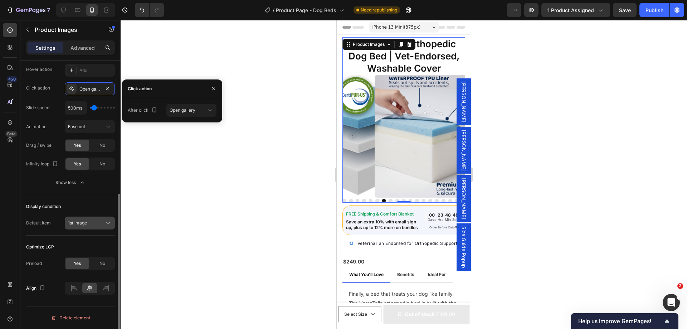
click at [84, 228] on button "1st image" at bounding box center [90, 222] width 50 height 13
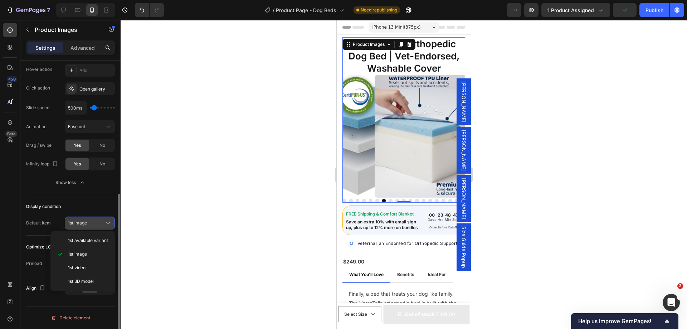
click at [84, 228] on button "1st image" at bounding box center [90, 222] width 50 height 13
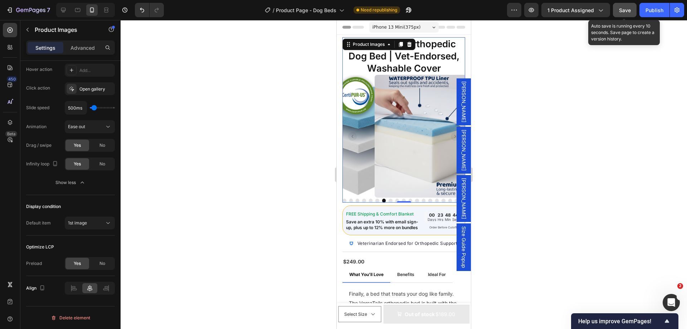
click at [624, 5] on button "Save" at bounding box center [625, 10] width 24 height 14
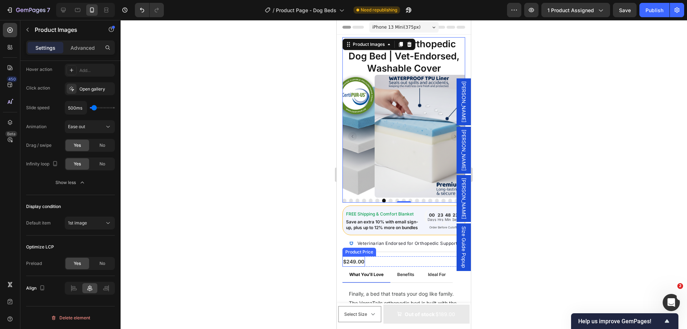
click at [362, 262] on div "$249.00" at bounding box center [353, 261] width 23 height 10
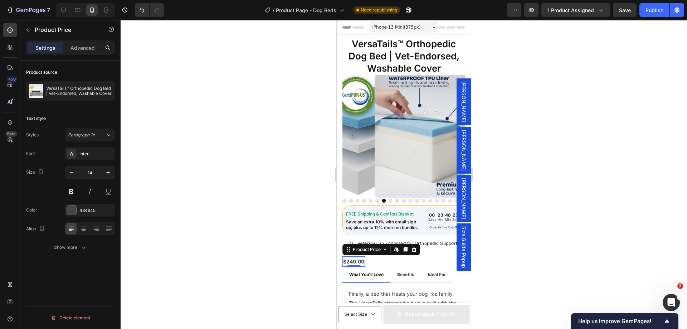
scroll to position [0, 0]
click at [105, 171] on icon "button" at bounding box center [107, 172] width 7 height 7
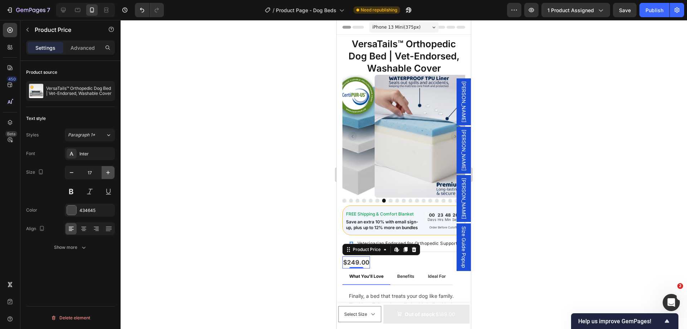
type input "18"
click at [623, 10] on span "Save" at bounding box center [625, 10] width 12 height 6
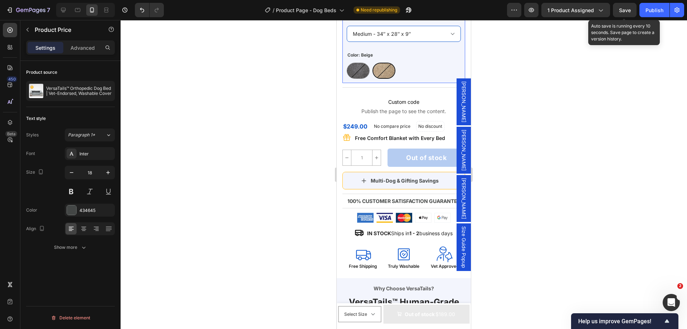
scroll to position [429, 0]
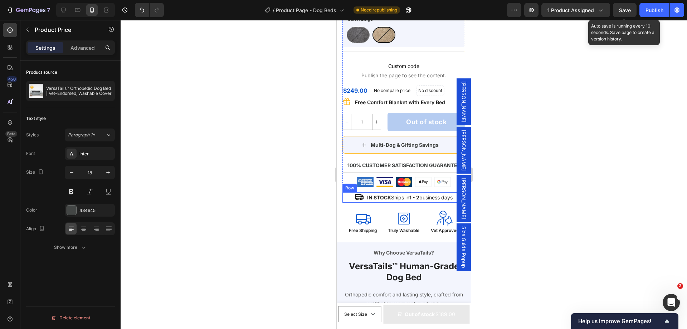
click at [345, 197] on div "Icon IN STOCK Ships in 1 - 2 business days Heading Row" at bounding box center [403, 197] width 123 height 10
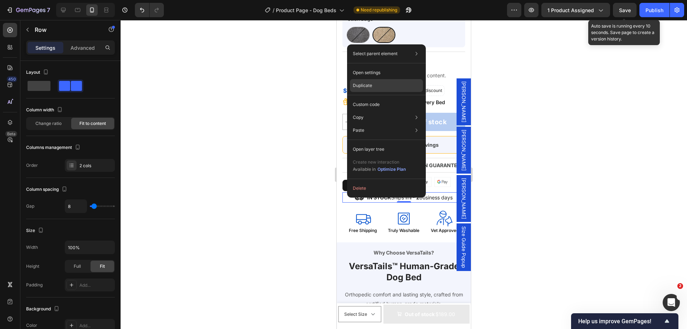
drag, startPoint x: 374, startPoint y: 82, endPoint x: 15, endPoint y: 167, distance: 369.2
click at [374, 82] on div "Duplicate" at bounding box center [386, 85] width 73 height 13
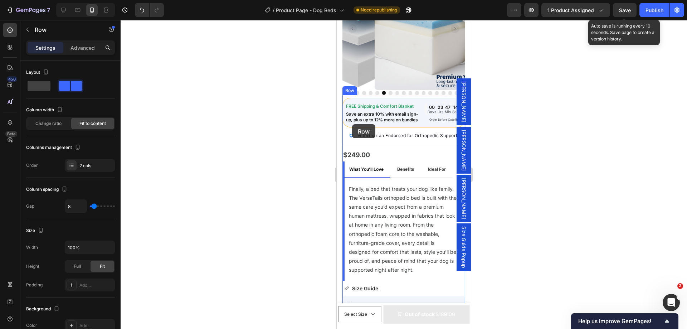
scroll to position [107, 0]
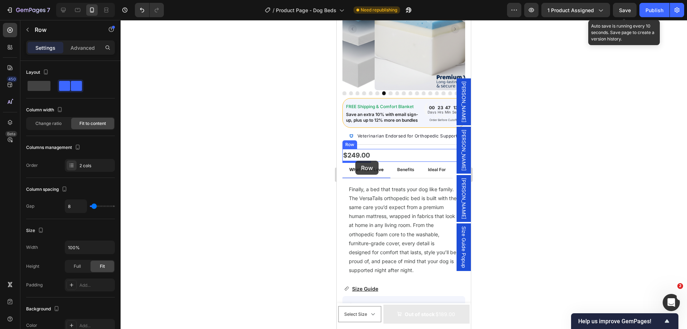
drag, startPoint x: 349, startPoint y: 202, endPoint x: 355, endPoint y: 161, distance: 41.6
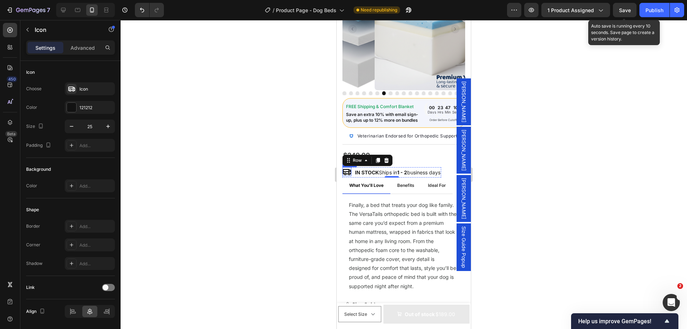
click at [344, 172] on icon at bounding box center [346, 171] width 9 height 9
click at [361, 174] on strong "IN STOCK" at bounding box center [367, 172] width 24 height 6
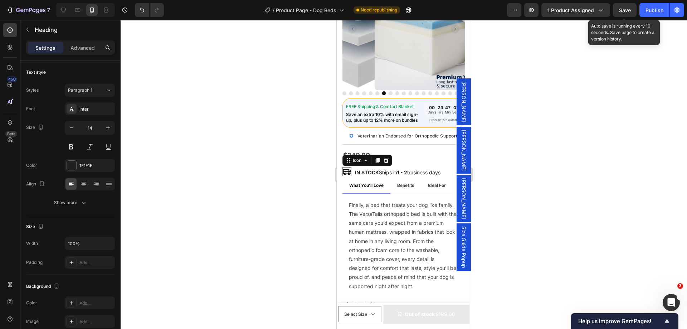
click at [347, 170] on icon at bounding box center [346, 171] width 9 height 9
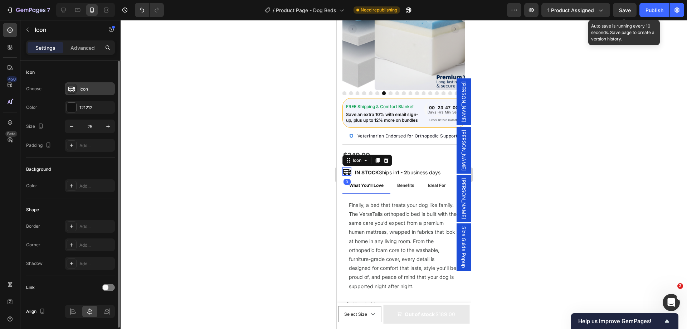
click at [80, 88] on div "Icon" at bounding box center [96, 89] width 34 height 6
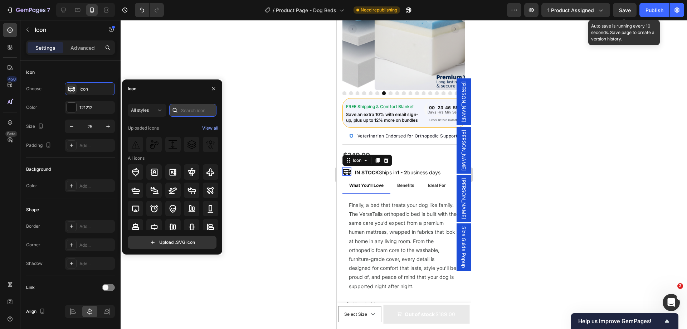
click at [192, 108] on input "text" at bounding box center [192, 110] width 47 height 13
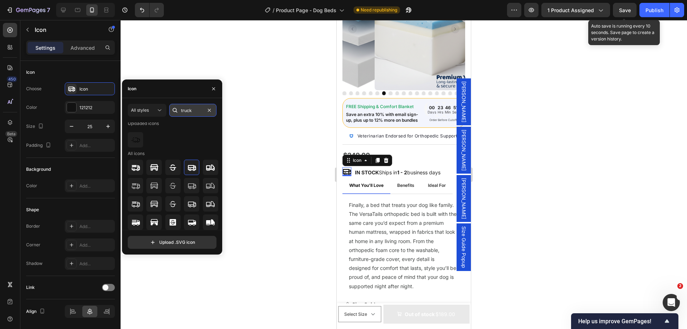
click at [183, 110] on input "truck" at bounding box center [192, 110] width 47 height 13
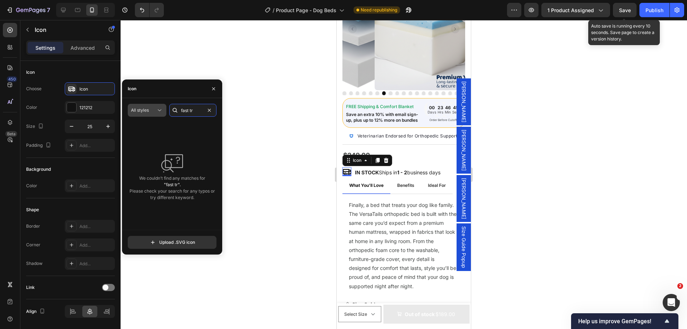
type input "fast tr"
click at [151, 112] on div "All styles" at bounding box center [143, 110] width 25 height 6
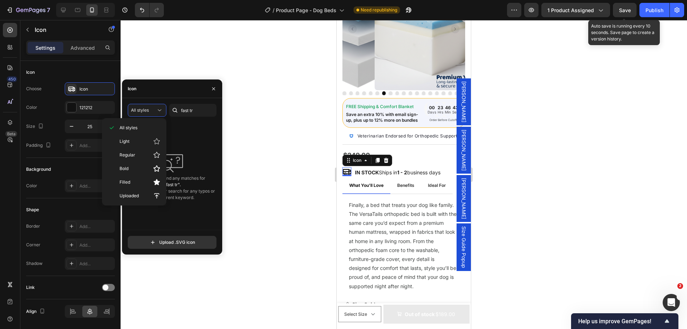
click at [206, 210] on div "We couldn’t find any matches for "fast tr". Please check your search for any ty…" at bounding box center [172, 175] width 89 height 107
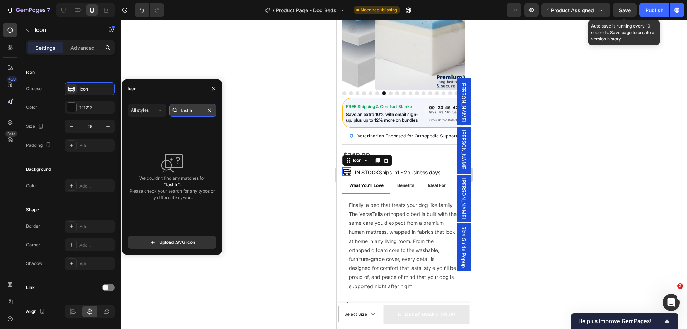
click at [181, 107] on input "fast tr" at bounding box center [192, 110] width 47 height 13
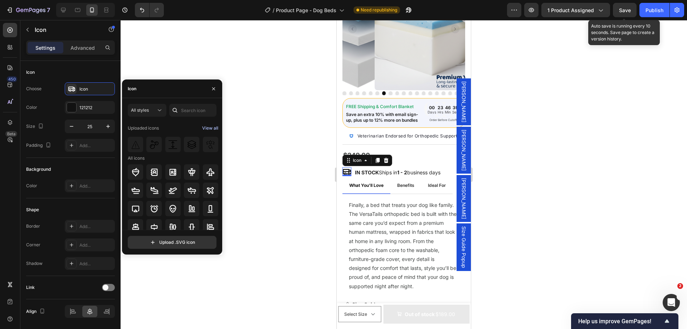
click at [205, 129] on div "View all" at bounding box center [210, 128] width 16 height 9
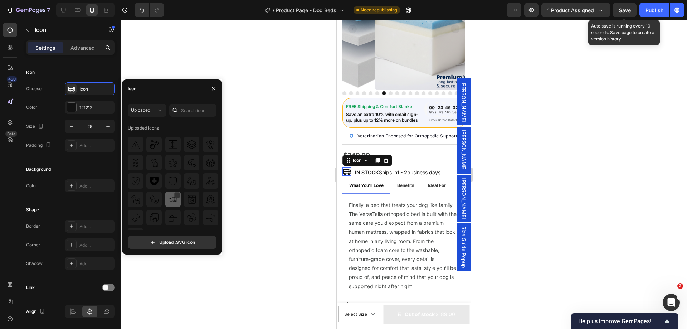
click at [172, 202] on img at bounding box center [172, 199] width 9 height 9
click at [359, 175] on strong "IN STOCK" at bounding box center [367, 172] width 24 height 6
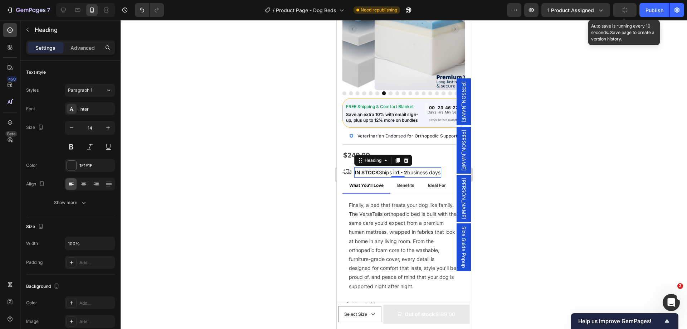
click at [377, 169] on strong "IN STOCK" at bounding box center [367, 172] width 24 height 6
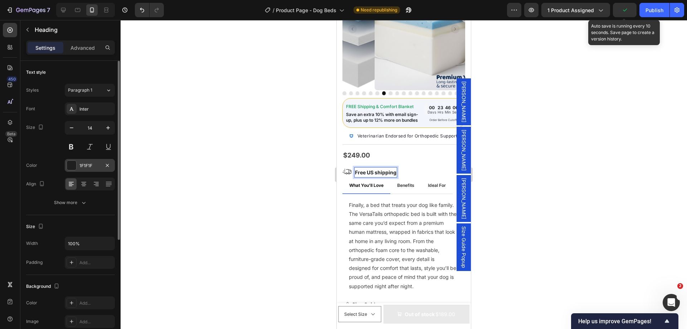
click at [83, 159] on div "1F1F1F" at bounding box center [90, 165] width 50 height 13
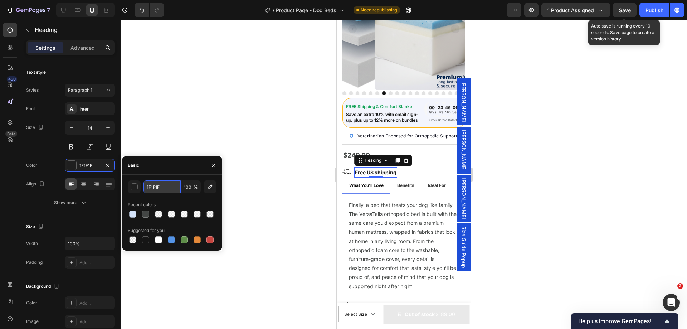
click at [152, 185] on input "1F1F1F" at bounding box center [161, 186] width 37 height 13
paste input "#626262"
type input "#626262"
click at [346, 171] on icon "Shipping Truck Fast Streamline Icon: https://streamlinehq.com" at bounding box center [346, 171] width 9 height 9
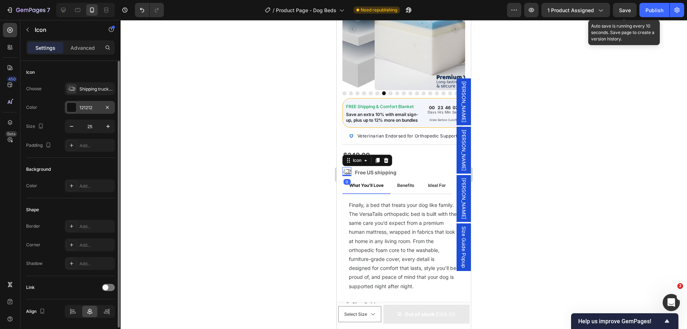
click at [91, 105] on div "121212" at bounding box center [89, 107] width 21 height 6
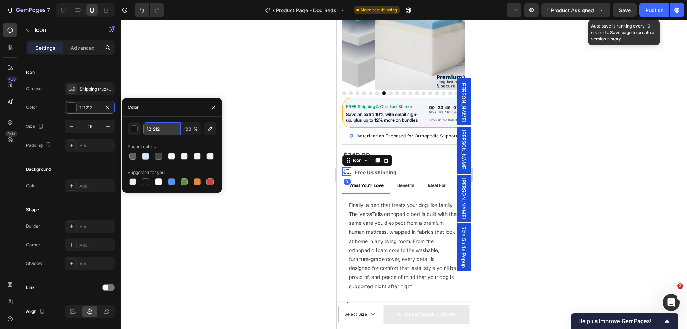
click at [158, 126] on input "121212" at bounding box center [161, 128] width 37 height 13
paste input "#62626"
type input "#626262"
click at [415, 166] on div "$249.00 Product Price Product Price Shipping Truck Fast Streamline Icon: https:…" at bounding box center [403, 163] width 123 height 29
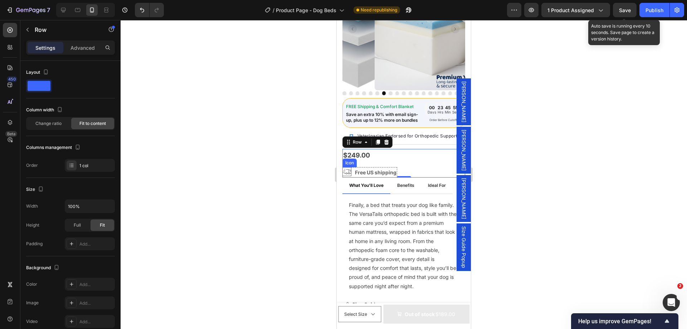
click at [349, 169] on icon "Shipping Truck Fast Streamline Icon: https://streamlinehq.com" at bounding box center [346, 171] width 9 height 9
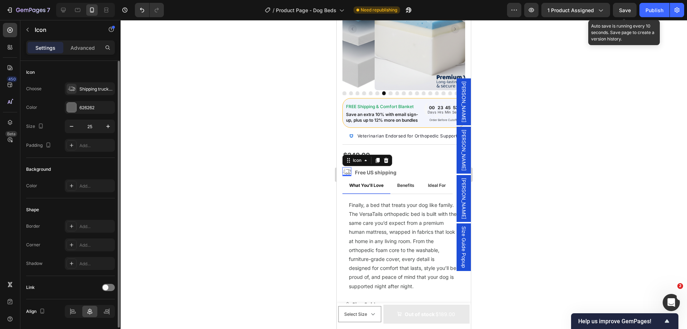
scroll to position [23, 0]
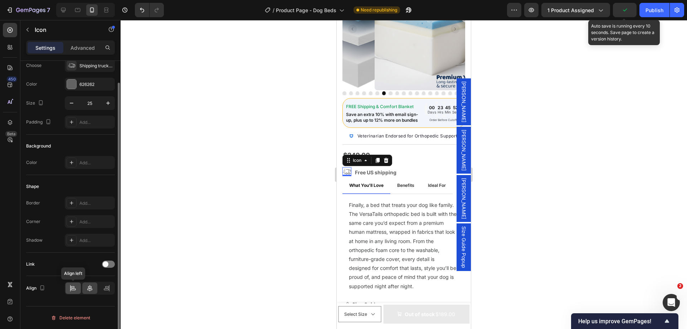
click at [77, 289] on div at bounding box center [72, 287] width 15 height 11
click at [88, 293] on div at bounding box center [89, 287] width 15 height 11
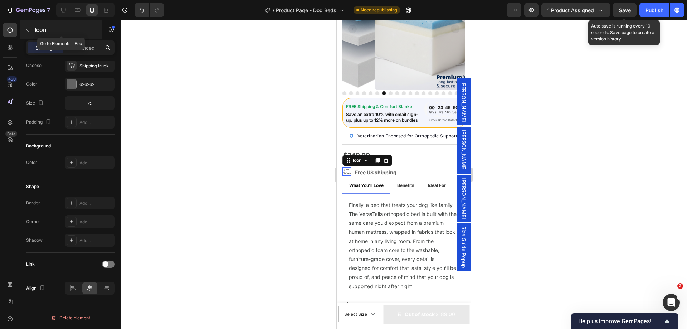
click at [79, 37] on div "Icon" at bounding box center [61, 29] width 82 height 19
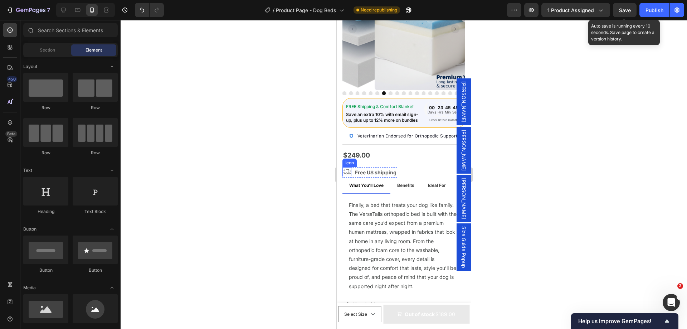
click at [346, 171] on icon "Shipping Truck Fast Streamline Icon: https://streamlinehq.com" at bounding box center [346, 171] width 9 height 9
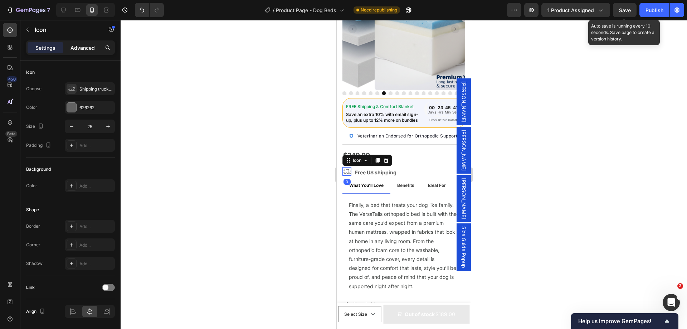
click at [82, 52] on div "Advanced" at bounding box center [83, 47] width 36 height 11
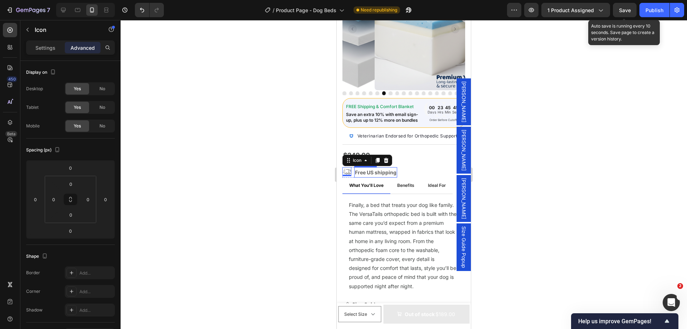
click at [367, 171] on strong "Free US shipping" at bounding box center [375, 172] width 41 height 6
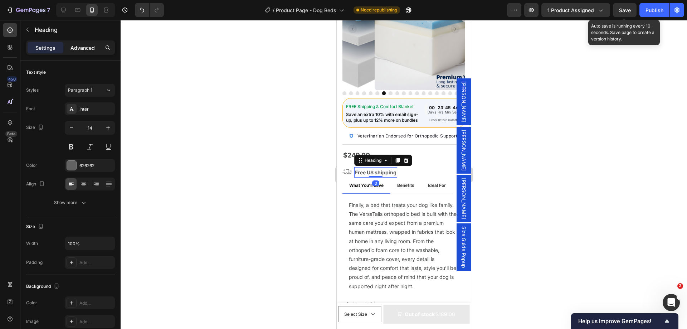
click at [84, 52] on div "Advanced" at bounding box center [83, 47] width 36 height 11
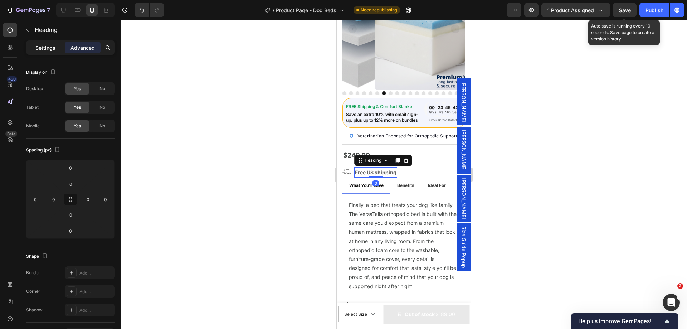
click at [41, 48] on p "Settings" at bounding box center [45, 48] width 20 height 8
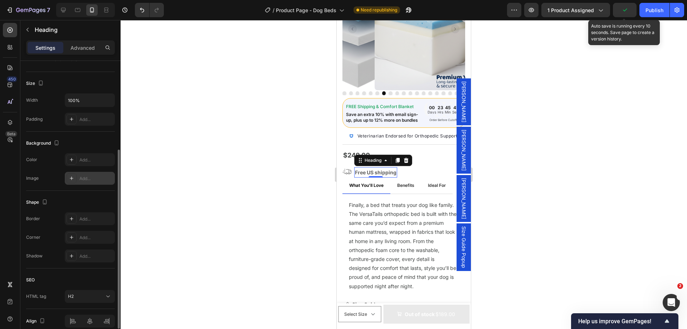
scroll to position [176, 0]
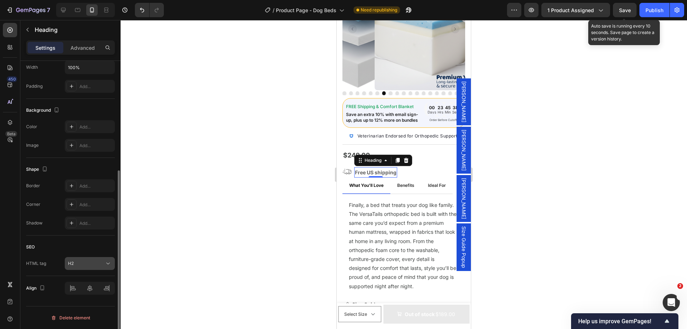
click at [98, 261] on div "H2" at bounding box center [86, 263] width 36 height 6
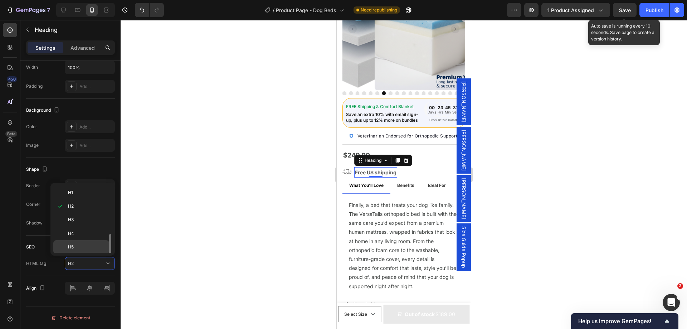
scroll to position [28, 0]
click at [84, 228] on div "H6" at bounding box center [81, 232] width 56 height 14
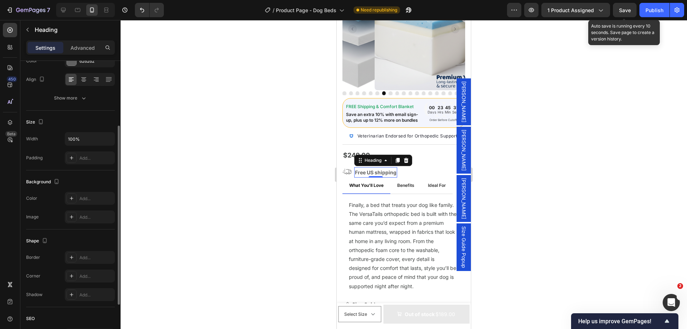
scroll to position [0, 0]
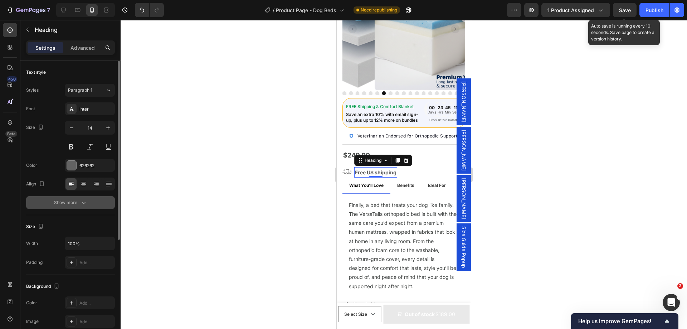
click at [72, 204] on div "Show more" at bounding box center [70, 202] width 33 height 7
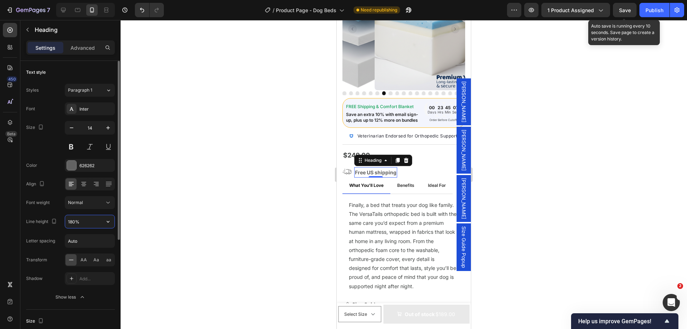
click at [86, 224] on input "180%" at bounding box center [89, 221] width 49 height 13
click at [108, 222] on icon "button" at bounding box center [107, 221] width 7 height 7
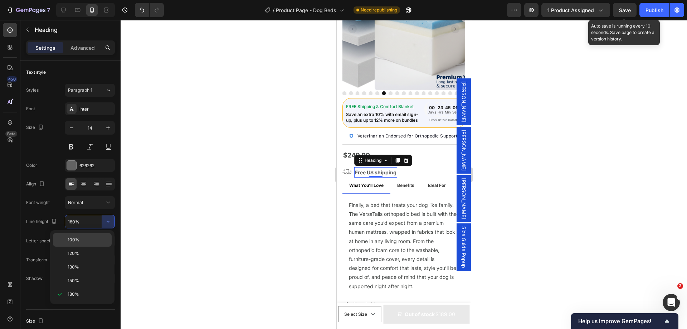
click at [88, 237] on p "100%" at bounding box center [88, 239] width 41 height 6
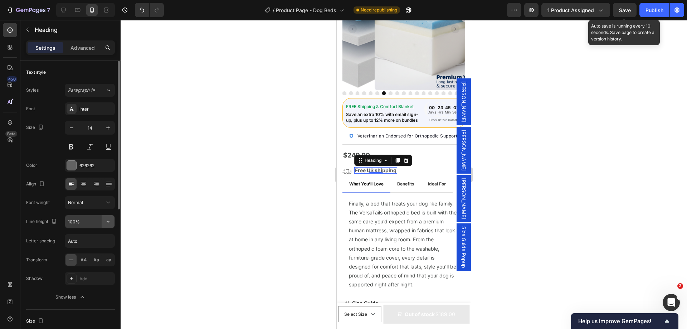
click at [105, 218] on icon "button" at bounding box center [107, 221] width 7 height 7
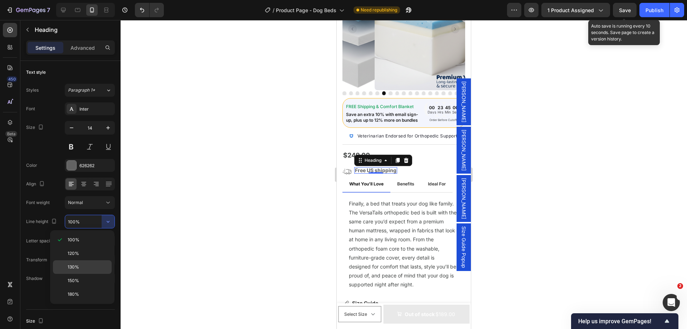
click at [78, 262] on div "130%" at bounding box center [82, 267] width 59 height 14
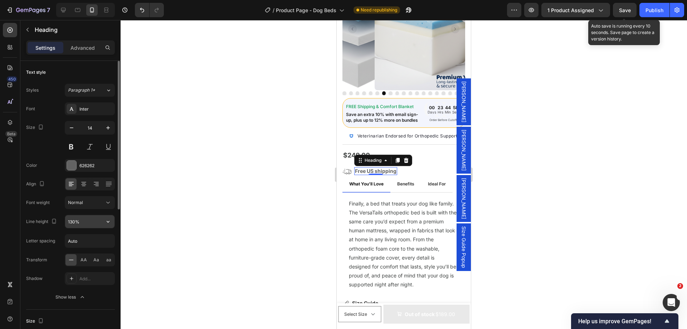
click at [70, 220] on input "130%" at bounding box center [89, 221] width 49 height 13
type input "150%"
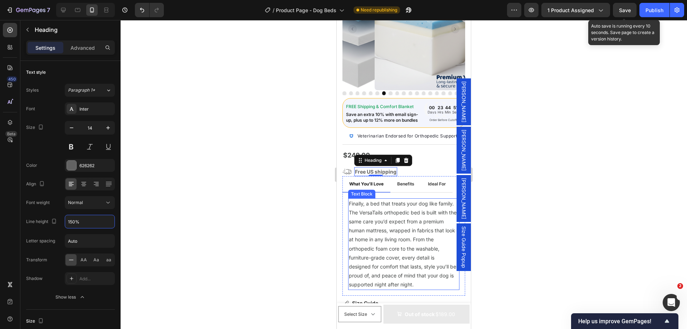
click at [398, 216] on p "Finally, a bed that treats your dog like family. The VersaTails orthopedic bed …" at bounding box center [404, 244] width 110 height 90
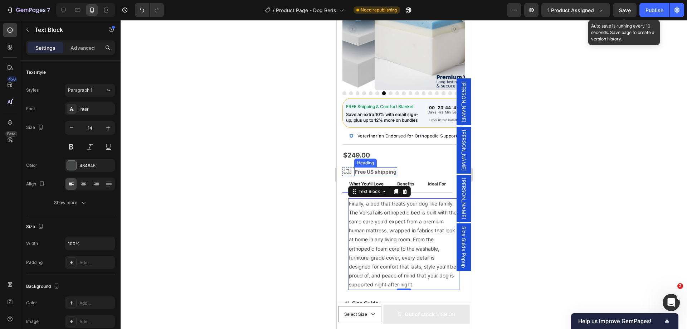
click at [374, 172] on strong "Free US shipping" at bounding box center [375, 171] width 41 height 6
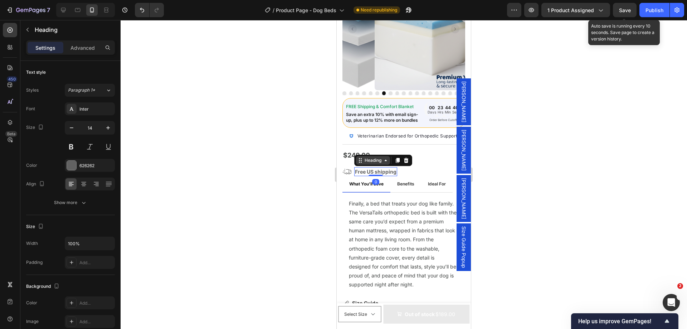
click at [364, 160] on div "Heading" at bounding box center [373, 160] width 20 height 6
click at [365, 150] on div "Row 2 cols" at bounding box center [369, 147] width 30 height 11
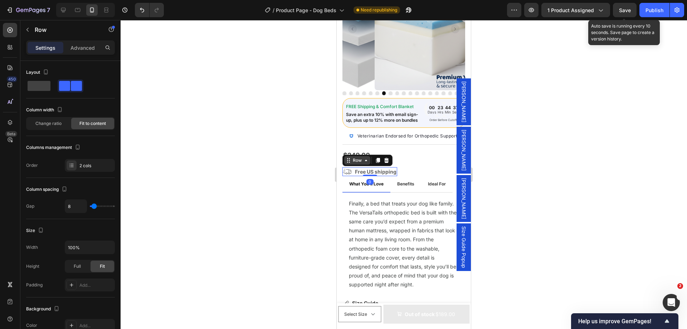
click at [361, 158] on div "Row" at bounding box center [357, 160] width 12 height 6
click at [423, 157] on div "$249.00 Product Price Product Price Shipping Truck Fast Streamline Icon: https:…" at bounding box center [403, 162] width 123 height 27
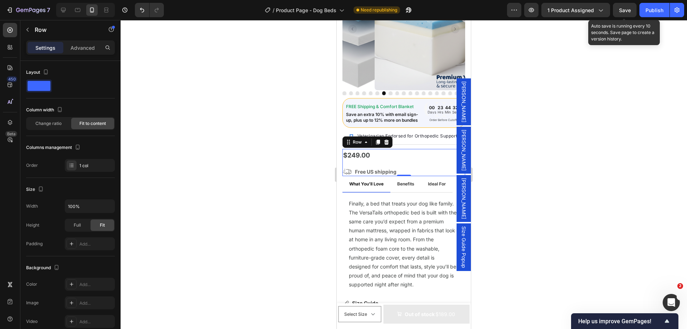
click at [627, 8] on span "Save" at bounding box center [625, 10] width 12 height 6
click at [408, 157] on div "$249.00 Product Price Product Price Shipping Truck Fast Streamline Icon: https:…" at bounding box center [403, 162] width 123 height 27
click at [367, 164] on div "$249.00 Product Price Product Price Shipping Truck Fast Streamline Icon: https:…" at bounding box center [369, 162] width 55 height 27
click at [77, 50] on p "Advanced" at bounding box center [82, 48] width 24 height 8
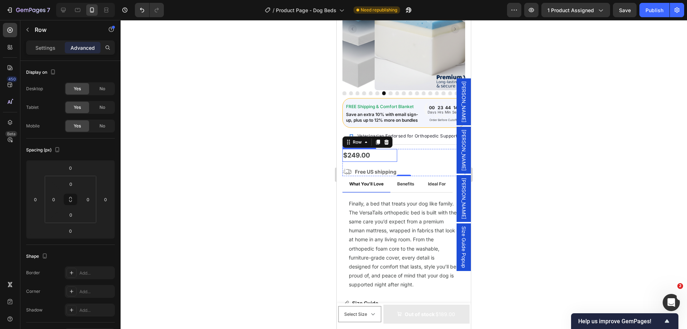
click at [382, 153] on div "$249.00" at bounding box center [369, 155] width 55 height 13
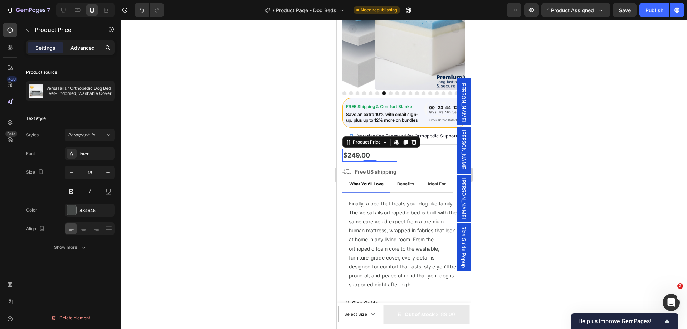
click at [78, 47] on p "Advanced" at bounding box center [82, 48] width 24 height 8
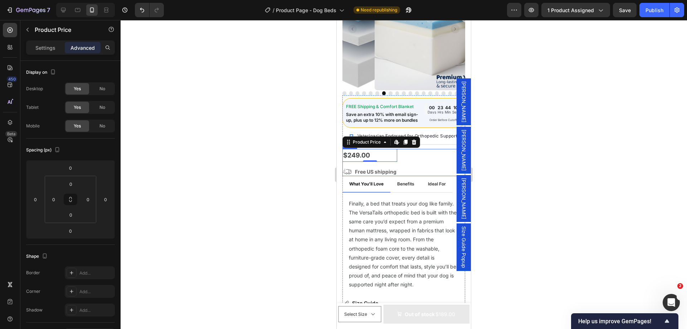
click at [356, 164] on div "$249.00 Product Price Edit content in Shopify 0 Product Price Edit content in S…" at bounding box center [369, 162] width 55 height 27
click at [52, 48] on p "Settings" at bounding box center [45, 48] width 20 height 8
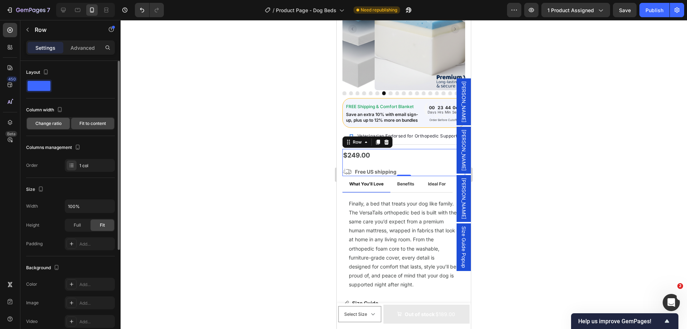
click at [51, 123] on span "Change ratio" at bounding box center [48, 123] width 26 height 6
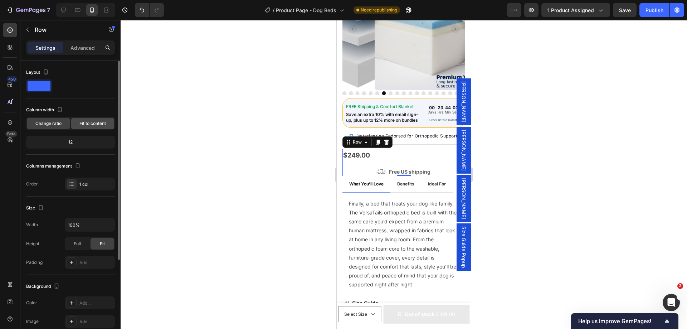
click at [83, 121] on span "Fit to content" at bounding box center [92, 123] width 26 height 6
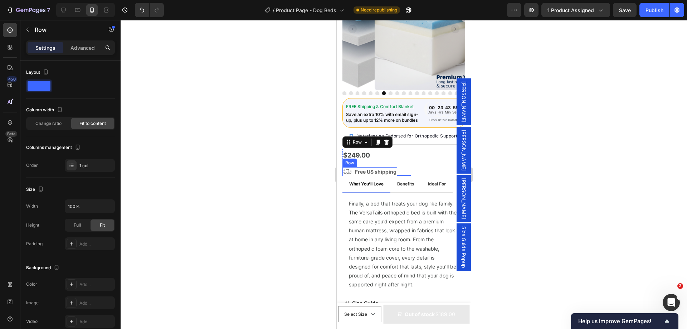
click at [347, 162] on div "Row" at bounding box center [350, 162] width 12 height 6
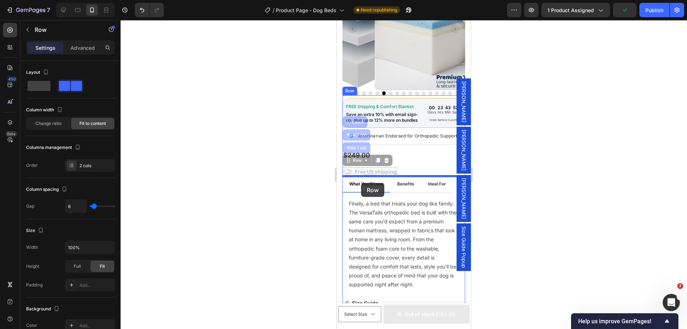
drag, startPoint x: 351, startPoint y: 161, endPoint x: 669, endPoint y: 194, distance: 319.3
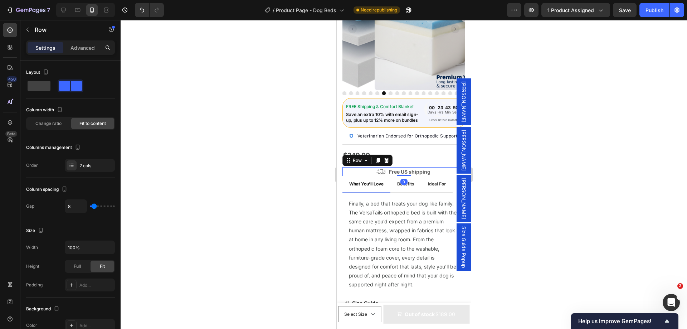
click at [323, 148] on div at bounding box center [404, 174] width 566 height 309
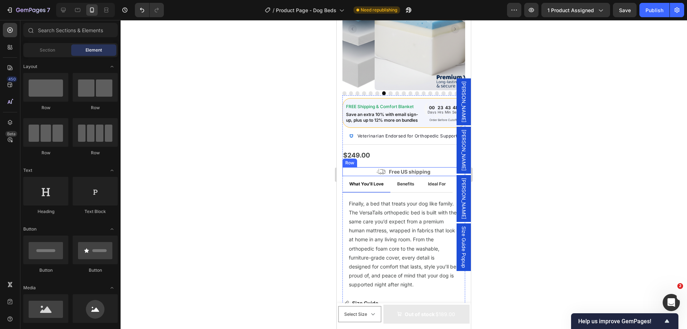
click at [368, 169] on div "Shipping Truck Fast Streamline Icon: https://streamlinehq.com Icon Free US ship…" at bounding box center [403, 171] width 123 height 9
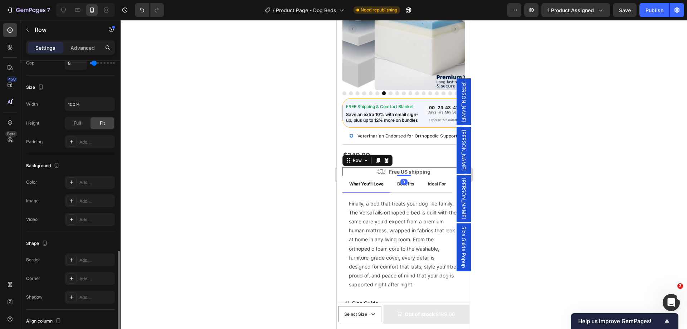
scroll to position [211, 0]
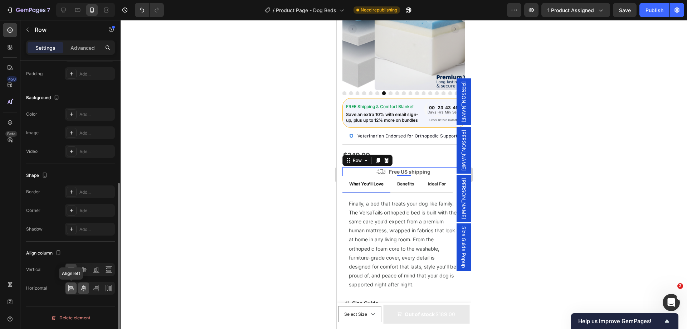
click at [74, 286] on icon at bounding box center [71, 287] width 7 height 7
click at [418, 158] on div "$249.00 Product Price Product Price Row" at bounding box center [403, 155] width 123 height 13
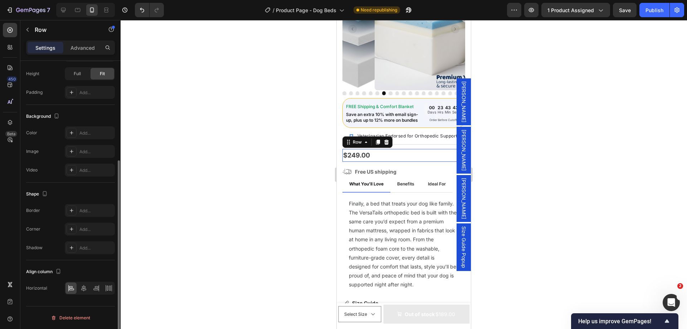
scroll to position [151, 0]
click at [68, 49] on div "Advanced" at bounding box center [83, 47] width 36 height 11
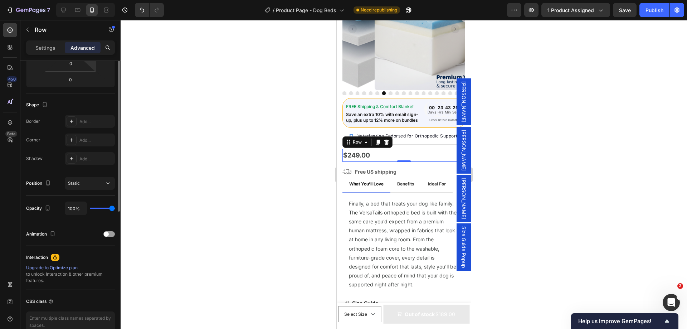
scroll to position [80, 0]
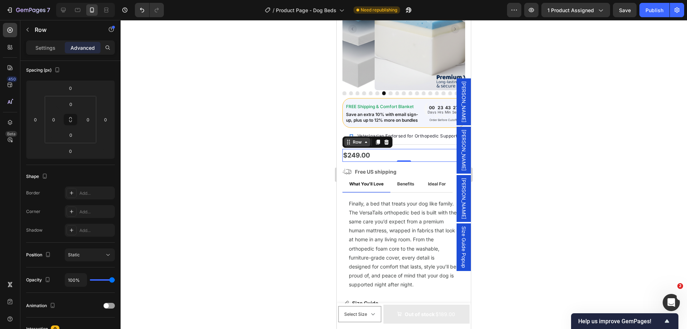
click at [351, 142] on icon at bounding box center [348, 142] width 6 height 6
click at [417, 175] on div "Shipping Truck Fast Streamline Icon: https://streamlinehq.com Icon Free US ship…" at bounding box center [403, 171] width 123 height 9
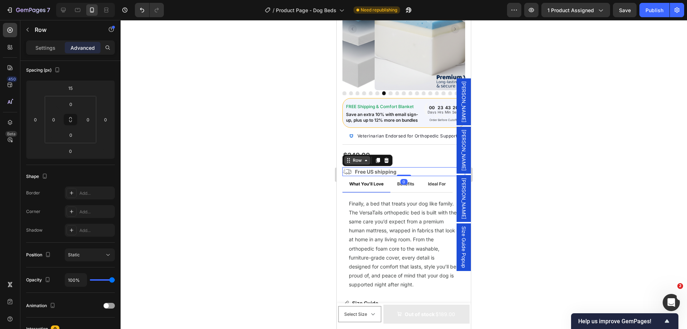
click at [360, 159] on div "Row" at bounding box center [357, 160] width 12 height 6
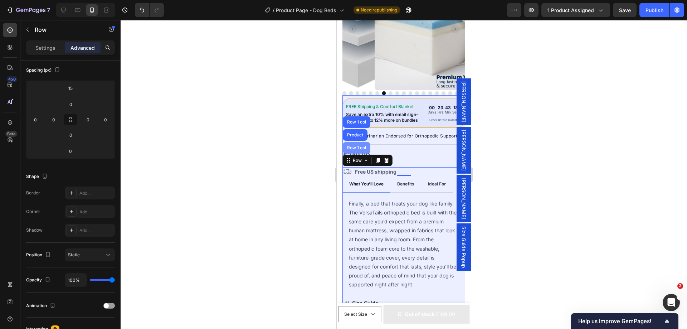
click at [354, 147] on div "Row 1 col" at bounding box center [356, 148] width 22 height 4
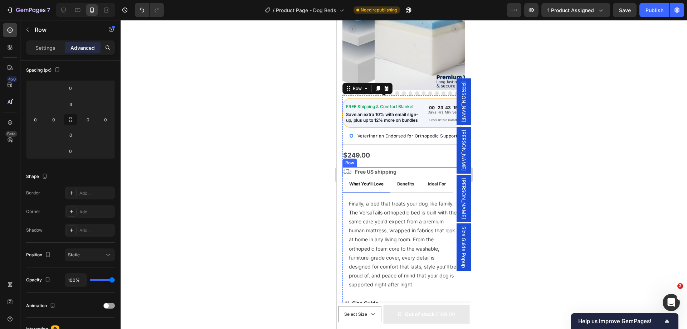
click at [414, 173] on div "Shipping Truck Fast Streamline Icon: https://streamlinehq.com Icon Free US ship…" at bounding box center [403, 171] width 123 height 9
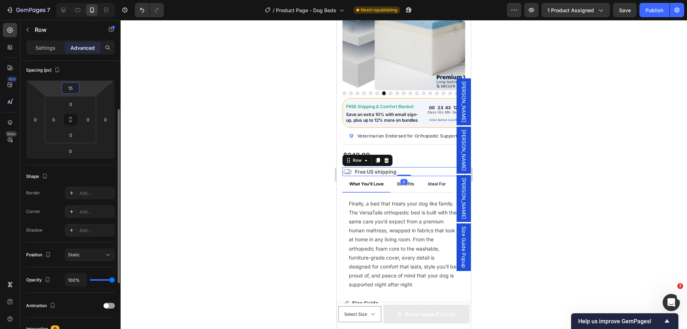
click at [75, 88] on input "15" at bounding box center [70, 88] width 14 height 11
type input "0"
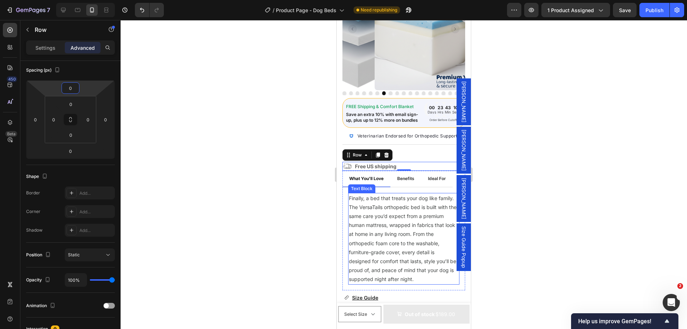
click at [399, 207] on p "Finally, a bed that treats your dog like family. The VersaTails orthopedic bed …" at bounding box center [404, 238] width 110 height 90
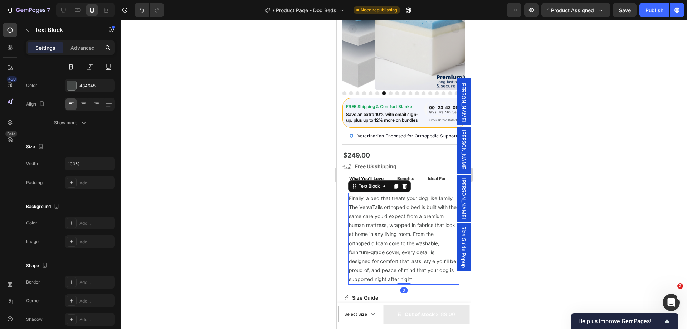
scroll to position [0, 0]
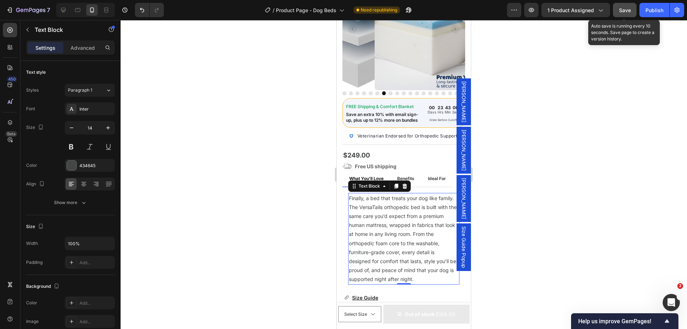
click at [619, 14] on button "Save" at bounding box center [625, 10] width 24 height 14
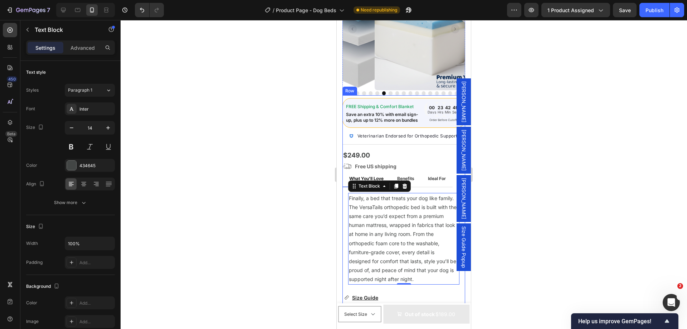
click at [358, 95] on div "FREE Shipping & Comfort Blanket Heading Save an extra 10% with email sign-up, p…" at bounding box center [403, 314] width 123 height 438
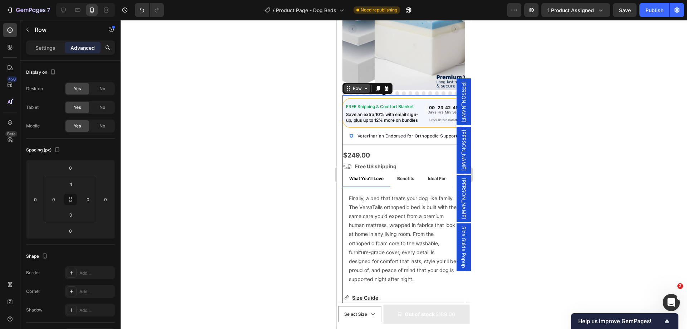
click at [355, 85] on div "Row" at bounding box center [357, 88] width 12 height 6
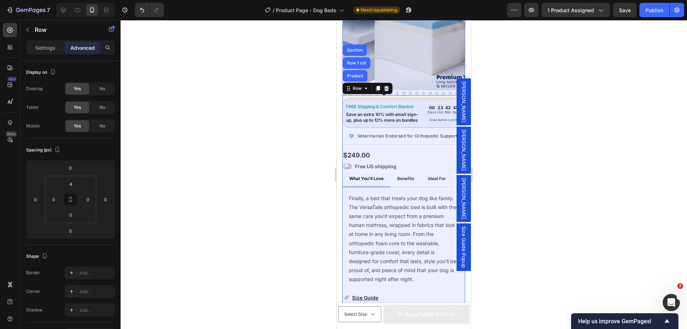
click at [347, 44] on div "Section" at bounding box center [355, 49] width 24 height 11
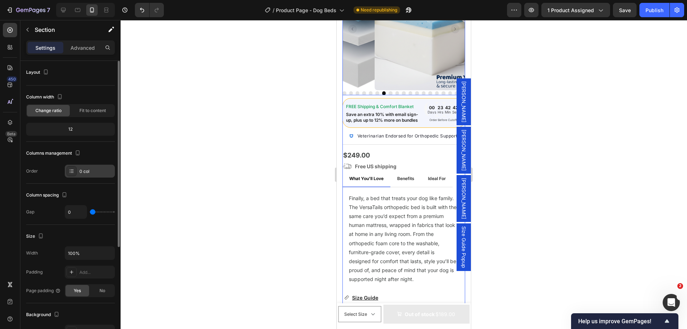
click at [92, 169] on div "0 col" at bounding box center [96, 171] width 34 height 6
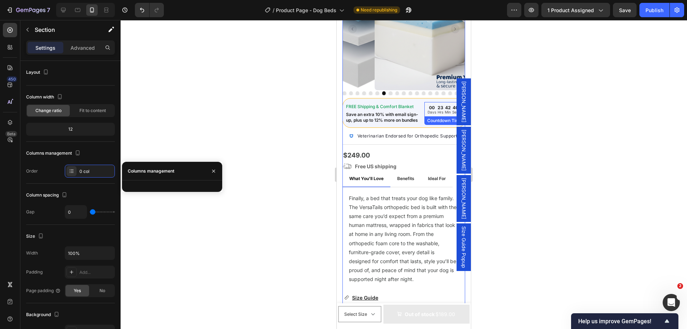
click at [424, 102] on div "00 days 23 hrs 42 min 40 sec" at bounding box center [443, 109] width 38 height 15
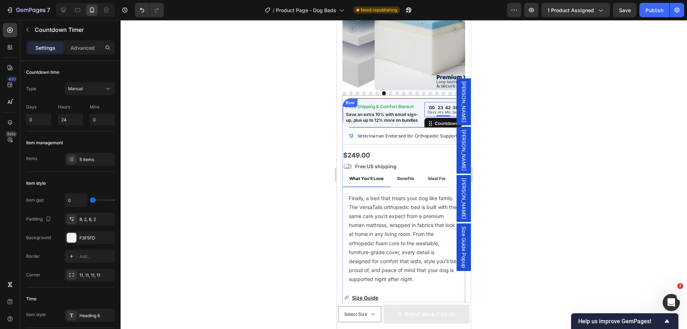
click at [419, 98] on div "FREE Shipping & Comfort Blanket Heading Save an extra 10% with email sign-up, p…" at bounding box center [403, 113] width 123 height 30
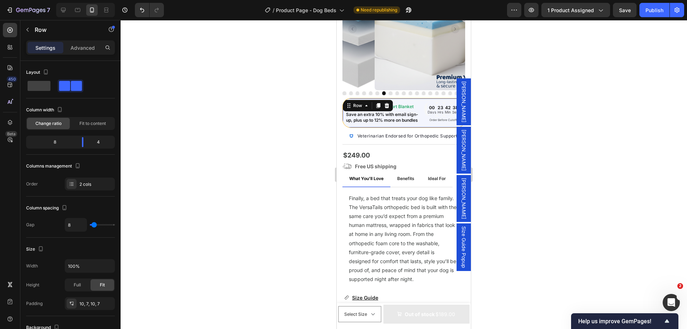
click at [356, 98] on div "FREE Shipping & Comfort Blanket Heading Save an extra 10% with email sign-up, p…" at bounding box center [403, 113] width 123 height 30
click at [358, 102] on div "Row" at bounding box center [358, 105] width 12 height 6
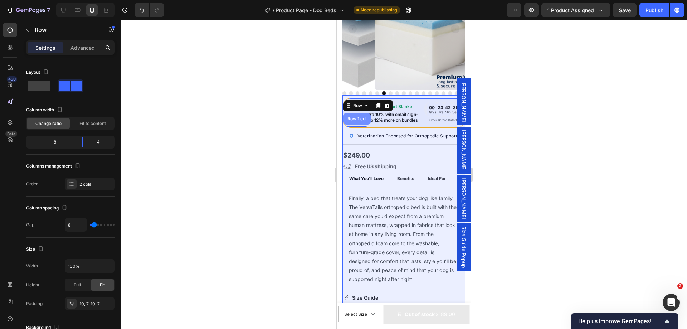
click at [358, 117] on div "Row 1 col" at bounding box center [357, 119] width 22 height 4
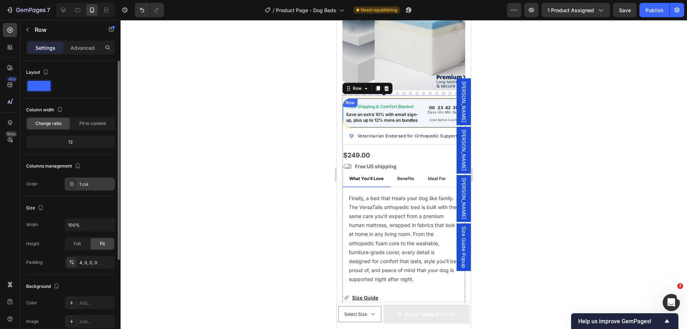
click at [93, 181] on div "1 col" at bounding box center [96, 184] width 34 height 6
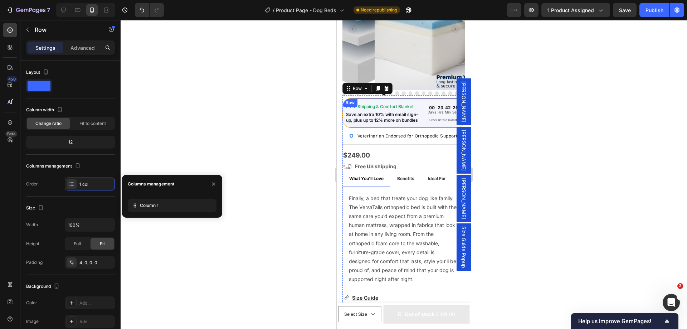
click at [378, 98] on div "FREE Shipping & Comfort Blanket Heading Save an extra 10% with email sign-up, p…" at bounding box center [403, 113] width 123 height 30
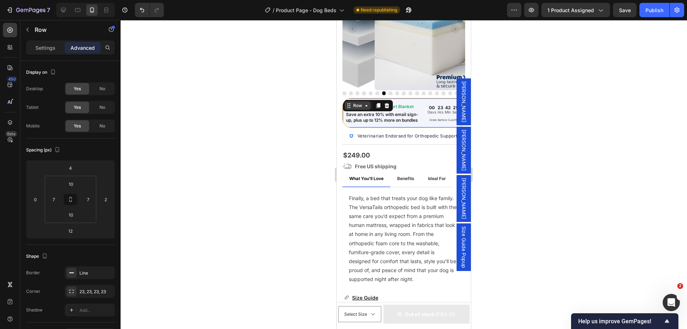
click at [356, 102] on div "Row" at bounding box center [358, 105] width 12 height 6
click at [358, 102] on div "Row" at bounding box center [358, 105] width 12 height 6
click at [102, 125] on span "No" at bounding box center [102, 126] width 6 height 6
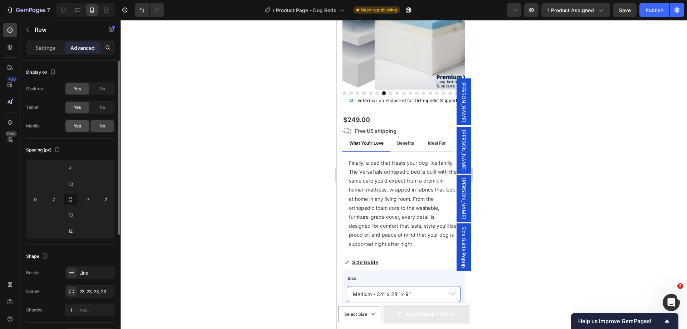
click at [88, 127] on div "Yes" at bounding box center [77, 125] width 24 height 11
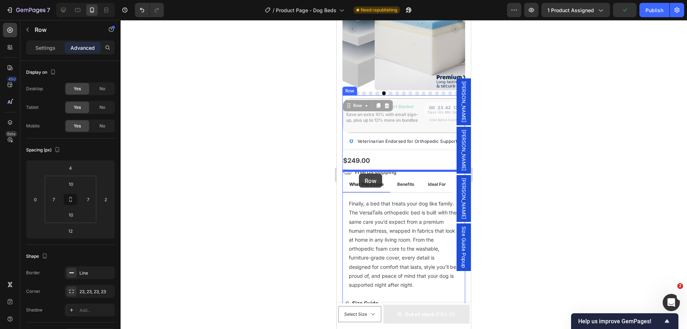
drag, startPoint x: 359, startPoint y: 100, endPoint x: 359, endPoint y: 173, distance: 73.7
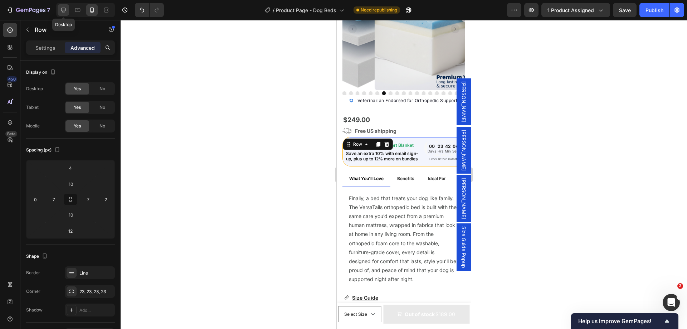
click at [65, 10] on icon at bounding box center [63, 10] width 5 height 5
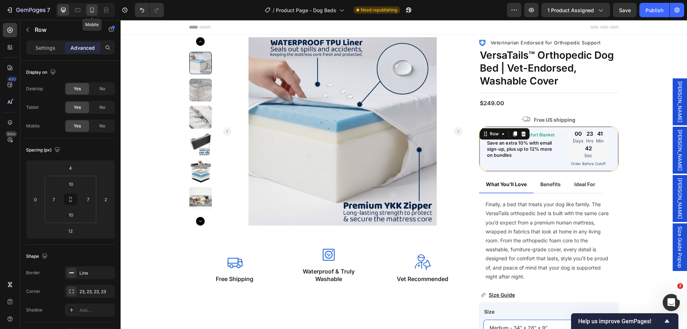
click at [93, 9] on icon at bounding box center [91, 9] width 7 height 7
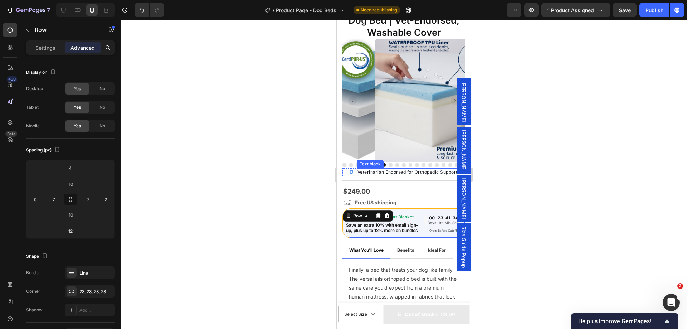
scroll to position [72, 0]
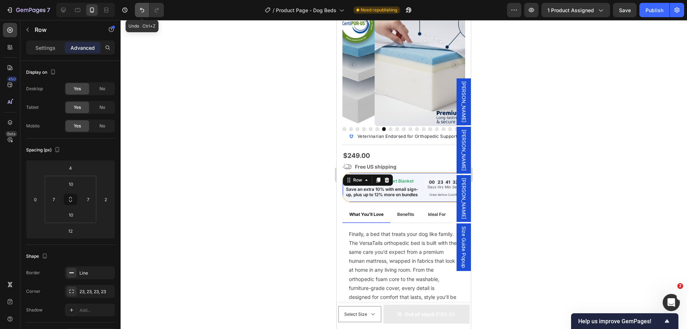
click at [138, 10] on icon "Undo/Redo" at bounding box center [141, 9] width 7 height 7
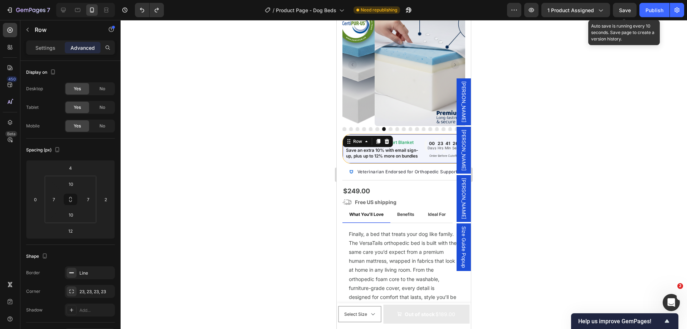
click at [624, 8] on span "Save" at bounding box center [625, 10] width 12 height 6
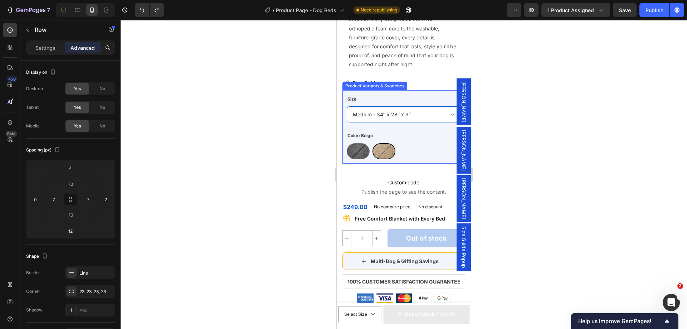
scroll to position [393, 0]
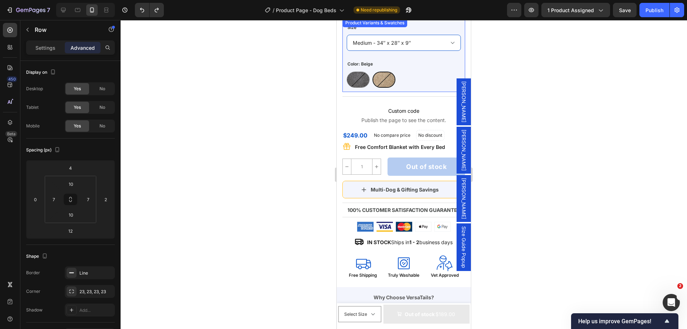
click at [390, 74] on img at bounding box center [383, 79] width 21 height 15
click at [372, 72] on input "Beige Beige" at bounding box center [372, 71] width 0 height 0
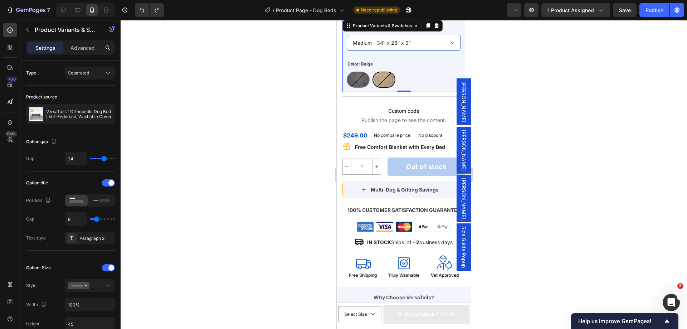
click at [430, 80] on div "Gray Gray Beige Beige" at bounding box center [404, 80] width 114 height 16
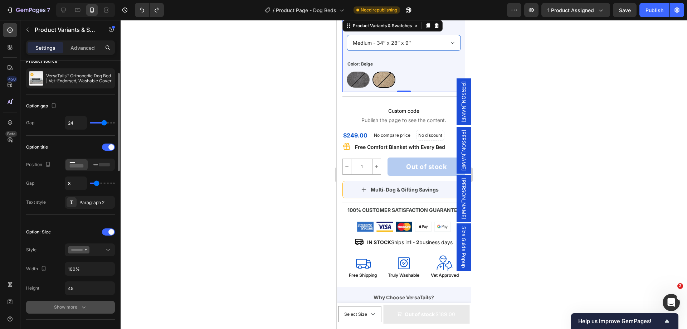
click at [83, 305] on icon "button" at bounding box center [83, 306] width 7 height 7
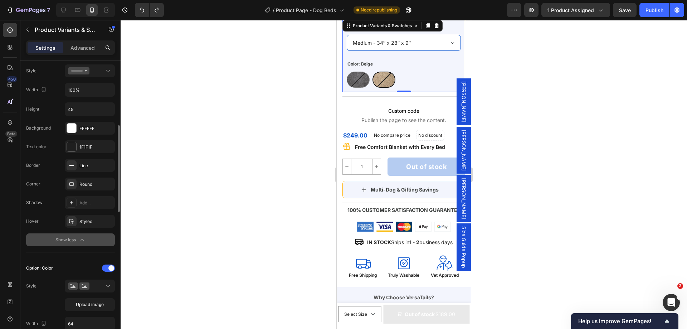
scroll to position [286, 0]
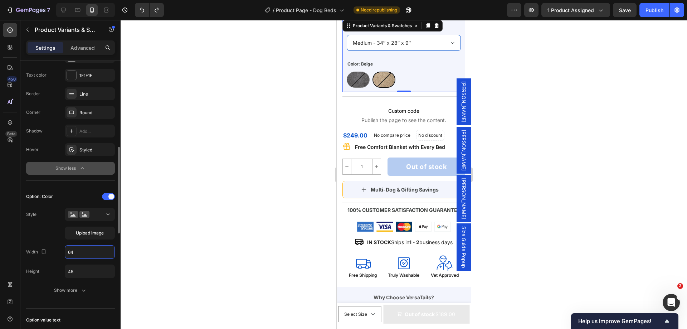
click at [77, 251] on input "64" at bounding box center [89, 251] width 49 height 13
click at [78, 247] on input "45" at bounding box center [89, 251] width 49 height 13
type input "65"
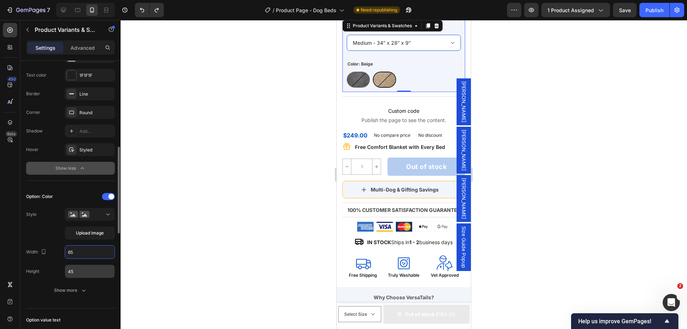
click at [78, 269] on input "45" at bounding box center [89, 271] width 49 height 13
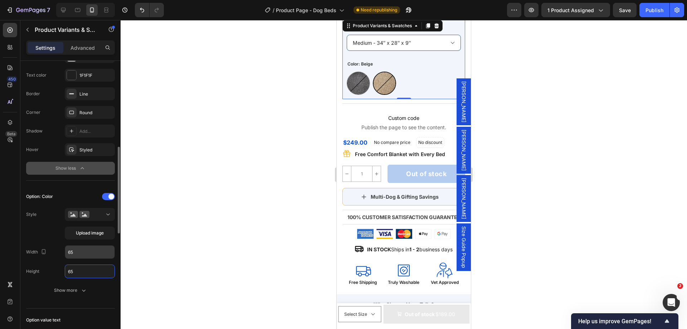
type input "65"
click at [87, 252] on input "65" at bounding box center [89, 251] width 49 height 13
type input "45"
click at [78, 271] on input "65" at bounding box center [89, 271] width 49 height 13
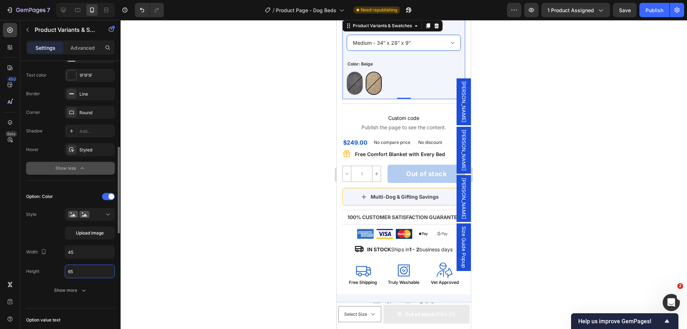
click at [78, 271] on input "65" at bounding box center [89, 271] width 49 height 13
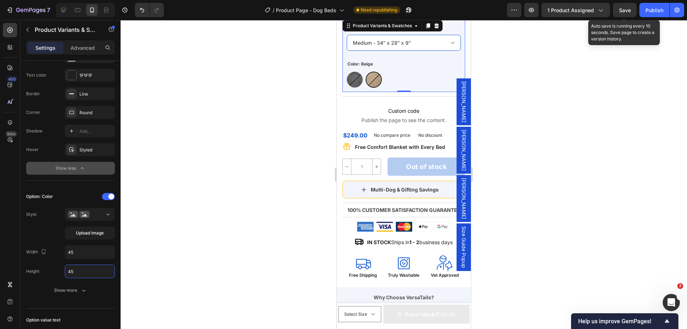
type input "45"
click at [621, 10] on span "Save" at bounding box center [625, 10] width 12 height 6
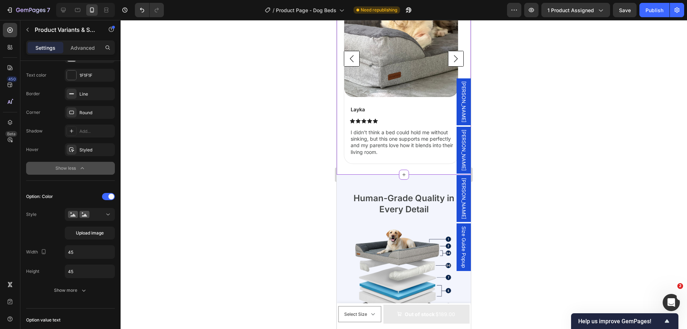
scroll to position [1466, 0]
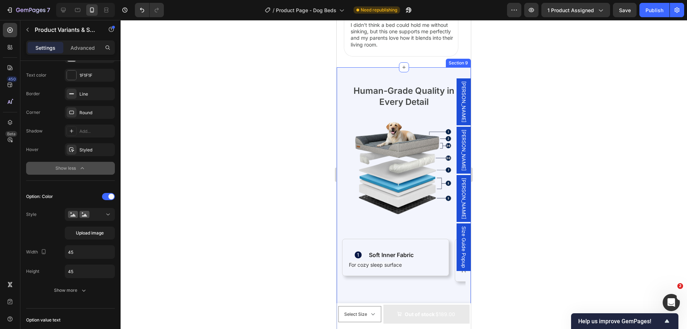
click at [376, 83] on div "Human-Grade Quality in Every Detail Heading Image Soft Inner Fabric Heading Ico…" at bounding box center [403, 205] width 134 height 277
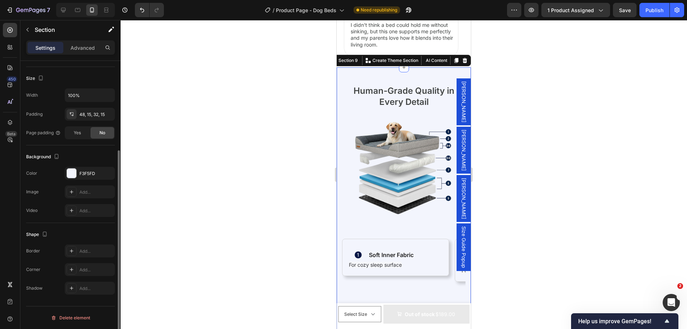
scroll to position [0, 0]
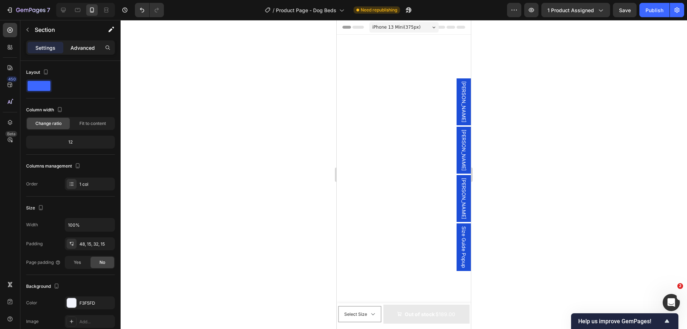
click at [90, 46] on p "Advanced" at bounding box center [82, 48] width 24 height 8
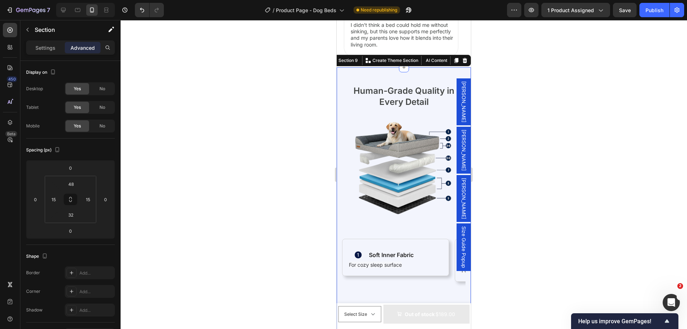
scroll to position [1466, 0]
click at [69, 186] on input "48" at bounding box center [71, 183] width 14 height 11
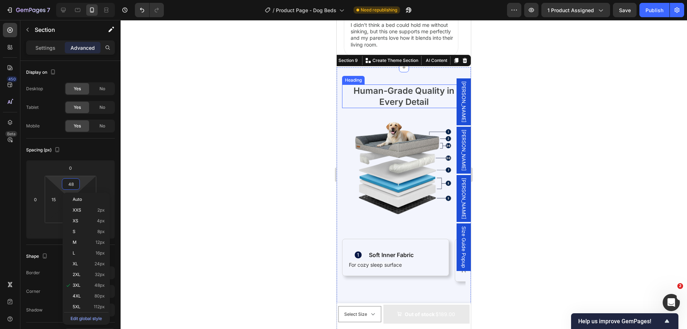
click at [372, 102] on h2 "Human-Grade Quality in Every Detail" at bounding box center [403, 96] width 123 height 24
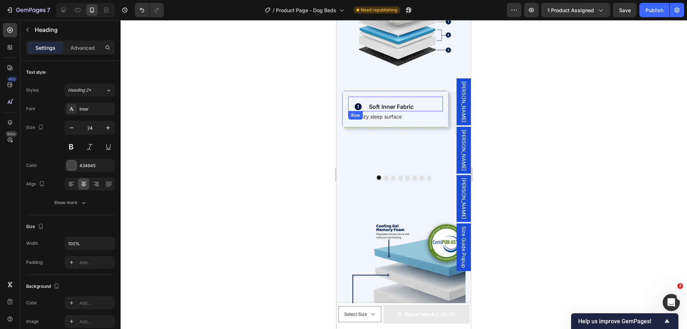
scroll to position [1573, 0]
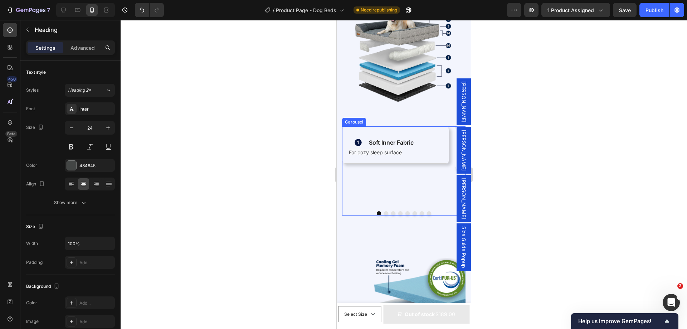
click at [445, 161] on icon "Carousel Next Arrow" at bounding box center [449, 165] width 9 height 9
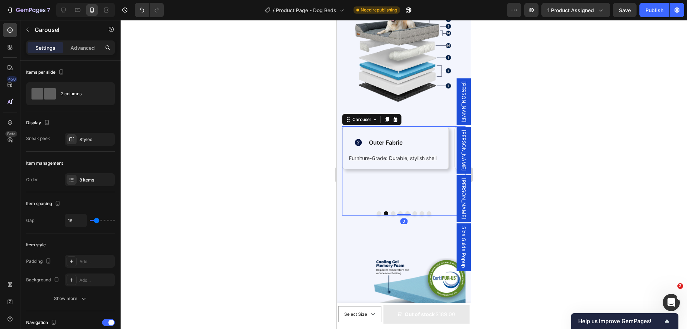
click at [445, 161] on icon "Carousel Next Arrow" at bounding box center [449, 165] width 9 height 9
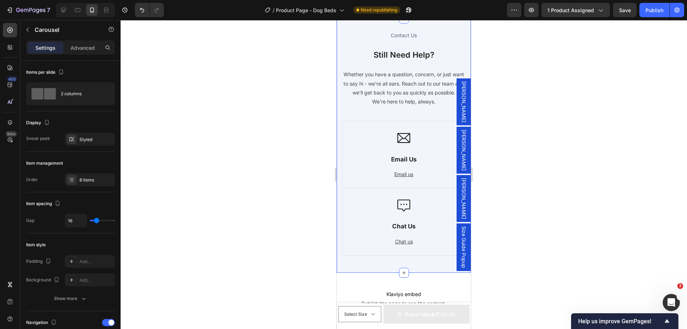
scroll to position [3790, 0]
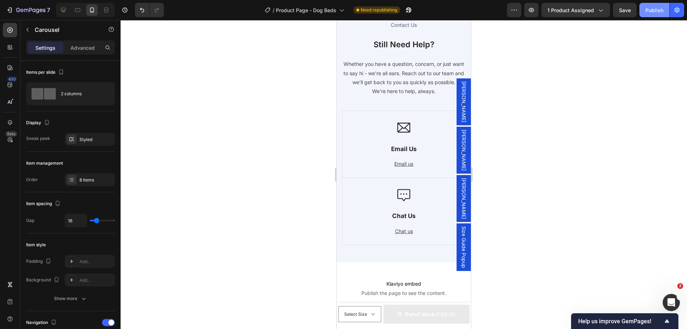
click at [649, 7] on div "Publish" at bounding box center [654, 10] width 18 height 8
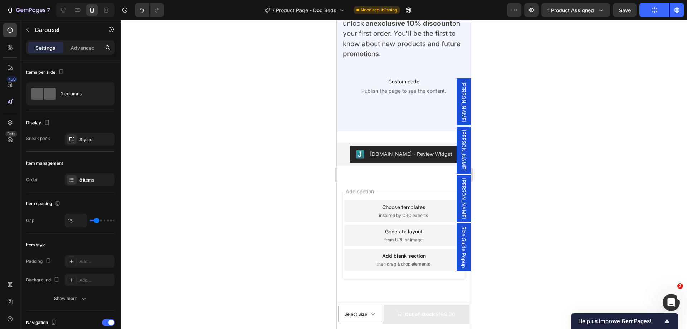
scroll to position [4237, 0]
click at [407, 136] on div "Judge.me - Review Widget Judge.me Section 17" at bounding box center [403, 154] width 134 height 46
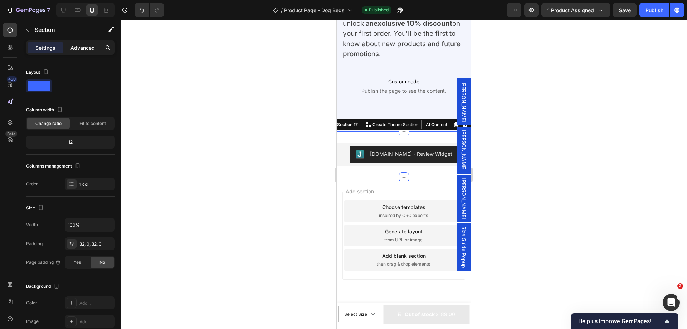
click at [91, 48] on p "Advanced" at bounding box center [82, 48] width 24 height 8
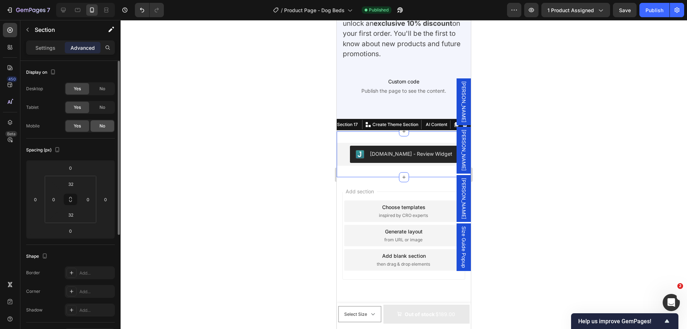
click at [98, 126] on div "No" at bounding box center [102, 125] width 24 height 11
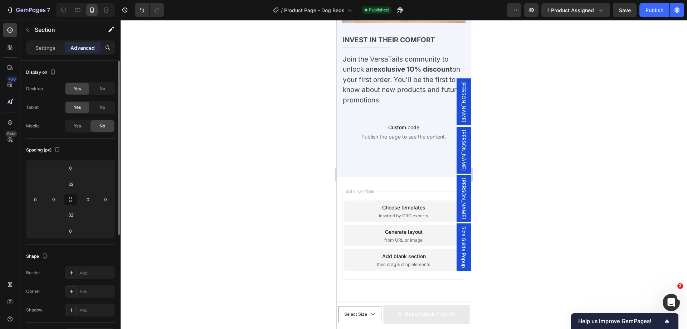
scroll to position [4191, 0]
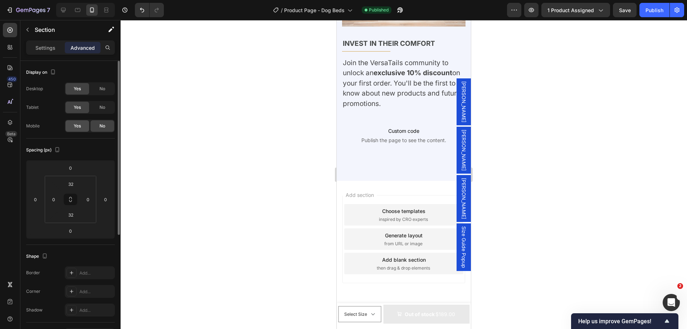
click at [79, 128] on span "Yes" at bounding box center [77, 126] width 7 height 6
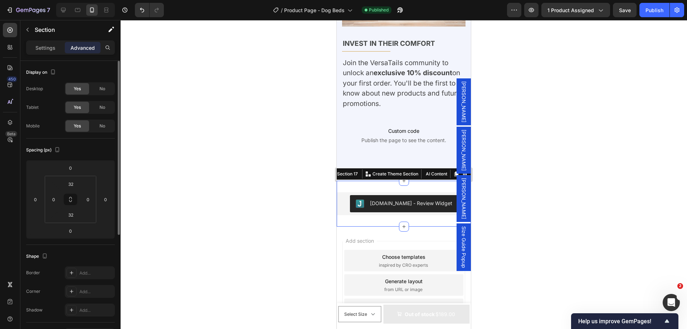
scroll to position [4237, 0]
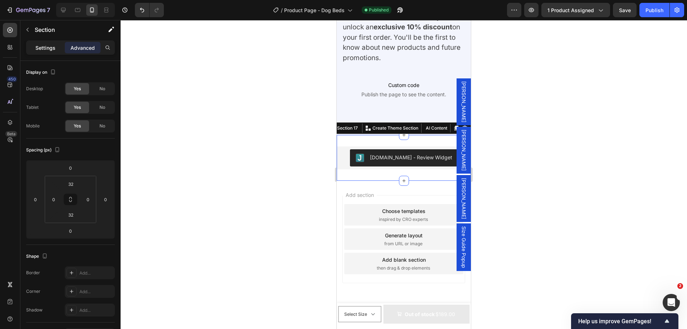
click at [45, 45] on p "Settings" at bounding box center [45, 48] width 20 height 8
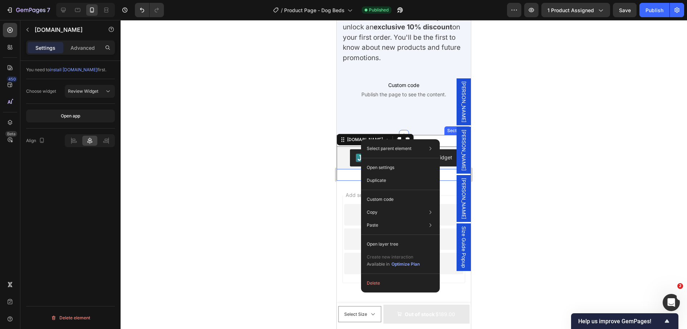
click at [348, 170] on div "Judge.me - Review Widget Judge.me 0 Section 17" at bounding box center [403, 158] width 134 height 46
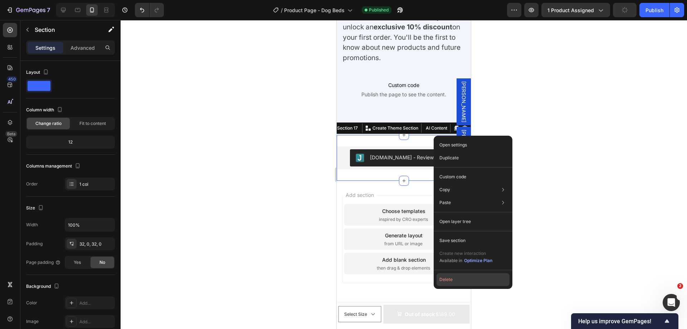
click at [450, 278] on button "Delete" at bounding box center [472, 279] width 73 height 13
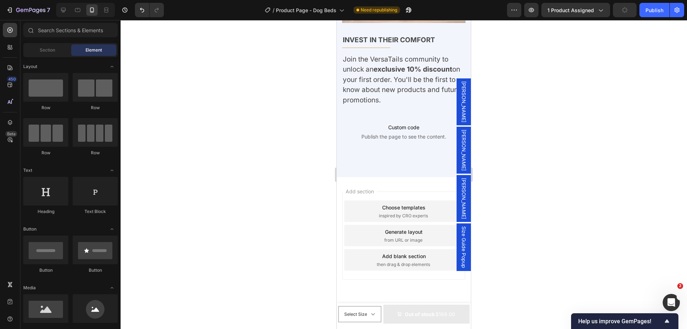
scroll to position [4191, 0]
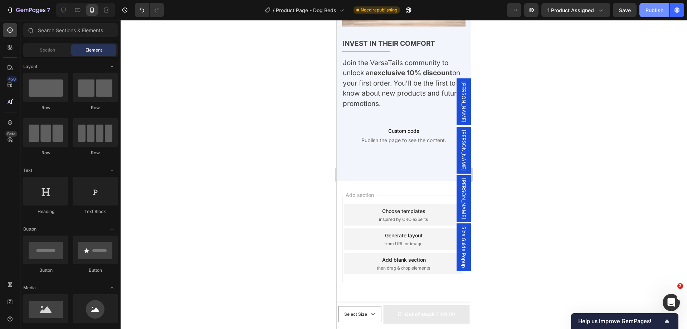
click at [653, 14] on div "Publish" at bounding box center [654, 10] width 18 height 8
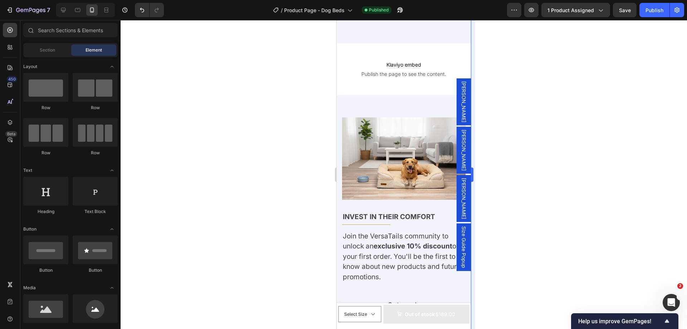
scroll to position [3941, 0]
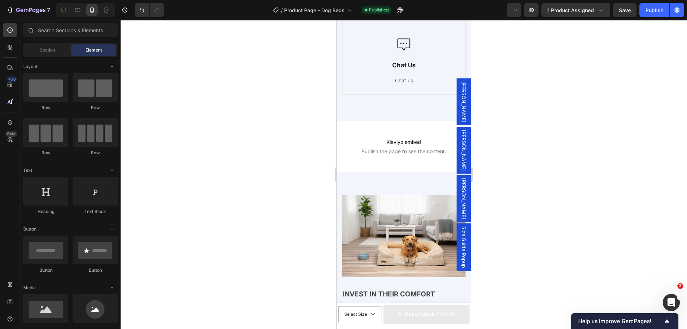
drag, startPoint x: 469, startPoint y: 294, endPoint x: 810, endPoint y: 155, distance: 368.2
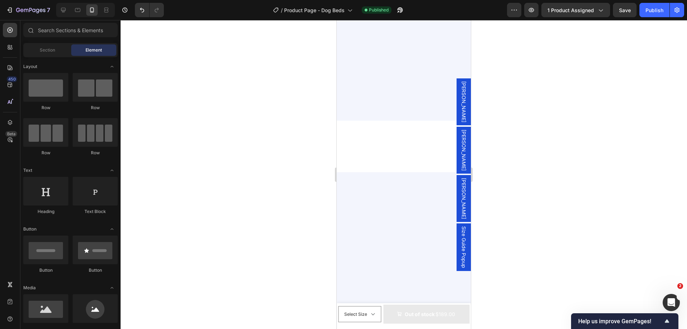
select select "Medium - 34″ x 28″ x 9″"
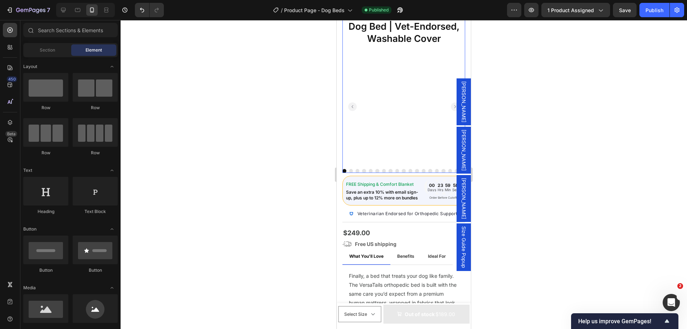
scroll to position [0, 0]
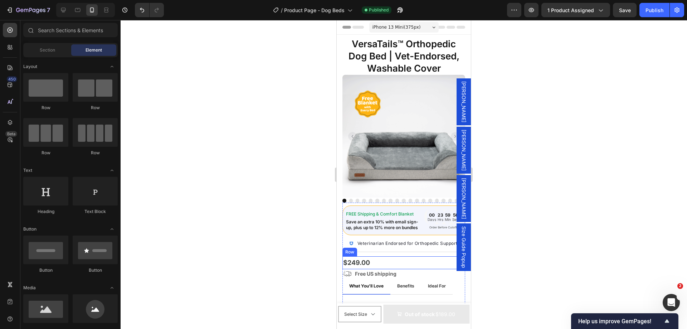
click at [378, 263] on div "$249.00 Product Price Product Price Row" at bounding box center [403, 262] width 123 height 13
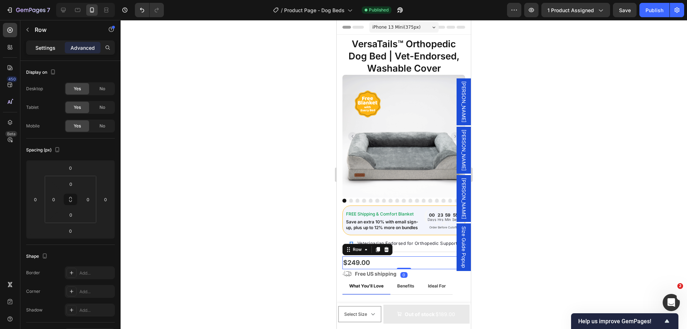
click at [46, 44] on p "Settings" at bounding box center [45, 48] width 20 height 8
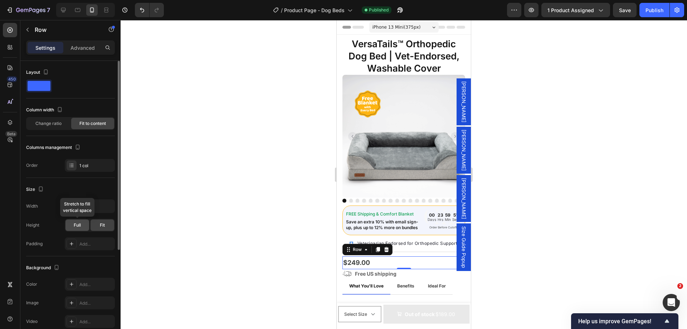
scroll to position [36, 0]
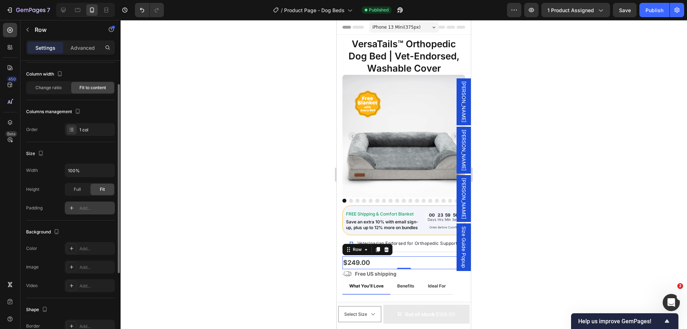
click at [88, 209] on div "Add..." at bounding box center [96, 208] width 34 height 6
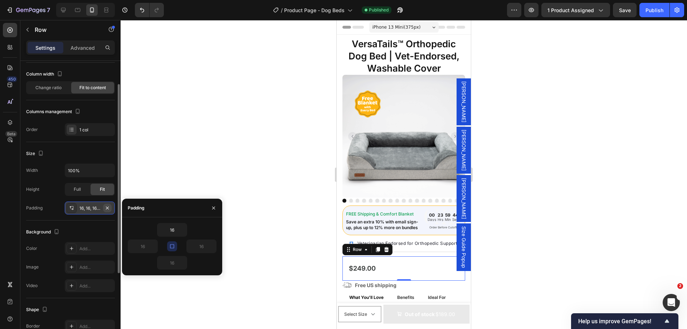
click at [107, 207] on icon "button" at bounding box center [107, 208] width 6 height 6
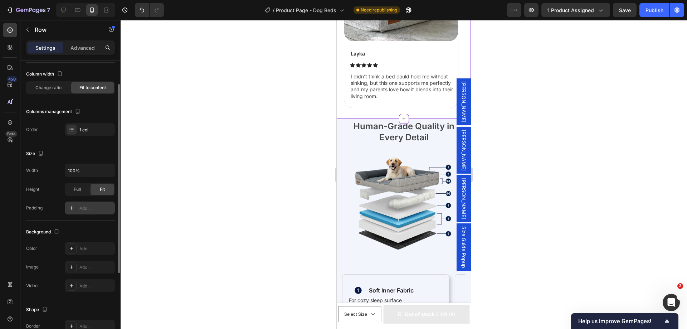
scroll to position [1430, 0]
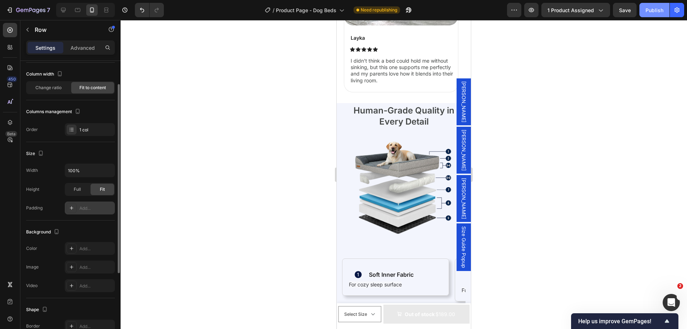
click at [650, 6] on div "Publish" at bounding box center [654, 10] width 18 height 8
click at [339, 122] on div "Human-Grade Quality in Every Detail Heading Image Soft Inner Fabric Heading Ico…" at bounding box center [403, 233] width 134 height 261
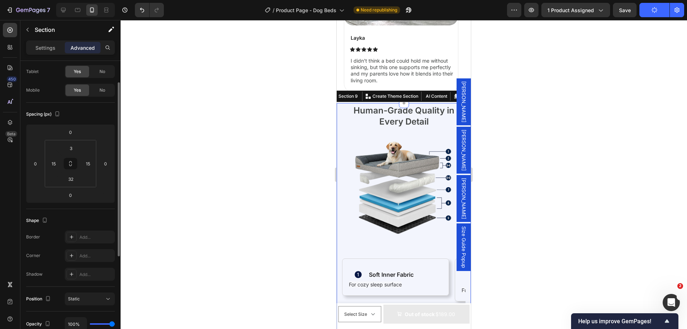
scroll to position [0, 0]
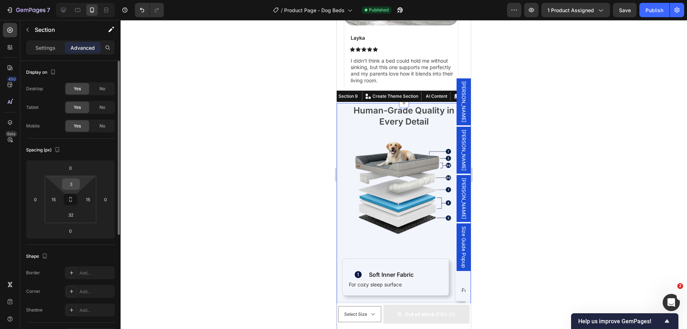
click at [74, 185] on input "3" at bounding box center [71, 183] width 14 height 11
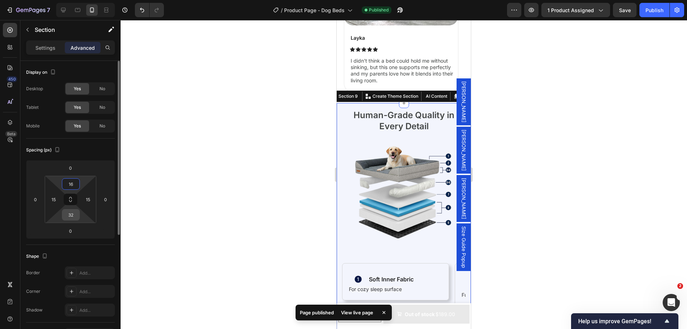
type input "16"
click at [72, 215] on input "32" at bounding box center [71, 214] width 14 height 11
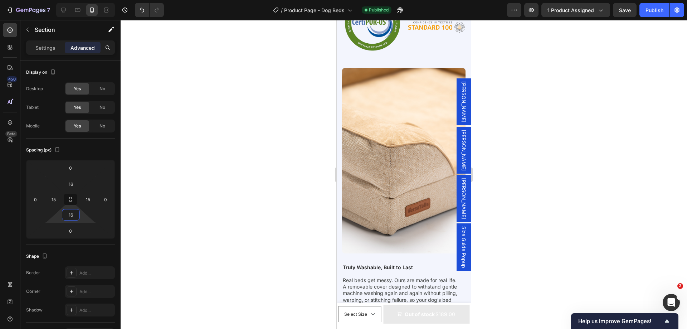
scroll to position [2503, 0]
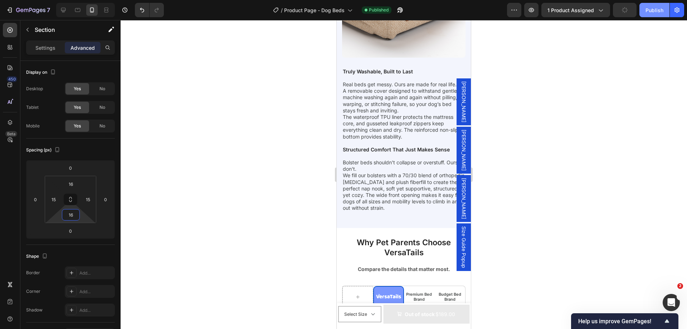
type input "16"
drag, startPoint x: 654, startPoint y: 11, endPoint x: 651, endPoint y: 13, distance: 3.7
click at [654, 11] on div "Publish" at bounding box center [654, 10] width 18 height 8
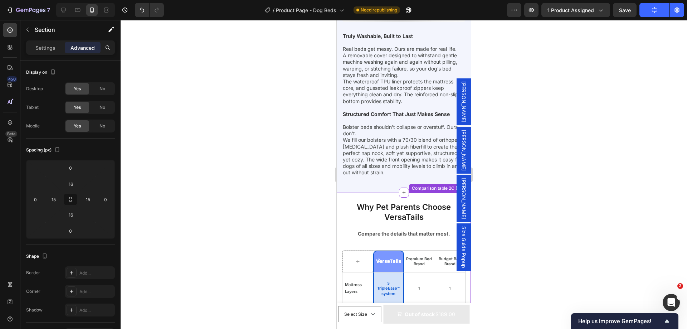
scroll to position [2539, 0]
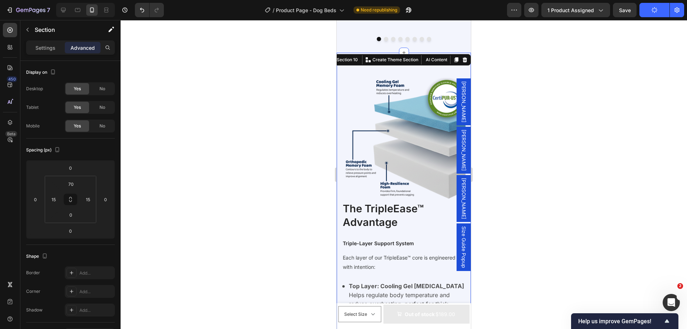
scroll to position [1609, 0]
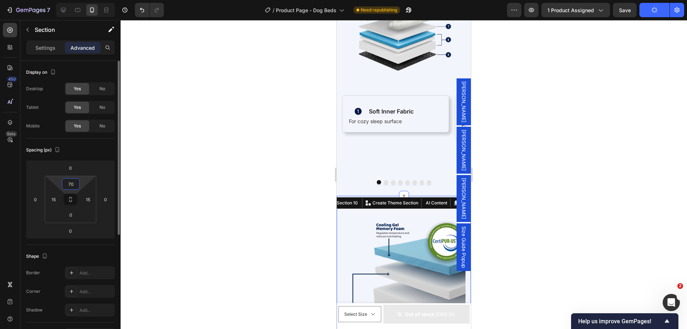
click at [70, 185] on input "70" at bounding box center [71, 183] width 14 height 11
type input "16"
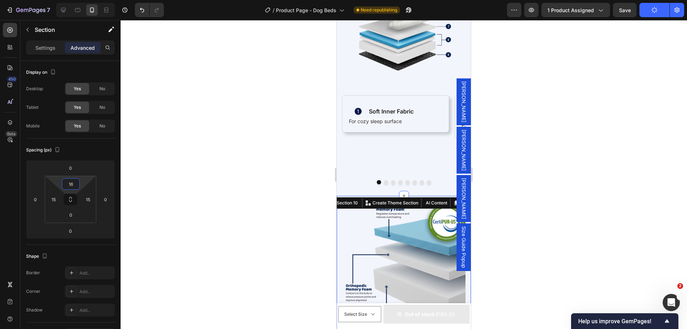
click at [501, 192] on div at bounding box center [404, 174] width 566 height 309
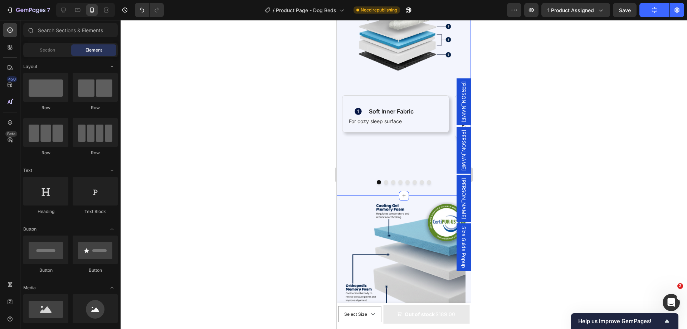
click at [379, 179] on div "Human-Grade Quality in Every Detail Heading Image Soft Inner Fabric Heading Ico…" at bounding box center [403, 65] width 134 height 260
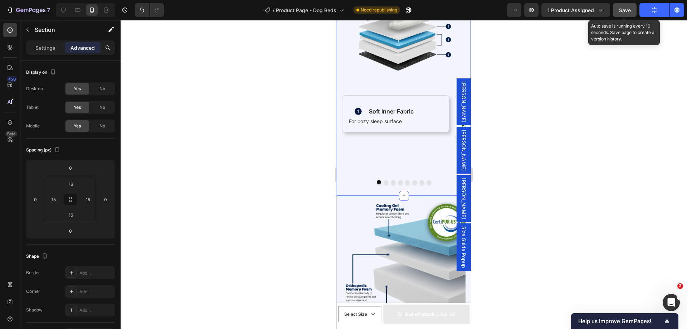
click at [619, 13] on div "Save" at bounding box center [625, 10] width 12 height 8
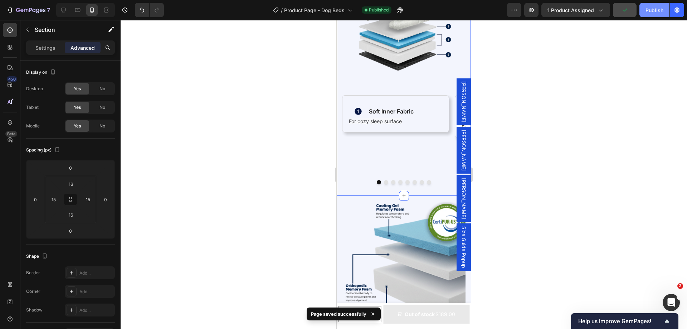
click at [656, 10] on div "Publish" at bounding box center [654, 10] width 18 height 8
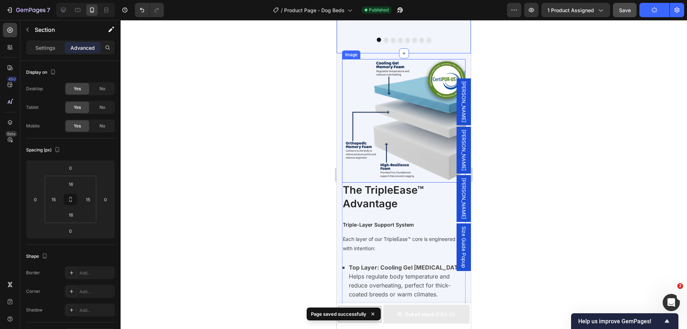
scroll to position [1752, 0]
